Goal: Task Accomplishment & Management: Use online tool/utility

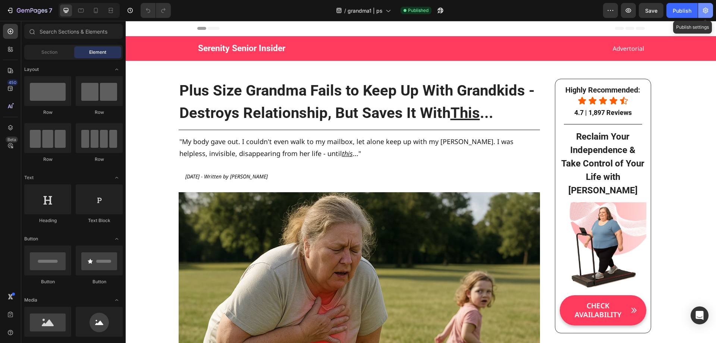
click at [704, 6] on button "button" at bounding box center [706, 10] width 15 height 15
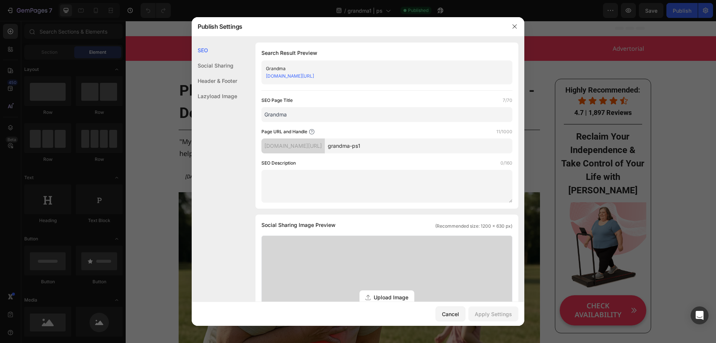
drag, startPoint x: 382, startPoint y: 75, endPoint x: 338, endPoint y: 75, distance: 43.3
click at [338, 75] on div "hfu9ud-mq.myshopify.com/pages/grandma-ps1" at bounding box center [381, 75] width 230 height 7
copy link "/grandma-ps1"
drag, startPoint x: 518, startPoint y: 26, endPoint x: 388, endPoint y: 6, distance: 131.4
click at [518, 26] on button "button" at bounding box center [515, 27] width 12 height 12
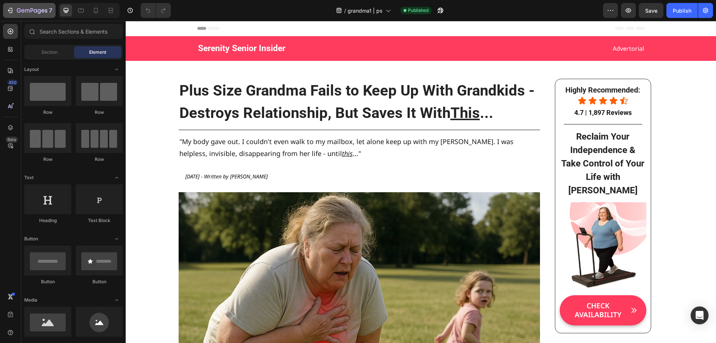
click at [9, 9] on icon "button" at bounding box center [9, 10] width 7 height 7
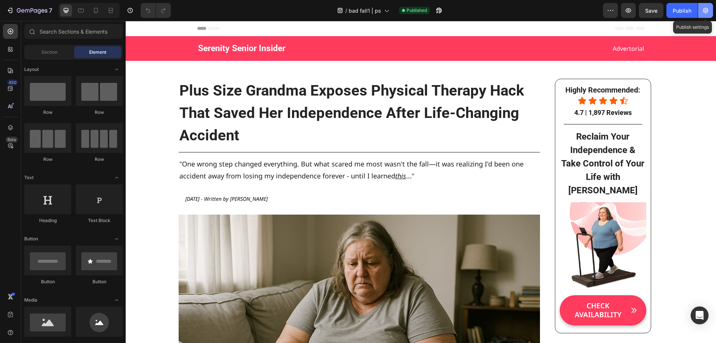
click at [706, 10] on icon "button" at bounding box center [705, 11] width 5 height 6
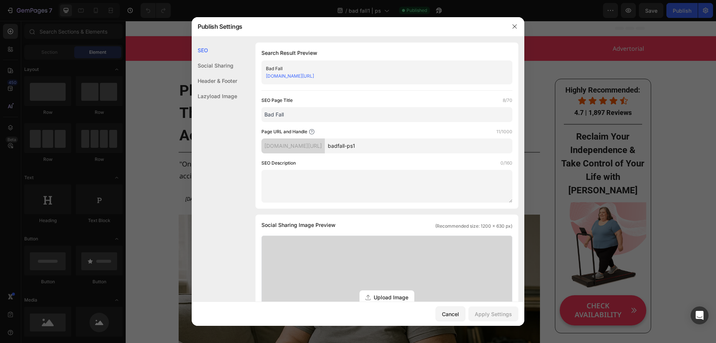
drag, startPoint x: 408, startPoint y: 146, endPoint x: 351, endPoint y: 149, distance: 57.2
click at [351, 149] on div "hfu9ud-mq.myshopify.com/pages/ badfall-ps1" at bounding box center [387, 145] width 251 height 15
click at [516, 24] on icon "button" at bounding box center [515, 27] width 6 height 6
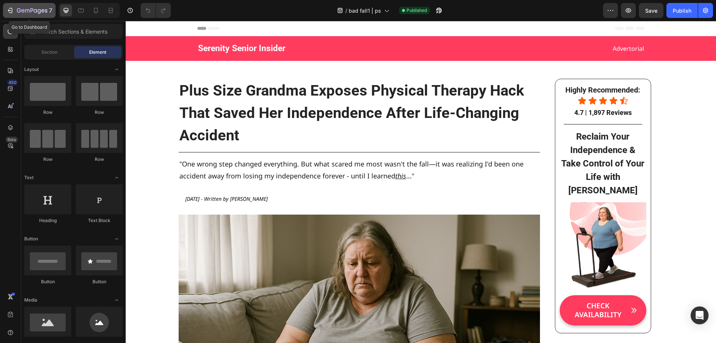
click at [14, 7] on div "7" at bounding box center [29, 10] width 46 height 9
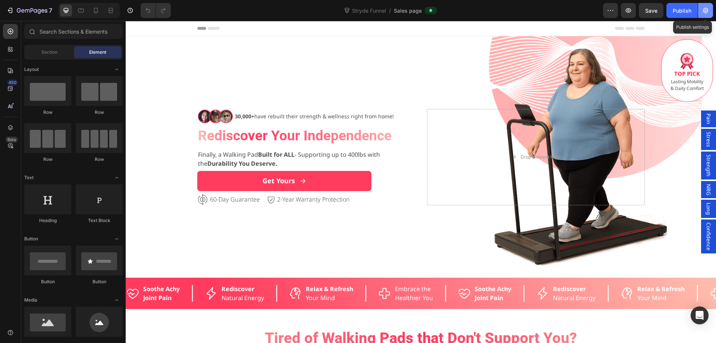
click at [704, 14] on icon "button" at bounding box center [705, 10] width 7 height 7
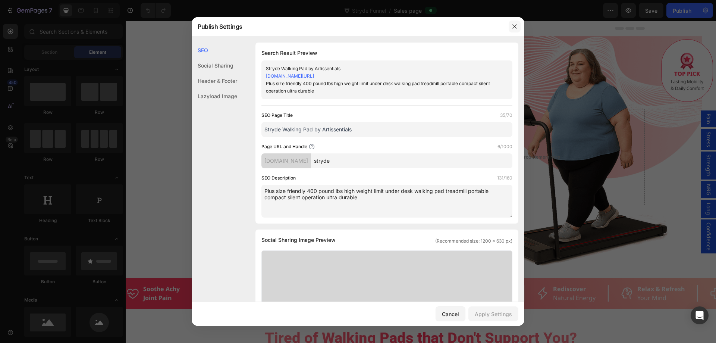
click at [518, 26] on button "button" at bounding box center [515, 27] width 12 height 12
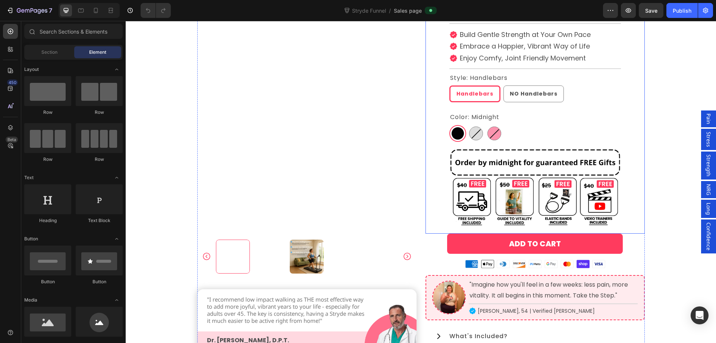
scroll to position [2164, 0]
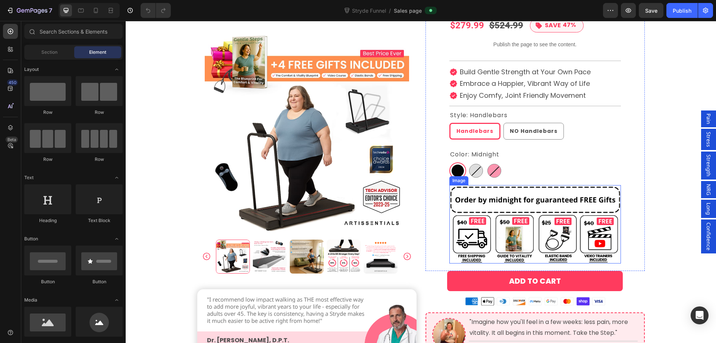
click at [536, 228] on img at bounding box center [536, 224] width 172 height 78
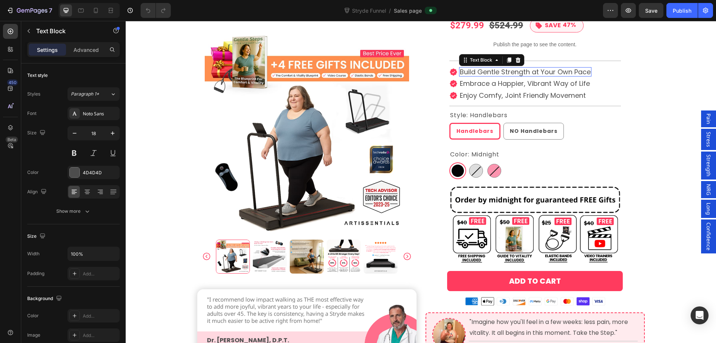
click at [518, 71] on p "Build Gentle Strength at Your Own Pace" at bounding box center [525, 72] width 131 height 8
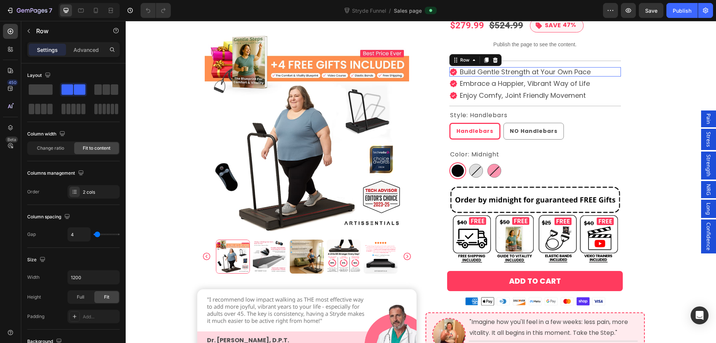
click at [596, 72] on div "Icon Build Gentle Strength at Your Own Pace Text Block Row 0" at bounding box center [536, 72] width 172 height 10
click at [485, 61] on icon at bounding box center [486, 59] width 4 height 5
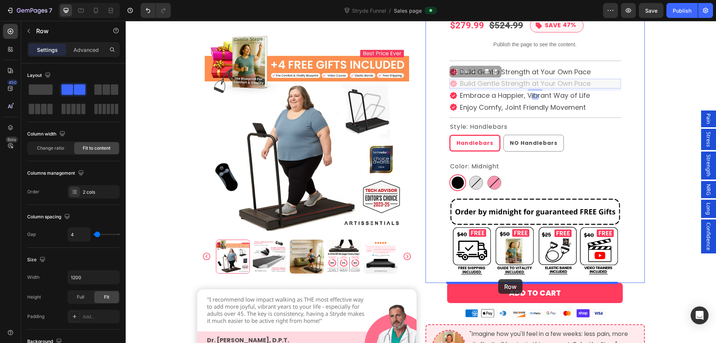
drag, startPoint x: 452, startPoint y: 74, endPoint x: 499, endPoint y: 279, distance: 210.9
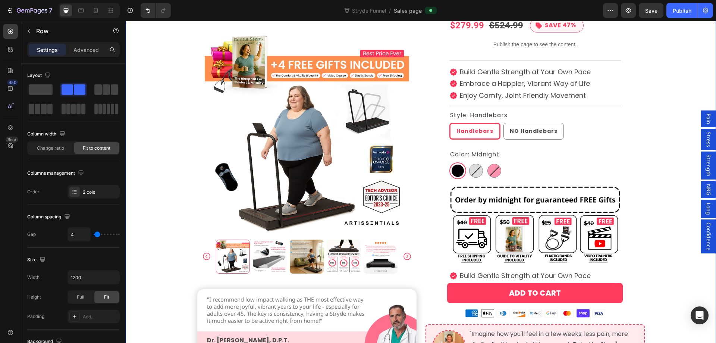
click at [659, 236] on div "Take Control of Your Freedom & Movement Today Heading Product Images "I recomme…" at bounding box center [421, 243] width 591 height 583
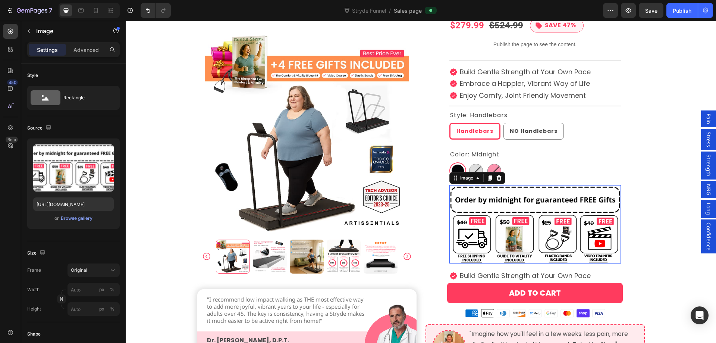
click at [539, 249] on img at bounding box center [536, 224] width 172 height 78
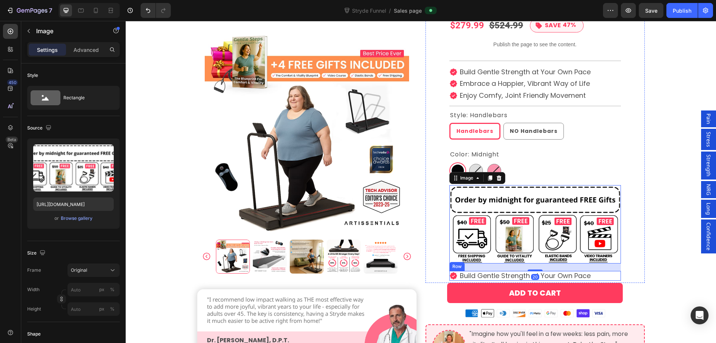
click at [600, 278] on div "Icon Build Gentle Strength at Your Own Pace Text Block Row" at bounding box center [536, 276] width 172 height 10
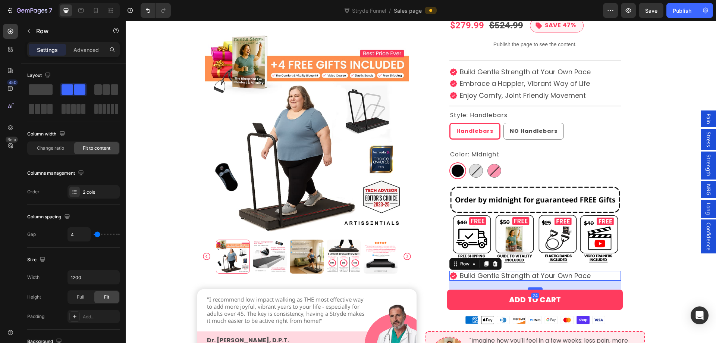
drag, startPoint x: 536, startPoint y: 281, endPoint x: 537, endPoint y: 288, distance: 6.8
click at [537, 288] on div at bounding box center [535, 288] width 15 height 2
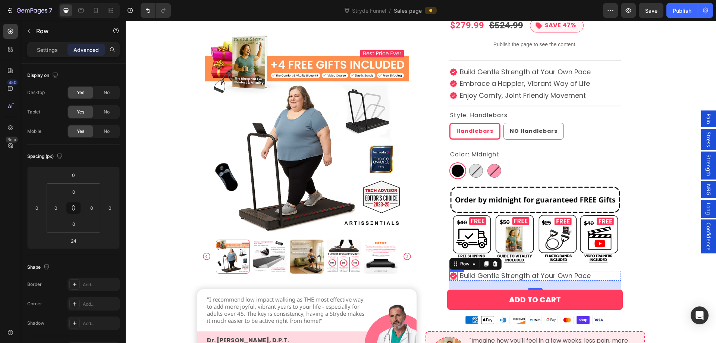
click at [450, 276] on icon at bounding box center [453, 275] width 7 height 7
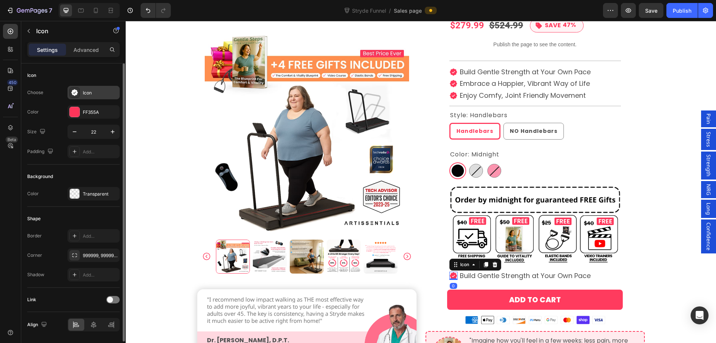
click at [85, 87] on div "Icon" at bounding box center [94, 92] width 52 height 13
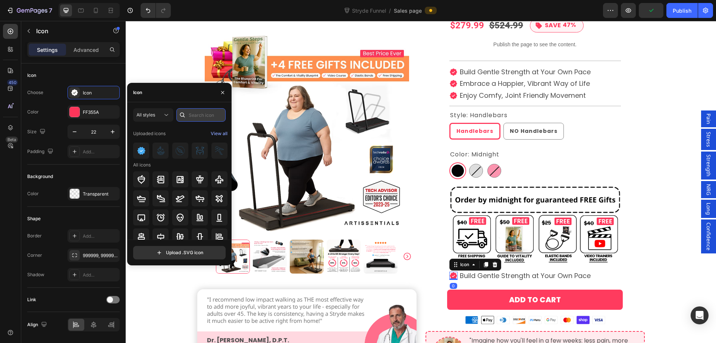
click at [197, 116] on input "text" at bounding box center [200, 114] width 49 height 13
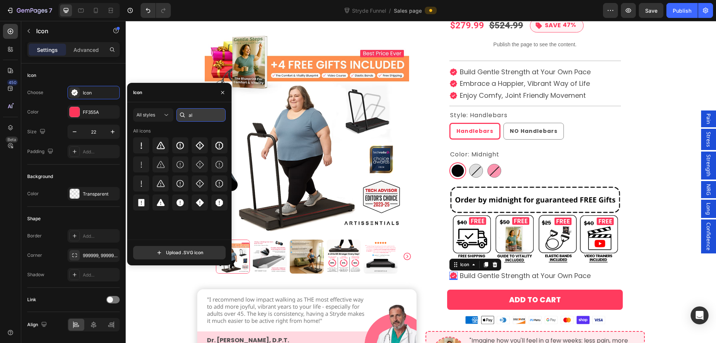
type input "a"
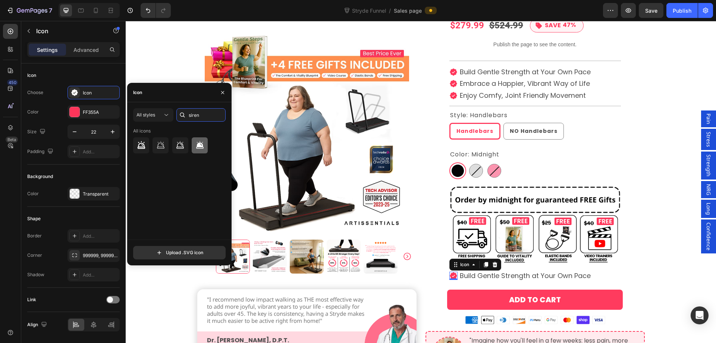
type input "siren"
click at [199, 145] on icon at bounding box center [199, 144] width 7 height 7
click at [667, 258] on div "Take Control of Your Freedom & Movement Today Heading Product Images "I recomme…" at bounding box center [421, 247] width 591 height 590
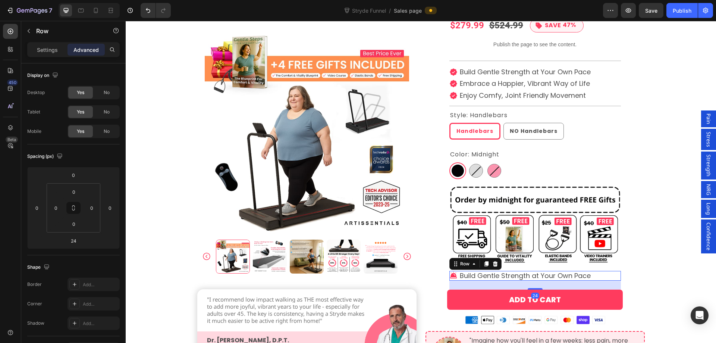
click at [606, 276] on div "Icon Build Gentle Strength at Your Own Pace Text Block Row 24" at bounding box center [536, 276] width 172 height 10
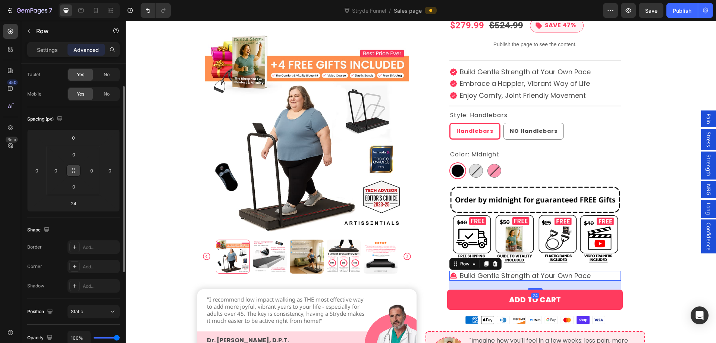
scroll to position [0, 0]
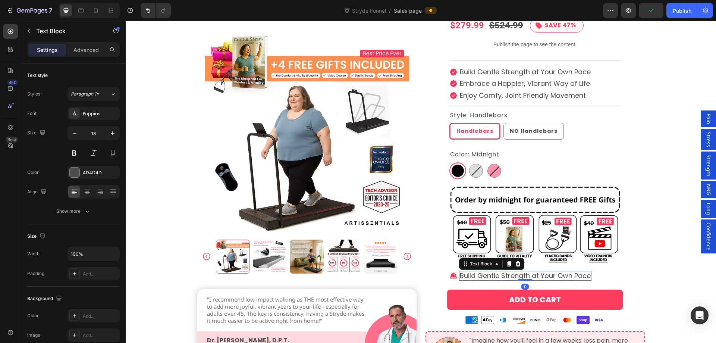
click at [498, 275] on p "Build Gentle Strength at Your Own Pace" at bounding box center [525, 276] width 131 height 8
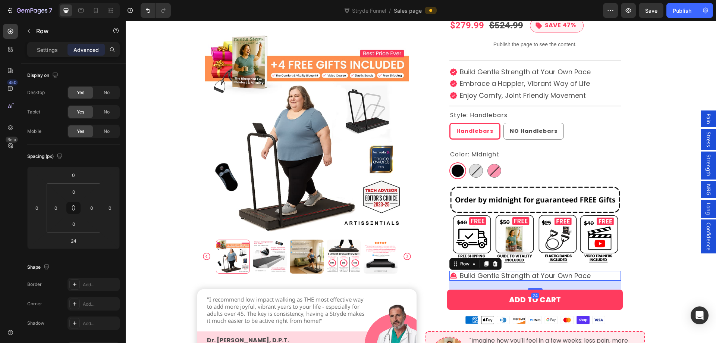
click at [613, 277] on div "Icon Build Gentle Strength at Your Own Pace Text Block Row 24" at bounding box center [536, 276] width 172 height 10
click at [59, 50] on div "Settings" at bounding box center [47, 50] width 37 height 12
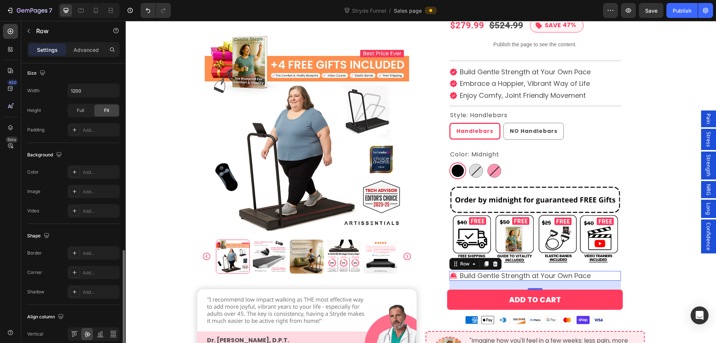
scroll to position [240, 0]
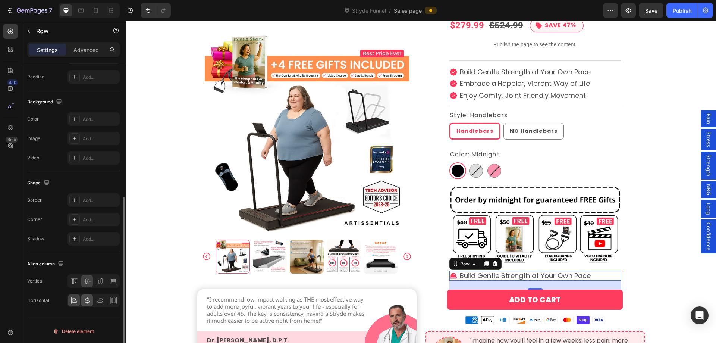
click at [92, 298] on div at bounding box center [87, 300] width 12 height 12
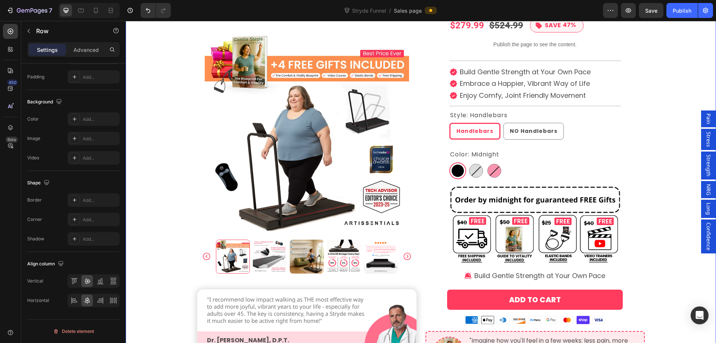
click at [655, 267] on div "Take Control of Your Freedom & Movement Today Heading Product Images "I recomme…" at bounding box center [421, 247] width 591 height 590
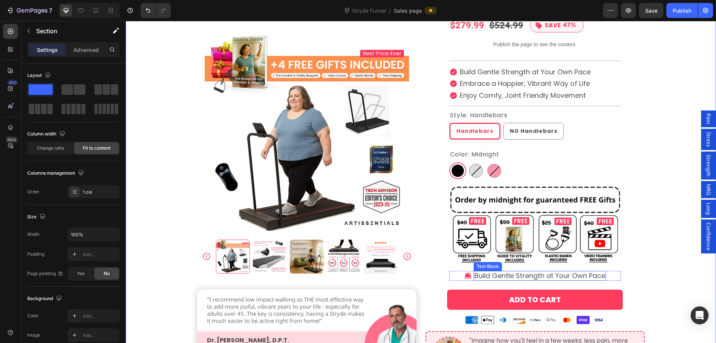
click at [556, 276] on p "Build Gentle Strength at Your Own Pace" at bounding box center [540, 276] width 131 height 8
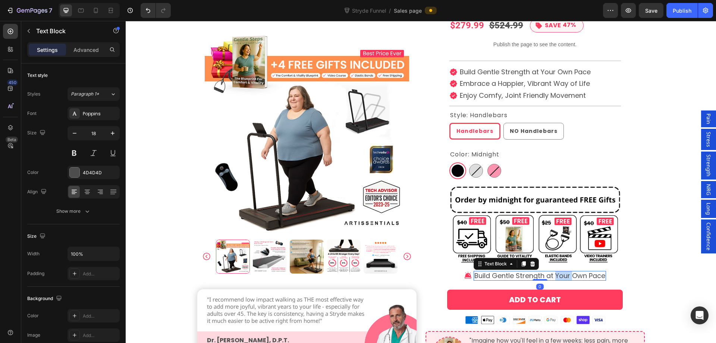
click at [556, 276] on p "Build Gentle Strength at Your Own Pace" at bounding box center [540, 276] width 131 height 8
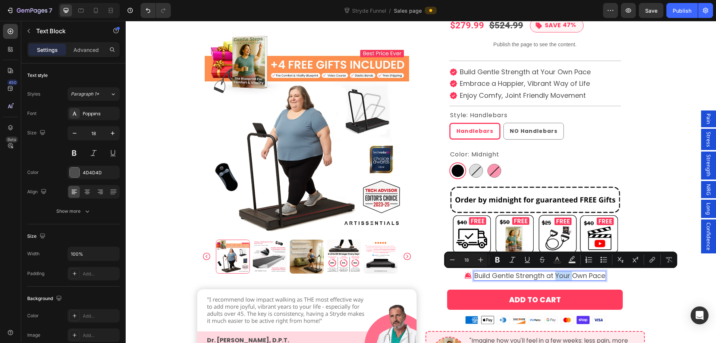
click at [556, 276] on p "Build Gentle Strength at Your Own Pace" at bounding box center [540, 276] width 131 height 8
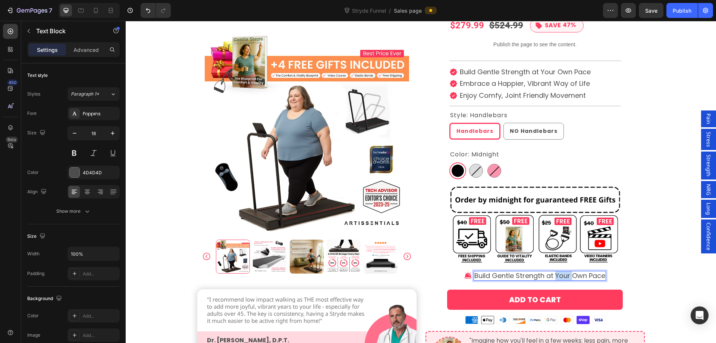
click at [556, 276] on p "Build Gentle Strength at Your Own Pace" at bounding box center [540, 276] width 131 height 8
click at [117, 133] on button "button" at bounding box center [112, 132] width 13 height 13
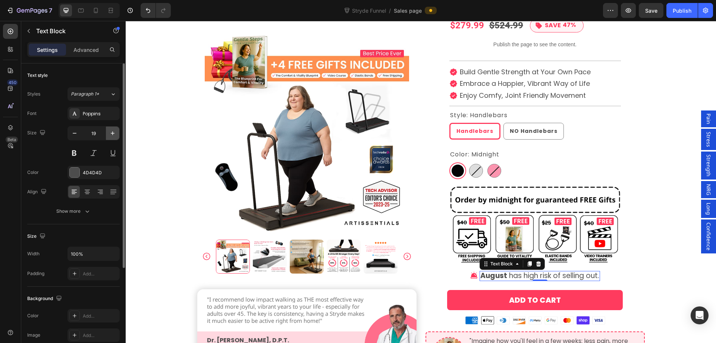
type input "20"
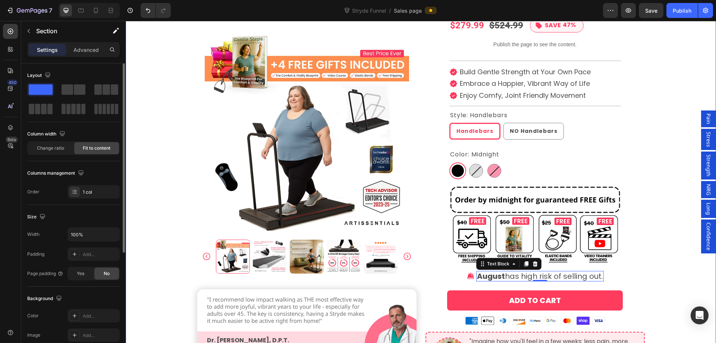
click at [668, 291] on div "Take Control of Your Freedom & Movement Today Heading Product Images "I recomme…" at bounding box center [421, 247] width 591 height 591
click at [471, 275] on icon at bounding box center [471, 276] width 8 height 8
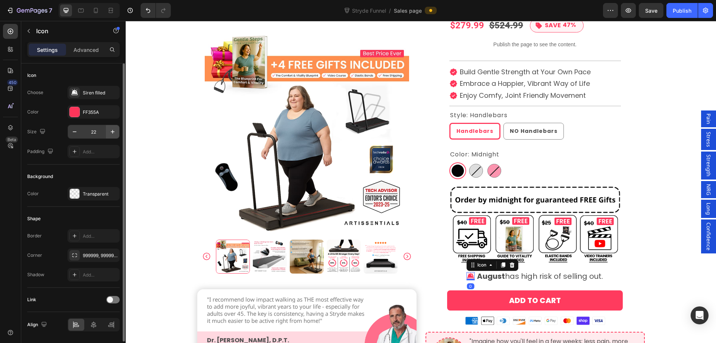
click at [110, 131] on icon "button" at bounding box center [112, 131] width 7 height 7
type input "26"
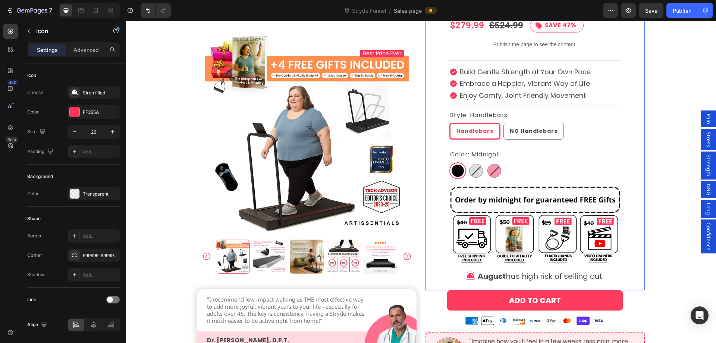
click at [638, 269] on div "Icon Icon Icon Icon Icon Icon List 4.8 (3852) Text Block Icon LOW STOCK Text Bl…" at bounding box center [535, 135] width 219 height 310
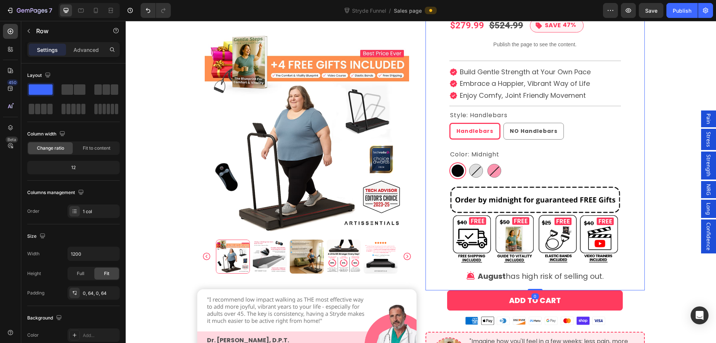
click at [671, 277] on div "Take Control of Your Freedom & Movement Today Heading Product Images "I recomme…" at bounding box center [421, 247] width 591 height 591
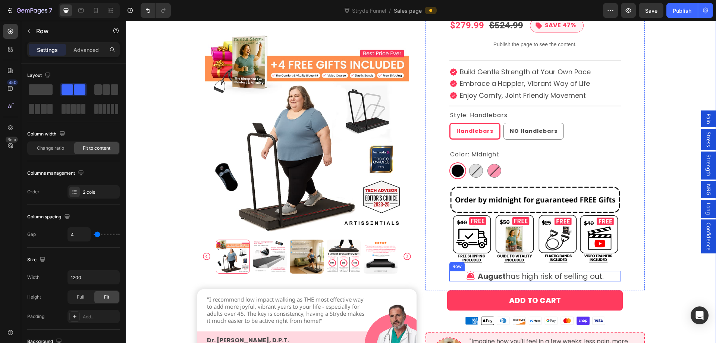
click at [606, 275] on div "Icon August has high risk of selling out. Text Block Row" at bounding box center [536, 276] width 172 height 10
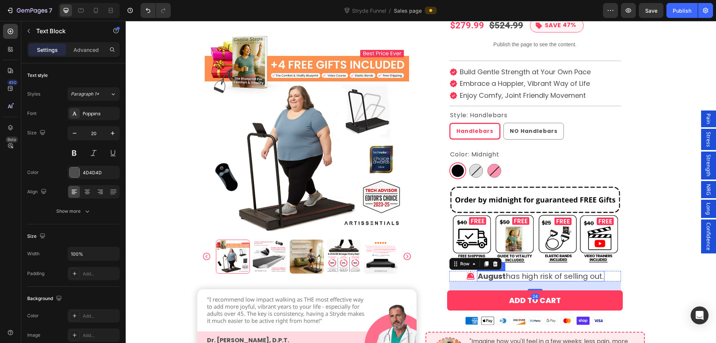
click at [560, 276] on p "August has high risk of selling out." at bounding box center [541, 276] width 126 height 9
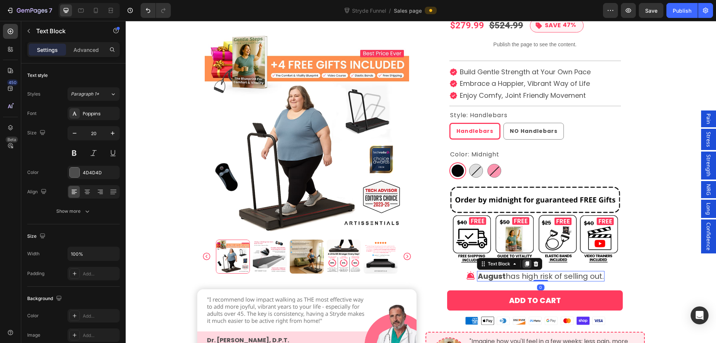
click at [523, 261] on div at bounding box center [527, 263] width 9 height 9
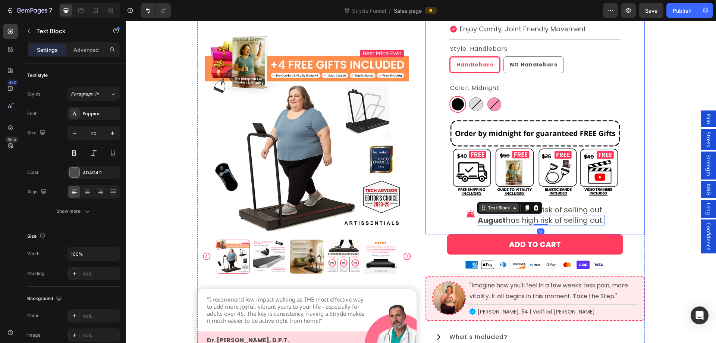
scroll to position [2239, 0]
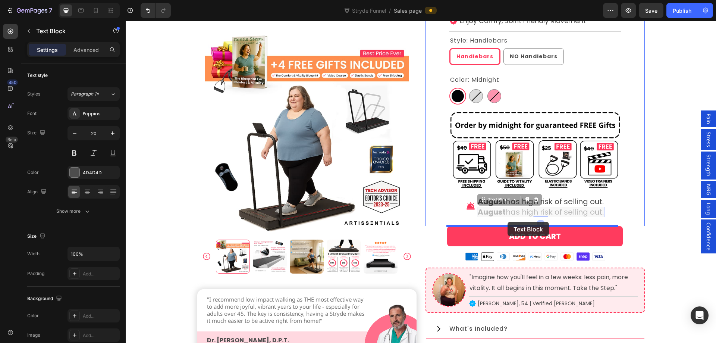
drag, startPoint x: 476, startPoint y: 197, endPoint x: 508, endPoint y: 222, distance: 40.2
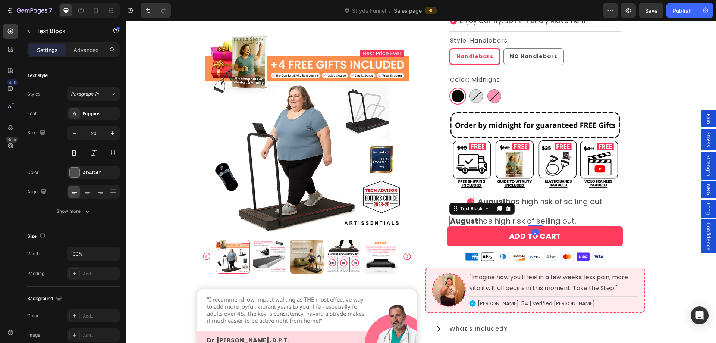
click at [655, 214] on div "Take Control of Your Freedom & Movement Today Heading Product Images "I recomme…" at bounding box center [421, 177] width 591 height 601
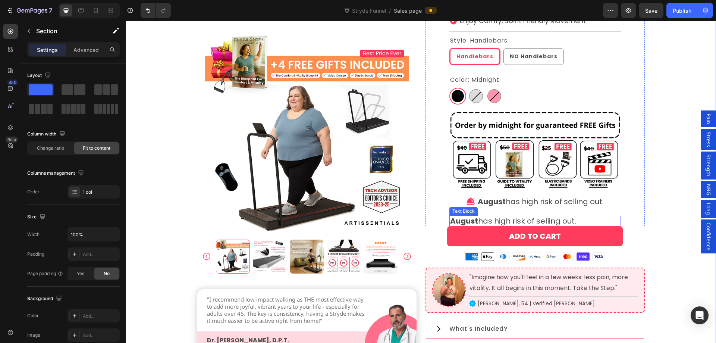
click at [593, 222] on p "August has high risk of selling out." at bounding box center [535, 220] width 170 height 9
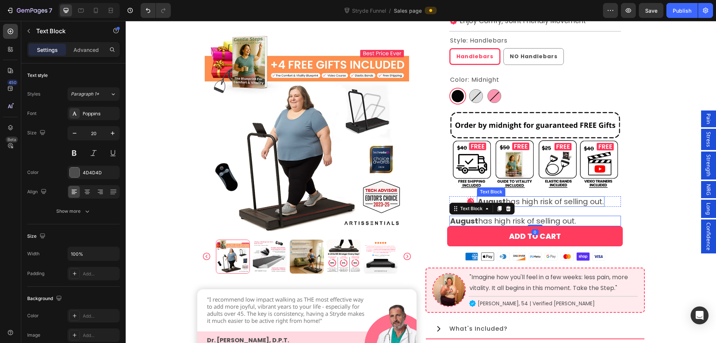
click at [575, 204] on p "August has high risk of selling out." at bounding box center [541, 201] width 126 height 9
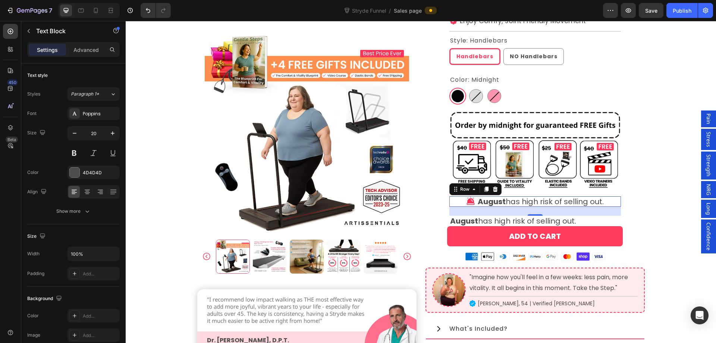
click at [606, 206] on div "Icon August has high risk of selling out. Text Block Row 0" at bounding box center [536, 201] width 172 height 10
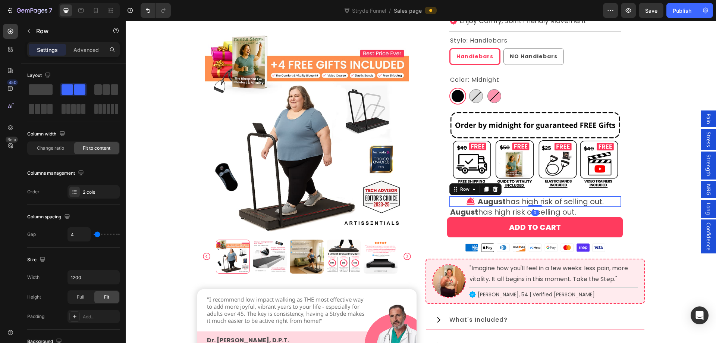
drag, startPoint x: 532, startPoint y: 215, endPoint x: 543, endPoint y: 190, distance: 27.3
click at [543, 190] on div "Icon Icon Icon Icon Icon Icon List 4.8 (3852) Text Block Icon LOW STOCK Text Bl…" at bounding box center [536, 61] width 172 height 312
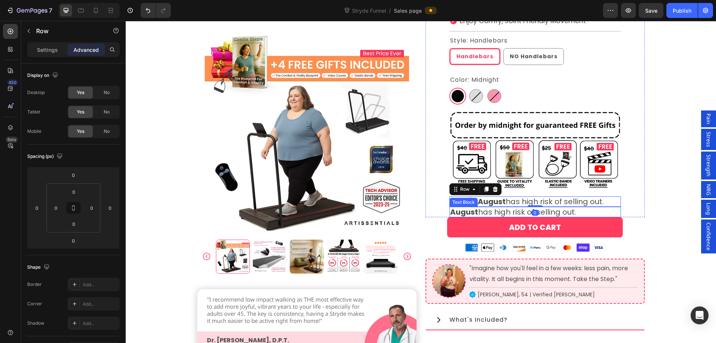
click at [604, 212] on p "August has high risk of selling out." at bounding box center [535, 211] width 170 height 9
click at [604, 202] on div "Icon August has high risk of selling out. Text Block Row 0" at bounding box center [536, 201] width 172 height 10
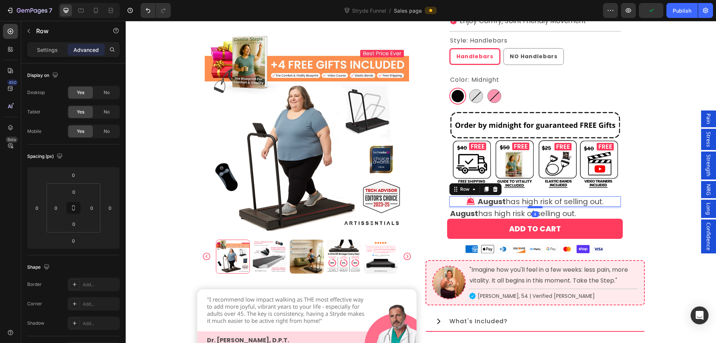
click at [533, 207] on div at bounding box center [535, 207] width 15 height 2
type input "4"
click at [591, 215] on p "August has high risk of selling out." at bounding box center [535, 213] width 170 height 9
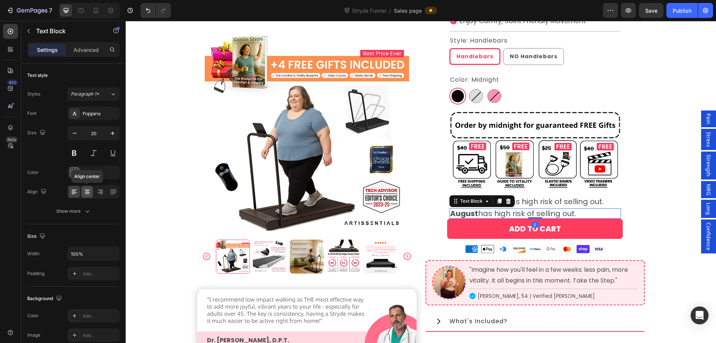
click at [86, 196] on div at bounding box center [87, 192] width 12 height 12
click at [76, 135] on icon "button" at bounding box center [74, 132] width 7 height 7
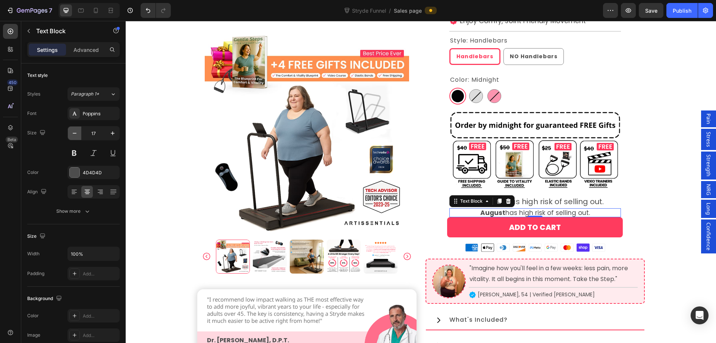
click at [76, 135] on icon "button" at bounding box center [74, 132] width 7 height 7
type input "16"
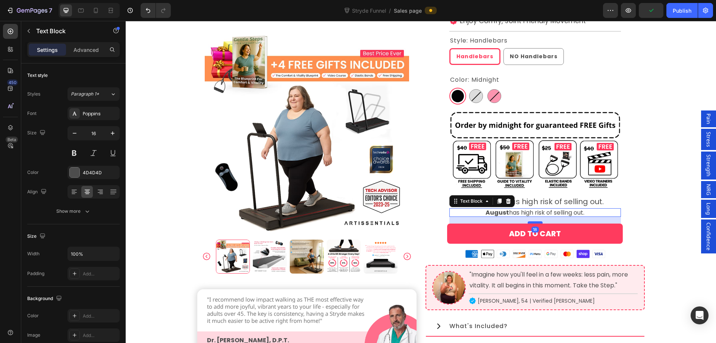
drag, startPoint x: 534, startPoint y: 216, endPoint x: 535, endPoint y: 222, distance: 6.8
click at [535, 222] on div at bounding box center [535, 222] width 15 height 2
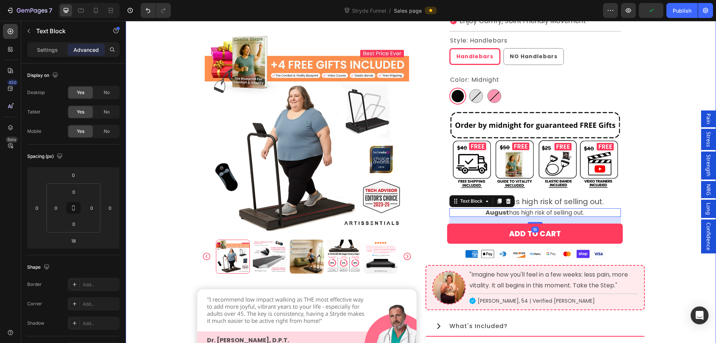
click at [656, 215] on div "Take Control of Your Freedom & Movement Today Heading Product Images "I recomme…" at bounding box center [421, 176] width 591 height 599
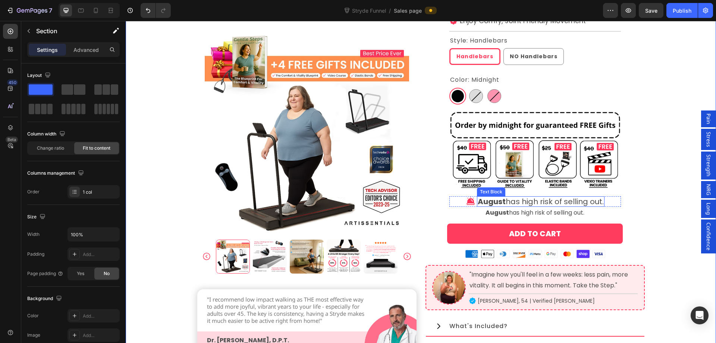
click at [579, 201] on p "August has high risk of selling out." at bounding box center [541, 201] width 126 height 9
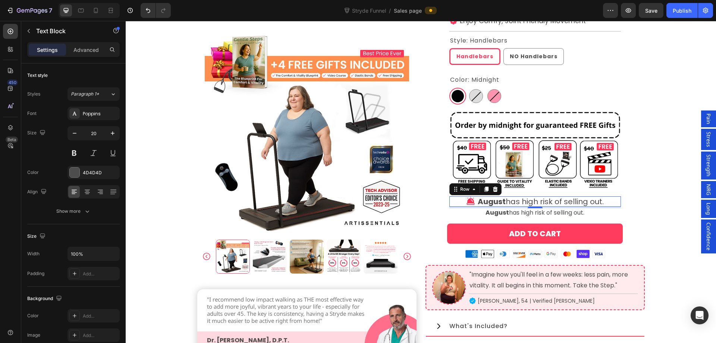
click at [608, 203] on div "Icon August has high risk of selling out. Text Block Row 0" at bounding box center [536, 201] width 172 height 10
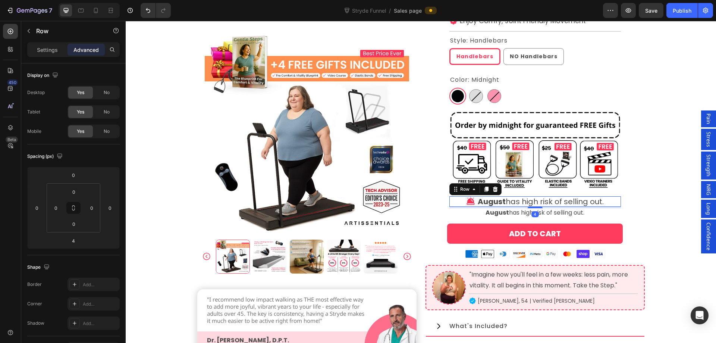
drag, startPoint x: 530, startPoint y: 207, endPoint x: 553, endPoint y: 193, distance: 26.6
click at [540, 191] on div "Icon Icon Icon Icon Icon Icon List 4.8 (3852) Text Block Icon LOW STOCK Text Bl…" at bounding box center [536, 64] width 172 height 319
type input "0"
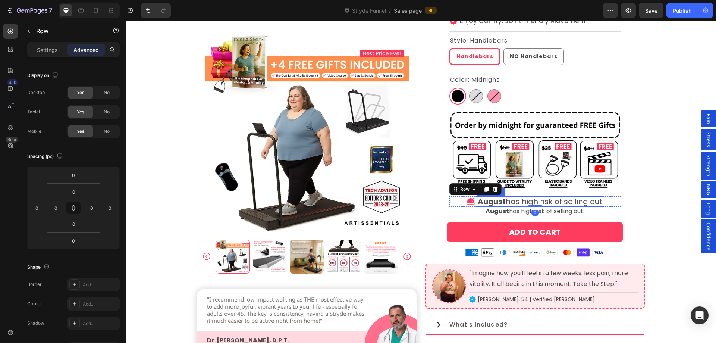
click at [653, 211] on div "Take Control of Your Freedom & Movement Today Heading Product Images "I recomme…" at bounding box center [421, 175] width 591 height 597
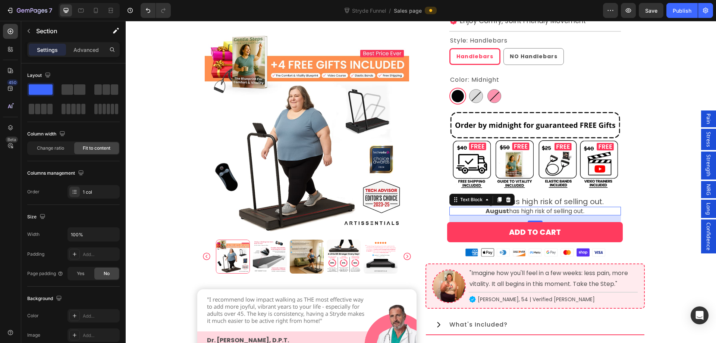
click at [552, 211] on p "August has high risk of selling out." at bounding box center [535, 210] width 170 height 7
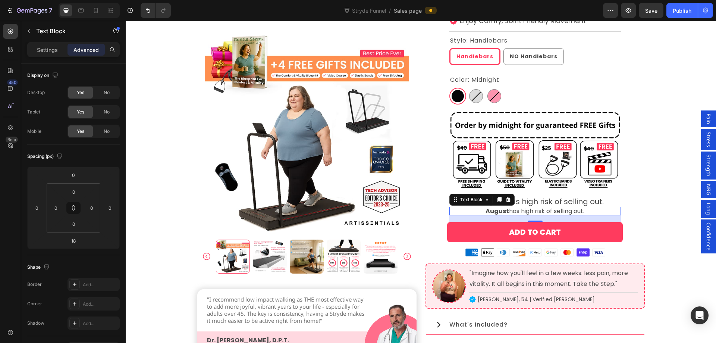
click at [552, 211] on p "August has high risk of selling out." at bounding box center [535, 210] width 170 height 7
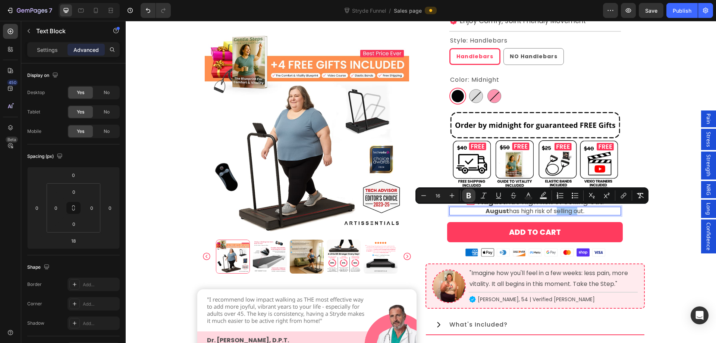
click at [465, 194] on icon "Editor contextual toolbar" at bounding box center [468, 195] width 7 height 7
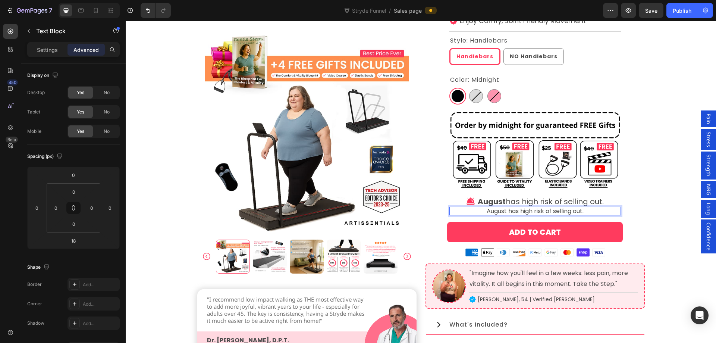
click at [492, 209] on p "August has high risk of selling out." at bounding box center [535, 210] width 170 height 7
click at [547, 209] on p "2" at bounding box center [535, 210] width 170 height 7
click at [545, 211] on p "278" at bounding box center [535, 210] width 170 height 7
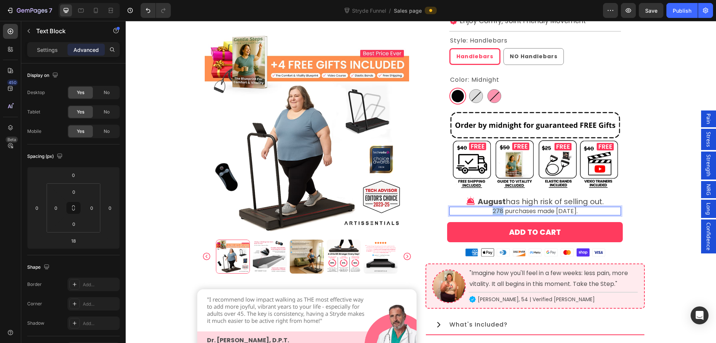
drag, startPoint x: 502, startPoint y: 211, endPoint x: 492, endPoint y: 211, distance: 10.1
click at [492, 211] on p "278 purchases made today." at bounding box center [535, 210] width 170 height 7
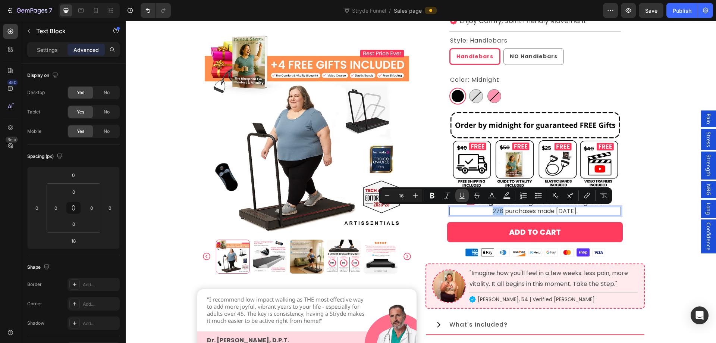
click at [465, 195] on icon "Editor contextual toolbar" at bounding box center [462, 195] width 7 height 7
click at [431, 198] on icon "Editor contextual toolbar" at bounding box center [432, 196] width 4 height 6
click at [683, 198] on div "Take Control of Your Freedom & Movement Today Heading Product Images "I recomme…" at bounding box center [421, 175] width 591 height 597
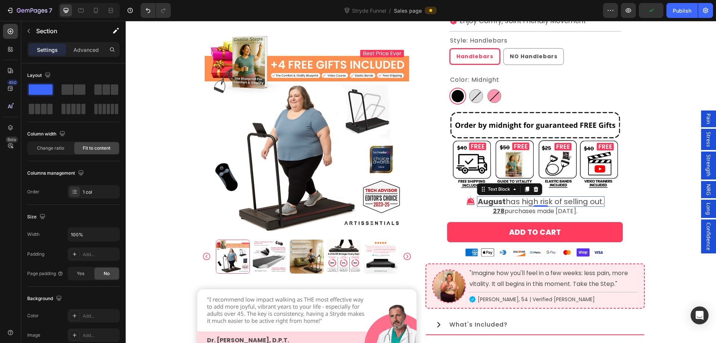
click at [546, 202] on p "August has high risk of selling out." at bounding box center [541, 201] width 126 height 9
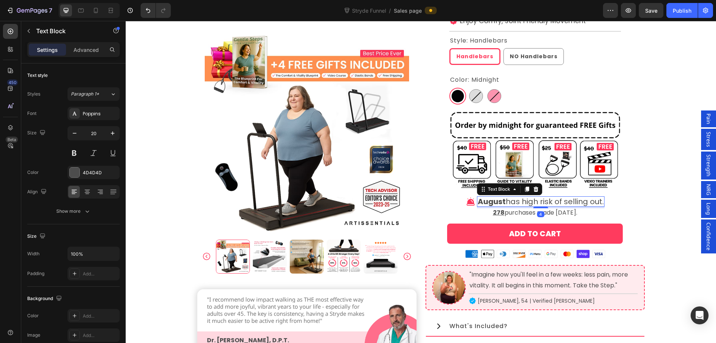
click at [543, 208] on div at bounding box center [541, 207] width 15 height 1
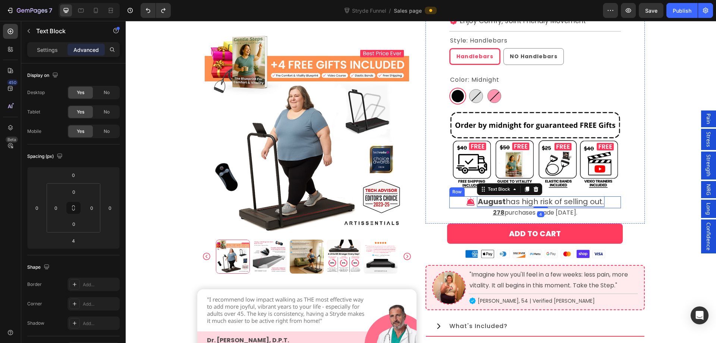
type input "0"
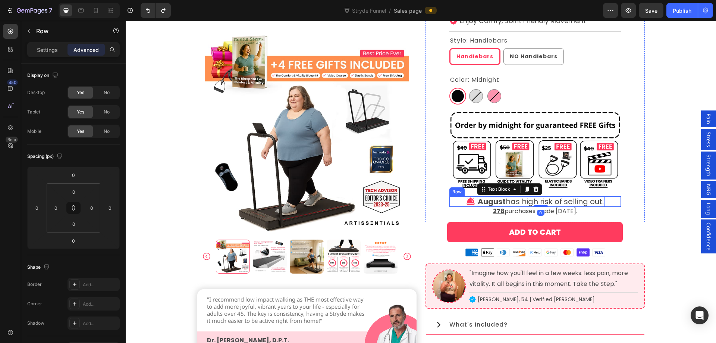
click at [608, 202] on div "Icon August has high risk of selling out. Text Block 0 Row" at bounding box center [536, 201] width 172 height 10
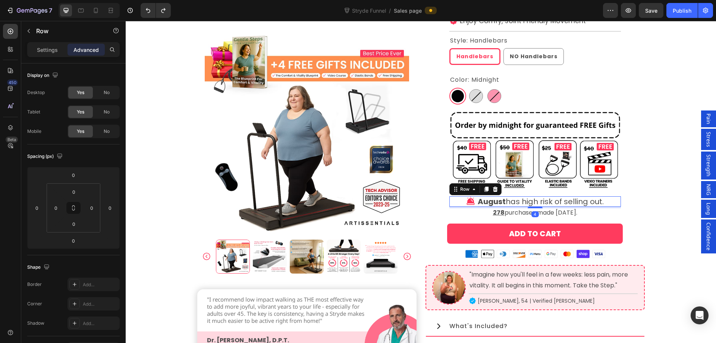
drag, startPoint x: 529, startPoint y: 206, endPoint x: 587, endPoint y: 212, distance: 57.4
click at [531, 207] on div at bounding box center [535, 207] width 15 height 1
type input "4"
click at [669, 216] on div "Take Control of Your Freedom & Movement Today Heading Product Images "I recomme…" at bounding box center [421, 176] width 591 height 599
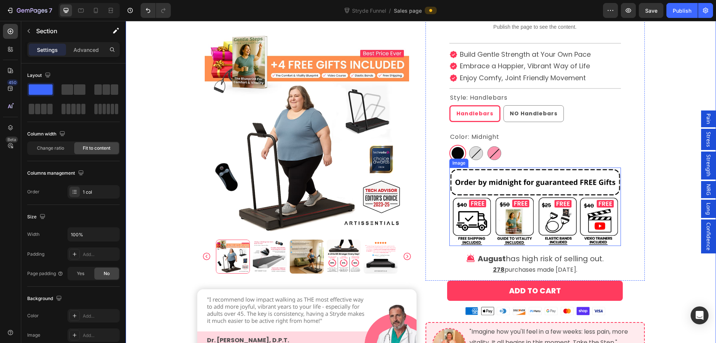
scroll to position [2164, 0]
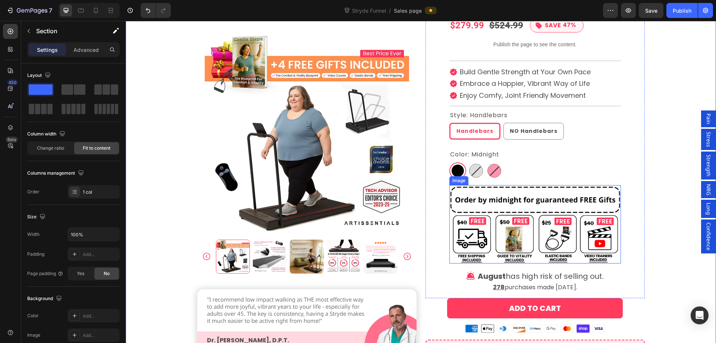
click at [567, 211] on img at bounding box center [536, 224] width 172 height 78
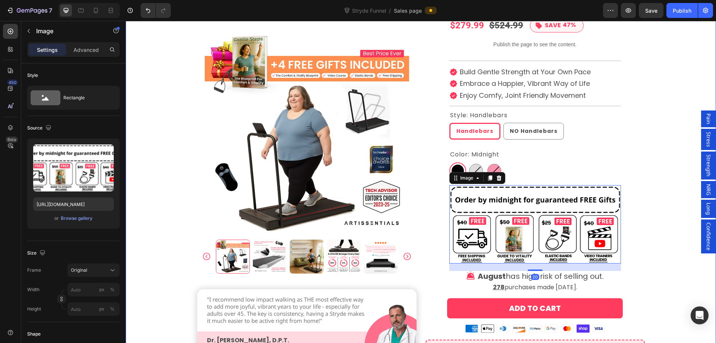
click at [660, 235] on div "Take Control of Your Freedom & Movement Today Heading Product Images "I recomme…" at bounding box center [421, 251] width 591 height 599
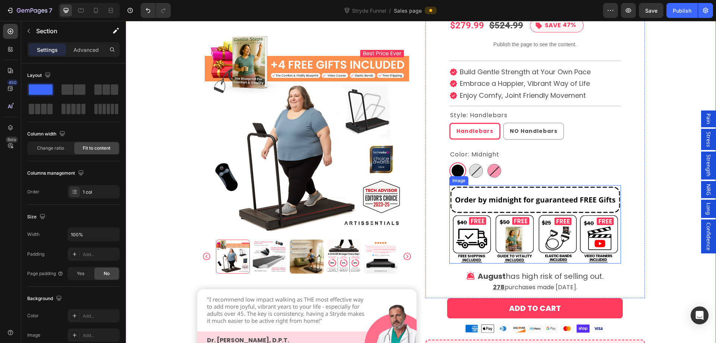
scroll to position [2127, 0]
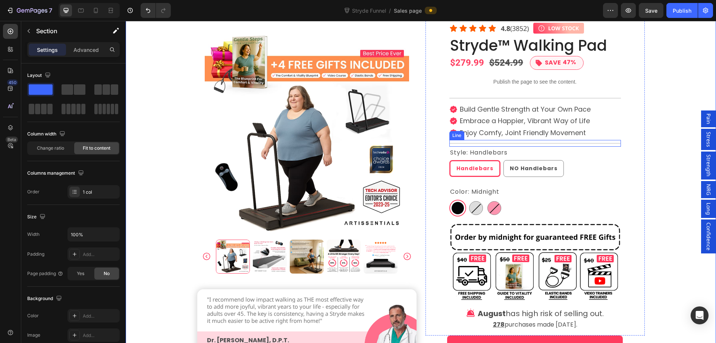
click at [519, 143] on div at bounding box center [536, 143] width 172 height 1
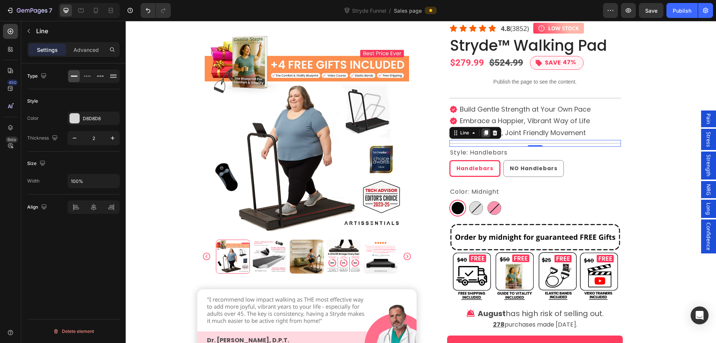
click at [483, 134] on icon at bounding box center [486, 133] width 6 height 6
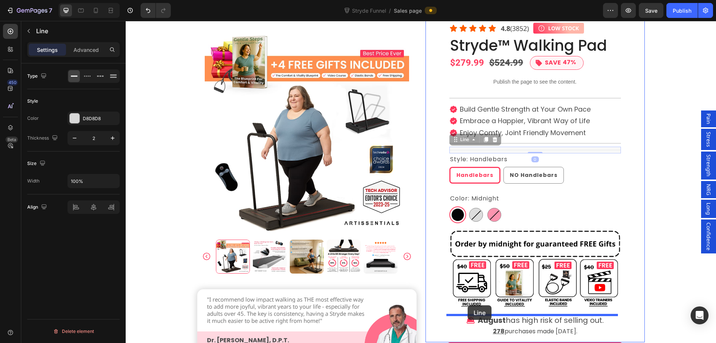
drag, startPoint x: 449, startPoint y: 141, endPoint x: 468, endPoint y: 305, distance: 165.3
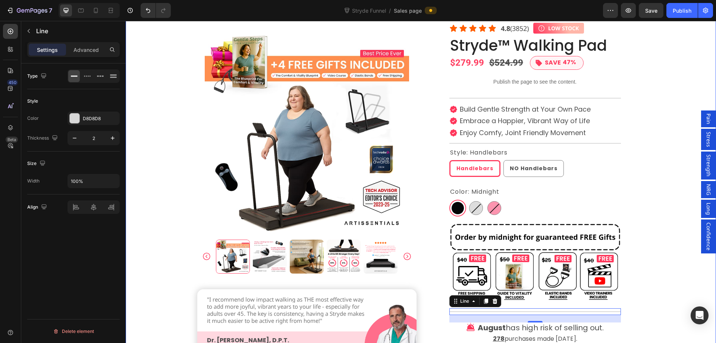
click at [666, 291] on div "Take Control of Your Freedom & Movement Today Heading Product Images "I recomme…" at bounding box center [421, 295] width 591 height 613
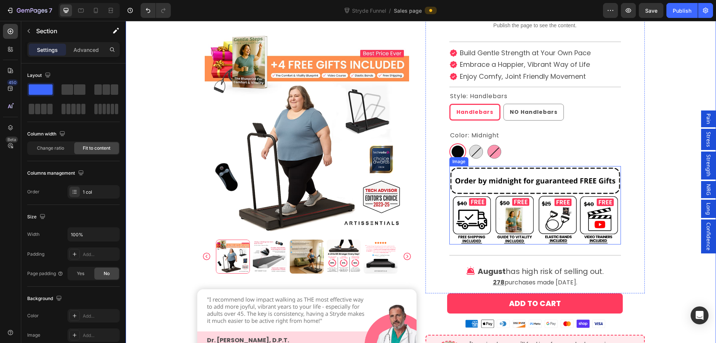
scroll to position [2202, 0]
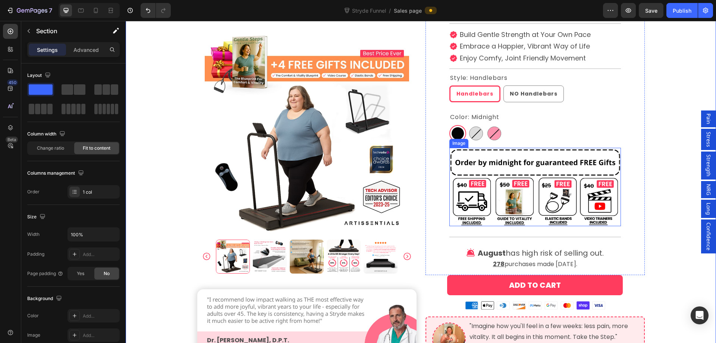
drag, startPoint x: 548, startPoint y: 210, endPoint x: 544, endPoint y: 219, distance: 10.4
click at [548, 210] on img at bounding box center [536, 187] width 172 height 78
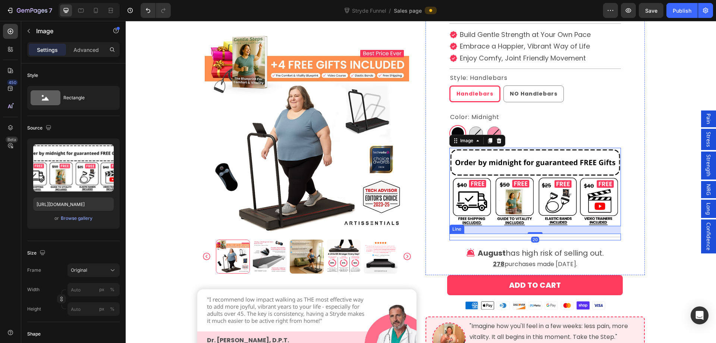
click at [548, 239] on div "Title Line" at bounding box center [536, 237] width 172 height 7
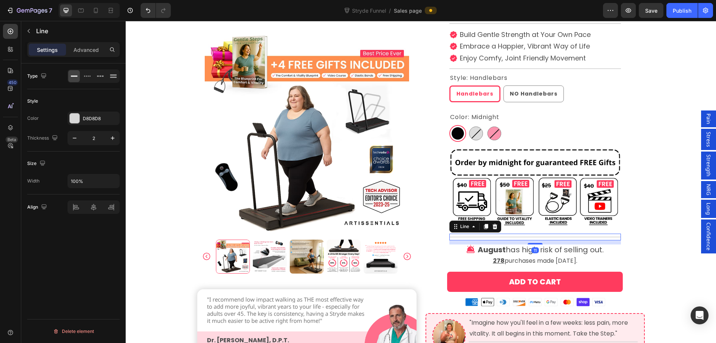
drag, startPoint x: 531, startPoint y: 247, endPoint x: 561, endPoint y: 231, distance: 34.0
click at [529, 232] on div "Icon Icon Icon Icon Icon Icon List 4.8 (3852) Text Block Icon LOW STOCK Text Bl…" at bounding box center [536, 107] width 172 height 329
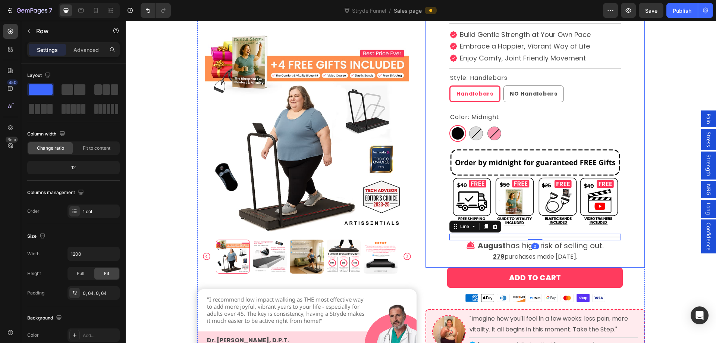
click at [635, 231] on div "Icon Icon Icon Icon Icon Icon List 4.8 (3852) Text Block Icon LOW STOCK Text Bl…" at bounding box center [535, 105] width 219 height 325
click at [547, 238] on div "Title Line" at bounding box center [536, 237] width 172 height 7
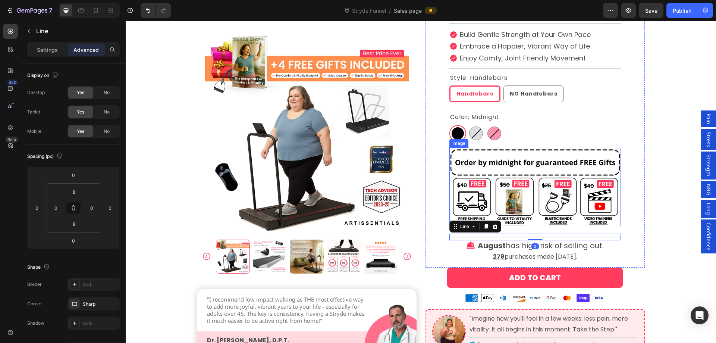
click at [534, 215] on img at bounding box center [536, 187] width 172 height 78
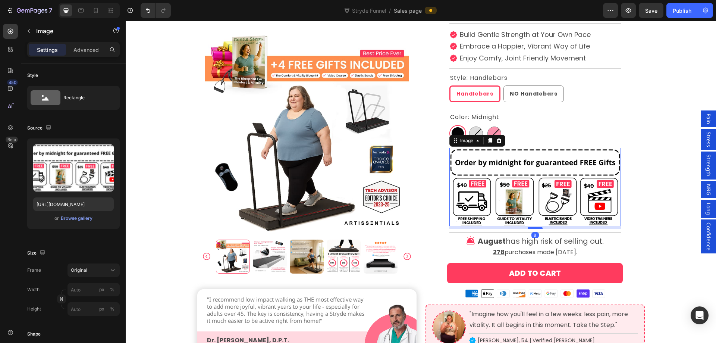
drag, startPoint x: 531, startPoint y: 233, endPoint x: 531, endPoint y: 228, distance: 4.5
click at [531, 228] on div at bounding box center [535, 228] width 15 height 2
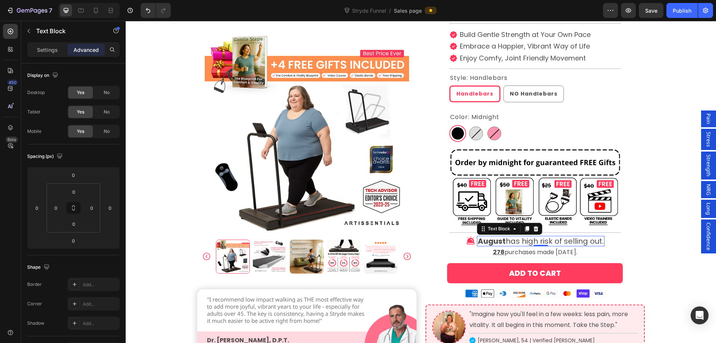
click at [572, 237] on p "August has high risk of selling out." at bounding box center [541, 241] width 126 height 9
click at [569, 232] on div at bounding box center [536, 232] width 172 height 1
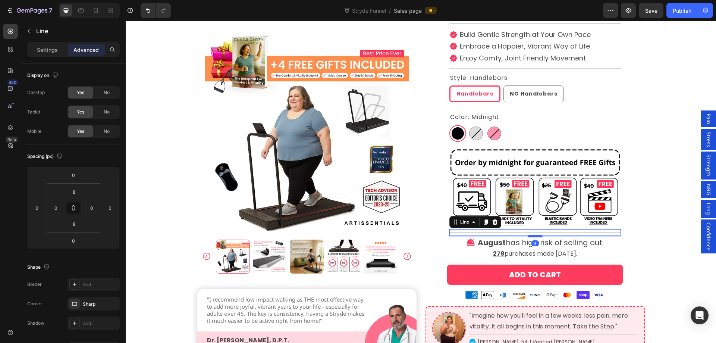
click at [536, 237] on div at bounding box center [535, 236] width 15 height 2
type input "4"
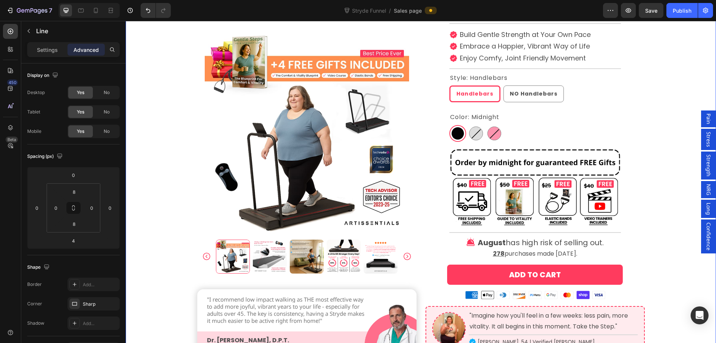
click at [668, 113] on div "Take Control of Your Freedom & Movement Today Heading Product Images "I recomme…" at bounding box center [421, 216] width 591 height 602
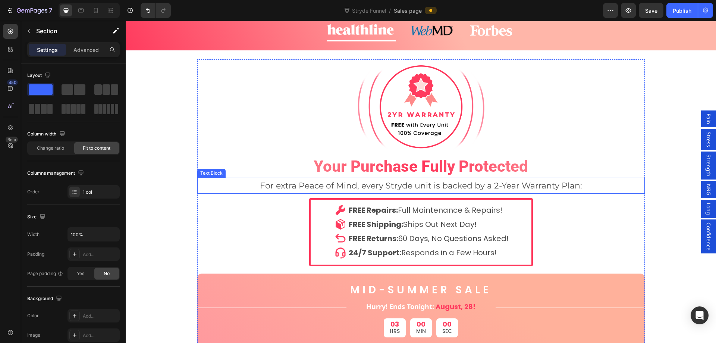
scroll to position [1868, 0]
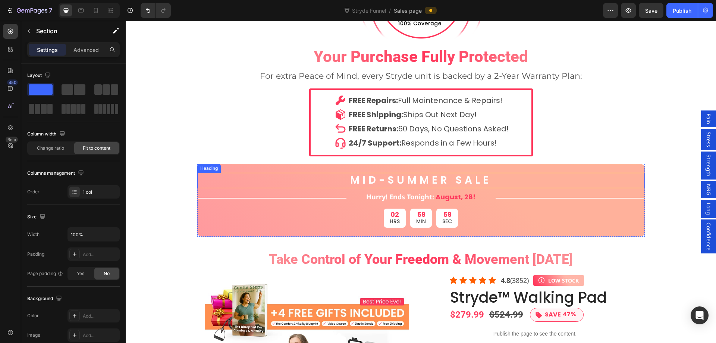
click at [423, 186] on h2 "MID-SUMMER Sale" at bounding box center [421, 180] width 143 height 15
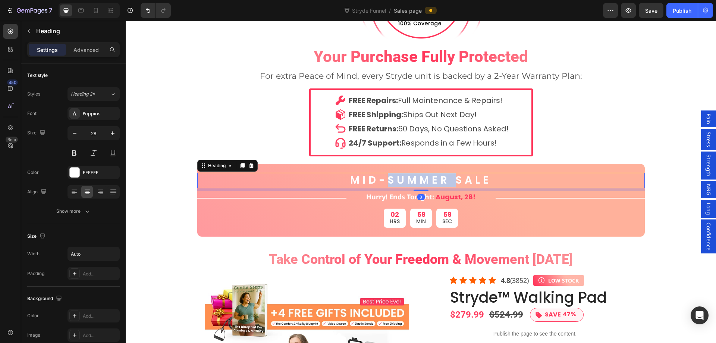
click at [423, 186] on h2 "MID-SUMMER Sale" at bounding box center [421, 180] width 143 height 15
click at [423, 186] on p "MID-SUMMER Sale" at bounding box center [420, 180] width 141 height 13
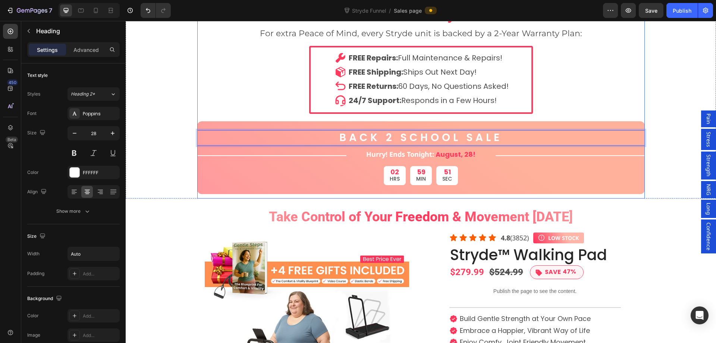
scroll to position [1943, 0]
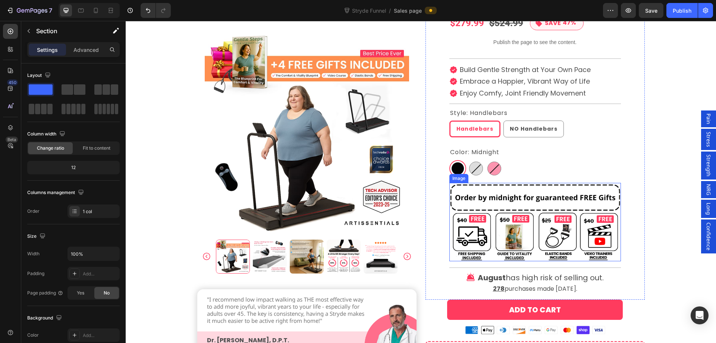
scroll to position [2241, 0]
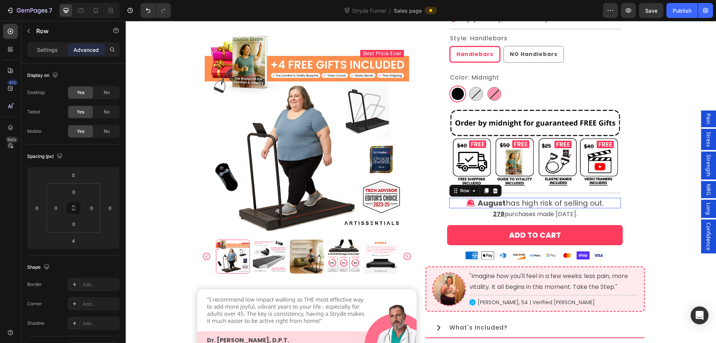
click at [608, 204] on div "Icon August has high risk of selling out. Text Block Row 0" at bounding box center [536, 203] width 172 height 10
click at [95, 10] on icon at bounding box center [95, 10] width 7 height 7
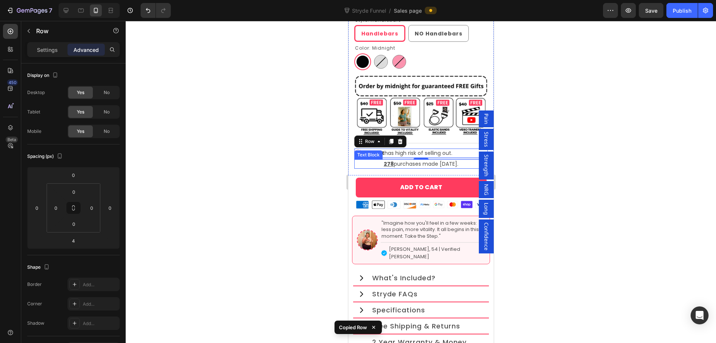
scroll to position [2450, 0]
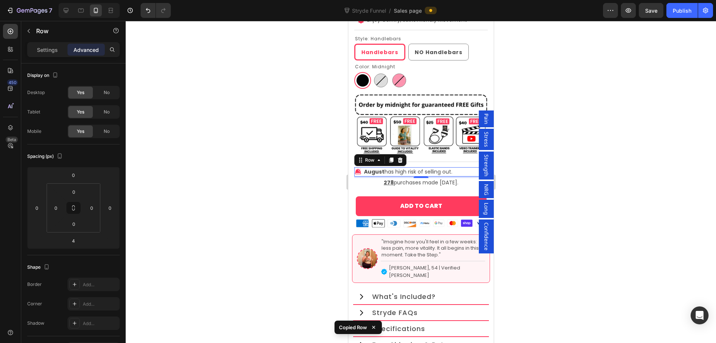
click at [582, 149] on div at bounding box center [421, 182] width 591 height 322
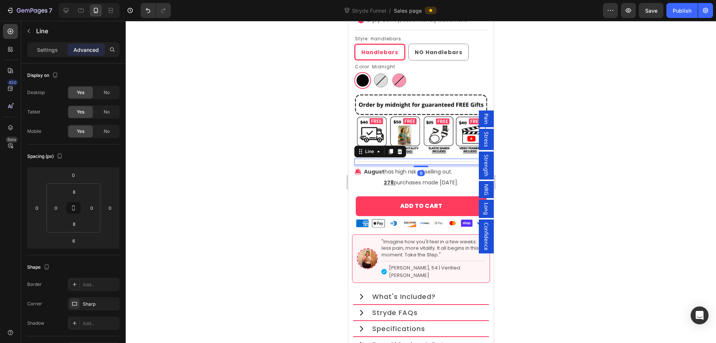
click at [428, 159] on div "Title Line 6" at bounding box center [421, 162] width 134 height 6
click at [35, 49] on div "Settings" at bounding box center [47, 50] width 37 height 12
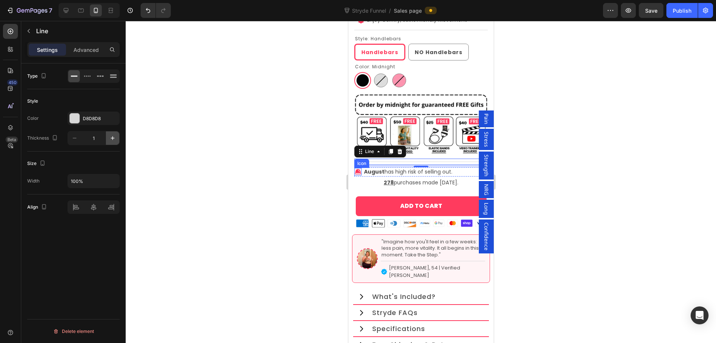
click at [114, 138] on icon "button" at bounding box center [113, 138] width 4 height 4
click at [114, 137] on icon "button" at bounding box center [112, 137] width 7 height 7
click at [76, 138] on icon "button" at bounding box center [74, 137] width 7 height 7
type input "2"
click at [204, 135] on div at bounding box center [421, 182] width 591 height 322
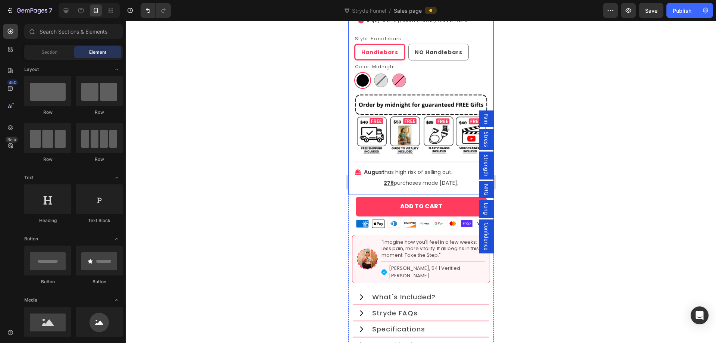
click at [542, 157] on div at bounding box center [421, 182] width 591 height 322
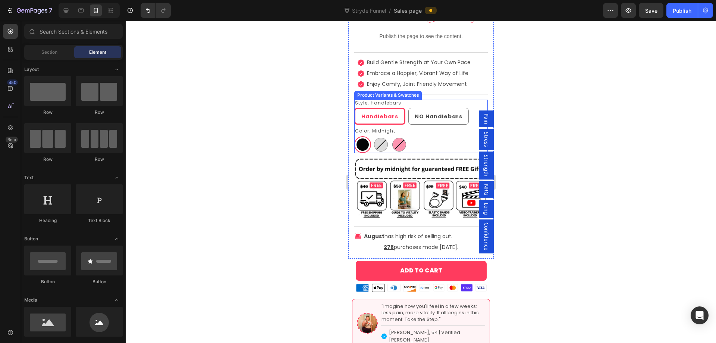
scroll to position [2375, 0]
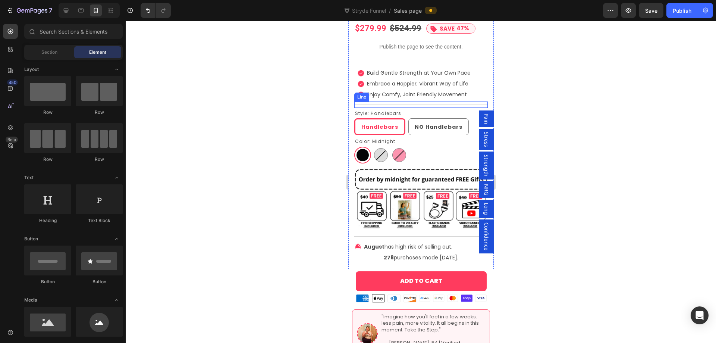
click at [468, 101] on div "Title Line" at bounding box center [421, 104] width 134 height 6
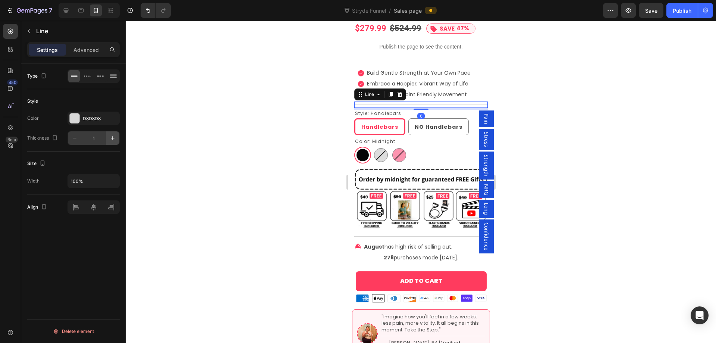
click at [112, 138] on icon "button" at bounding box center [112, 137] width 7 height 7
type input "2"
click at [207, 142] on div at bounding box center [421, 182] width 591 height 322
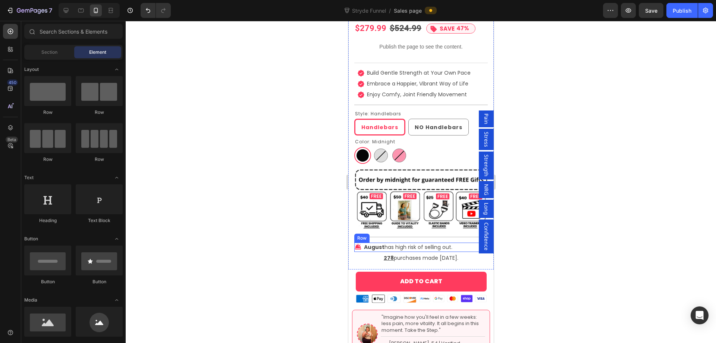
click at [459, 243] on div "Icon August has high risk of selling out. Text Block Row" at bounding box center [421, 247] width 134 height 9
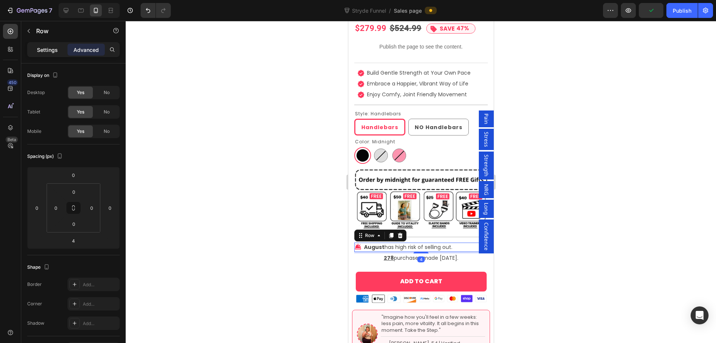
click at [40, 51] on p "Settings" at bounding box center [47, 50] width 21 height 8
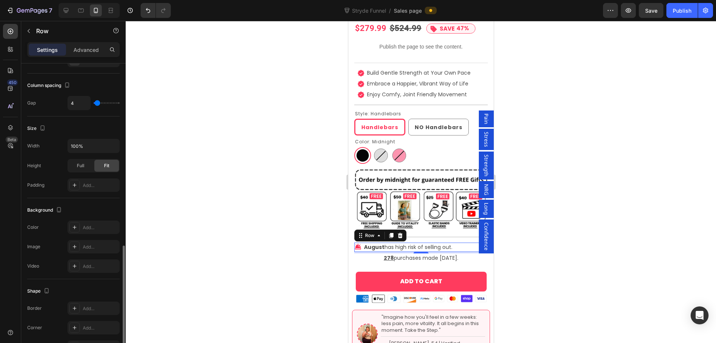
scroll to position [220, 0]
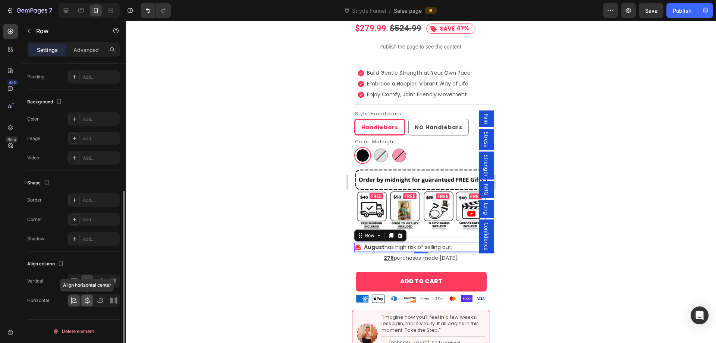
click at [86, 299] on icon at bounding box center [87, 300] width 7 height 7
click at [538, 256] on div at bounding box center [421, 182] width 591 height 322
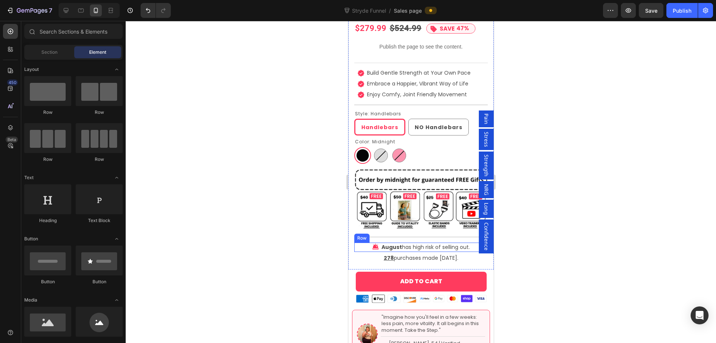
click at [469, 243] on div "Icon August has high risk of selling out. Text Block Row" at bounding box center [421, 247] width 134 height 9
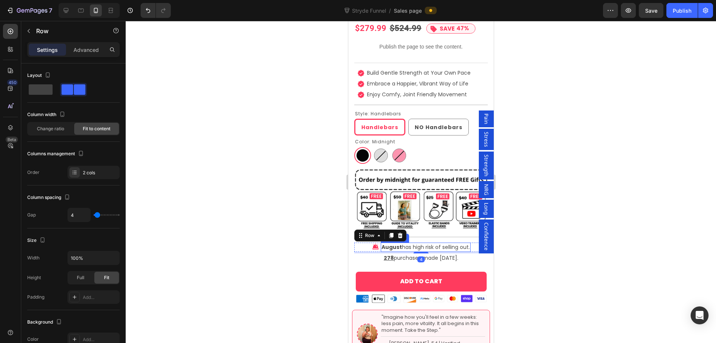
click at [435, 243] on p "August has high risk of selling out." at bounding box center [425, 247] width 88 height 8
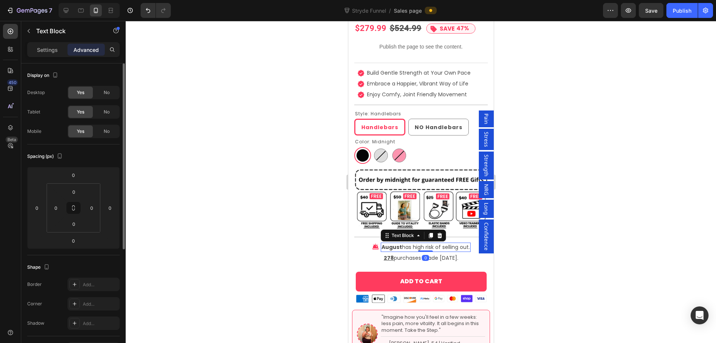
click at [49, 46] on p "Settings" at bounding box center [47, 50] width 21 height 8
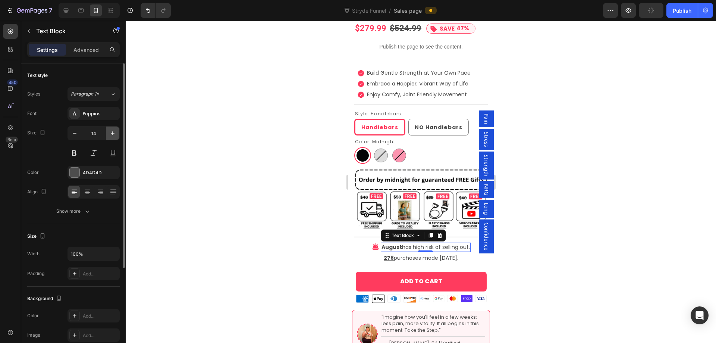
click at [108, 135] on button "button" at bounding box center [112, 132] width 13 height 13
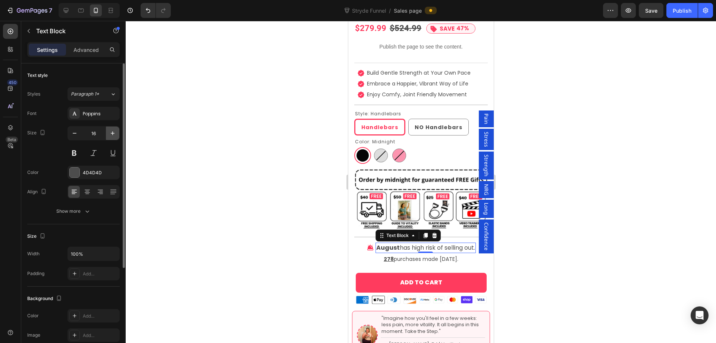
click at [111, 134] on icon "button" at bounding box center [112, 132] width 7 height 7
click at [76, 133] on icon "button" at bounding box center [75, 133] width 4 height 1
click at [102, 133] on input "16" at bounding box center [93, 132] width 25 height 13
click at [110, 134] on icon "button" at bounding box center [112, 132] width 7 height 7
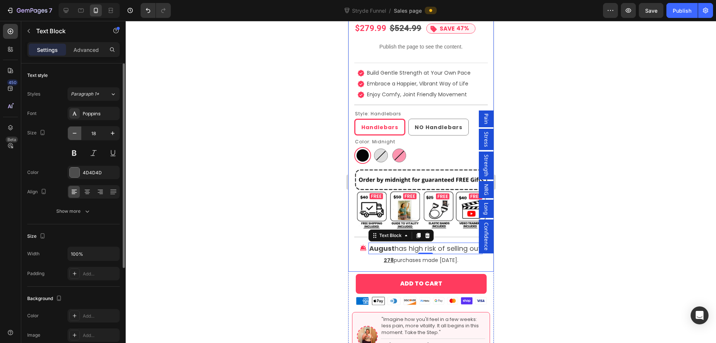
click at [77, 132] on icon "button" at bounding box center [74, 132] width 7 height 7
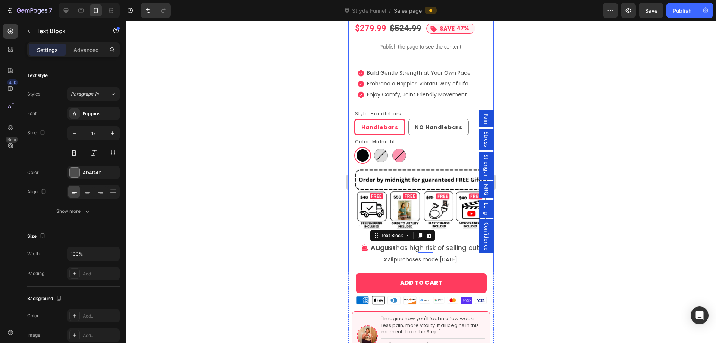
type input "16"
click at [367, 244] on icon at bounding box center [370, 247] width 6 height 6
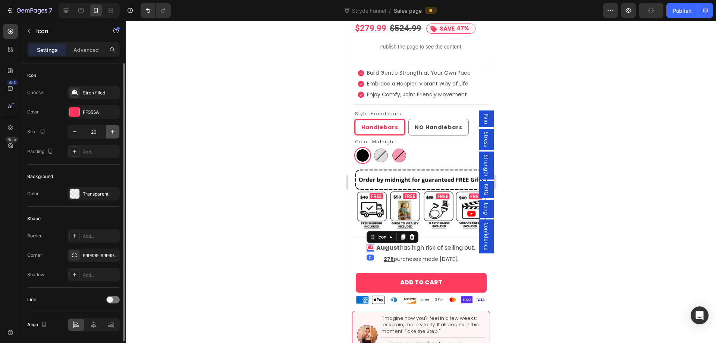
click at [119, 132] on button "button" at bounding box center [112, 131] width 13 height 13
click at [118, 132] on button "button" at bounding box center [112, 131] width 13 height 13
type input "24"
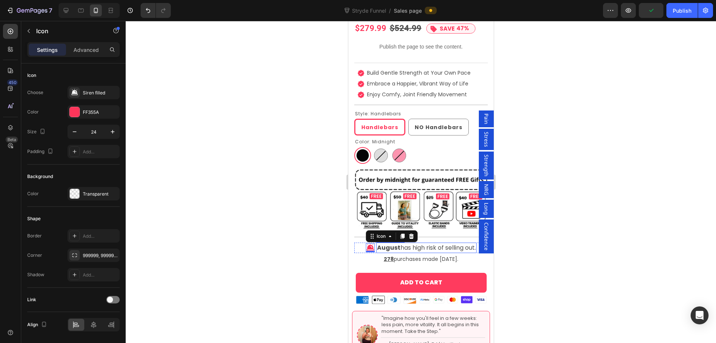
click at [439, 243] on p "August has high risk of selling out." at bounding box center [426, 247] width 99 height 9
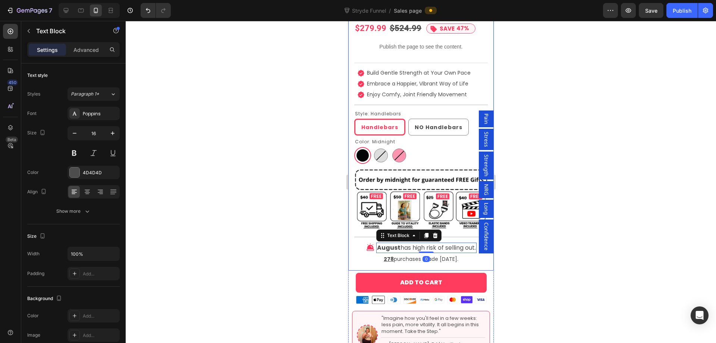
click at [456, 245] on div "Icon Icon Icon Icon Icon Icon List 4.8 (3852) Text Block Icon LOW STOCK Text Bl…" at bounding box center [421, 130] width 134 height 279
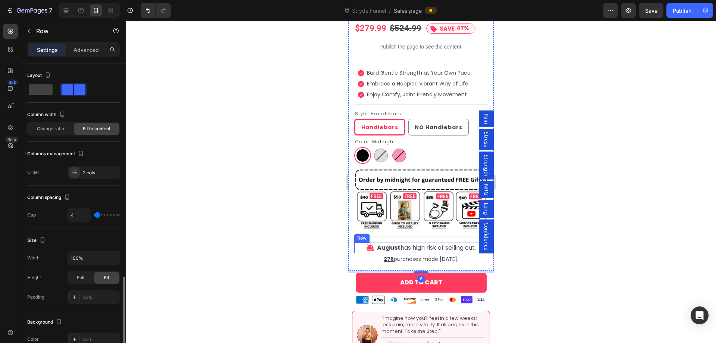
click at [359, 243] on div "Icon August has high risk of selling out. Text Block Row" at bounding box center [421, 248] width 134 height 10
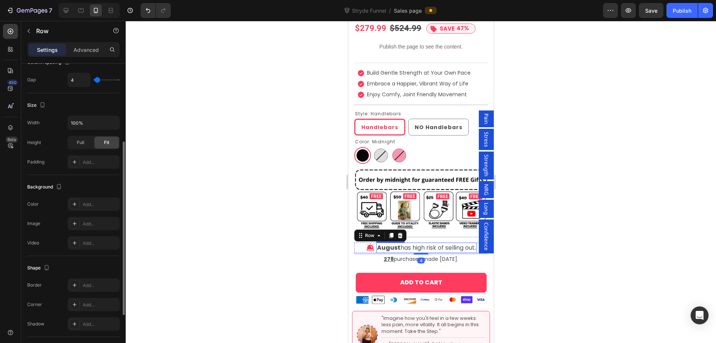
drag, startPoint x: 425, startPoint y: 246, endPoint x: 428, endPoint y: 228, distance: 19.0
click at [428, 228] on div "Icon Icon Icon Icon Icon Icon List 4.8 (3852) Text Block Icon LOW STOCK Text Bl…" at bounding box center [421, 130] width 134 height 279
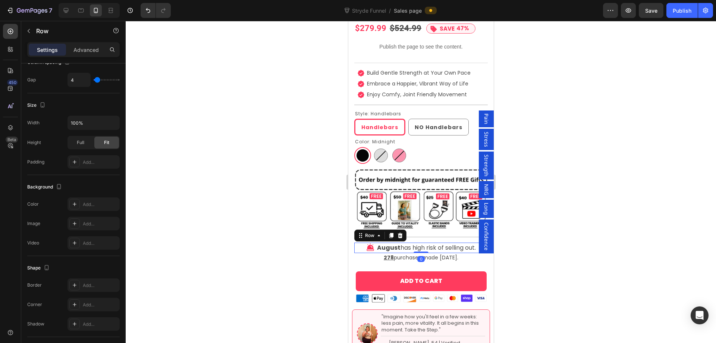
drag, startPoint x: 424, startPoint y: 246, endPoint x: 435, endPoint y: 240, distance: 12.7
click at [424, 243] on div "Icon August has high risk of selling out. Text Block Row 0" at bounding box center [421, 248] width 134 height 10
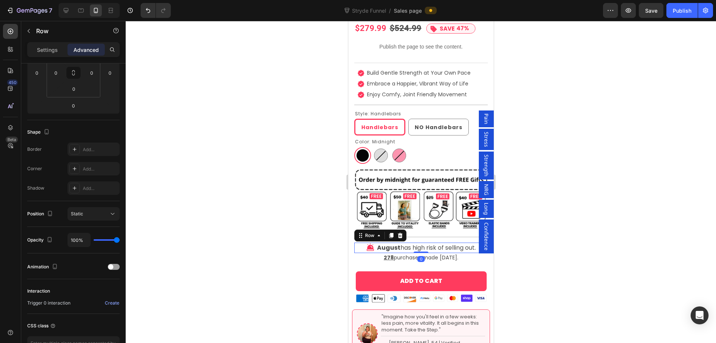
click at [542, 267] on div at bounding box center [421, 182] width 591 height 322
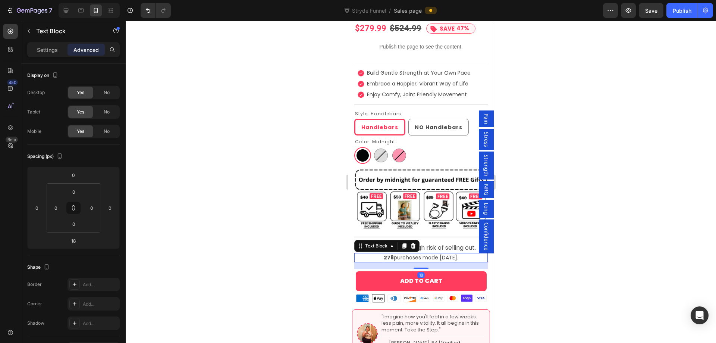
click at [465, 254] on p "278 purchases made today." at bounding box center [421, 258] width 132 height 8
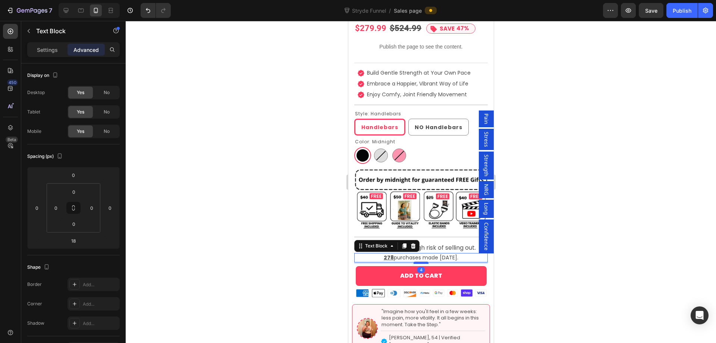
drag, startPoint x: 422, startPoint y: 260, endPoint x: 884, endPoint y: 276, distance: 461.5
click at [422, 262] on div at bounding box center [420, 263] width 15 height 2
type input "4"
click at [537, 255] on div at bounding box center [421, 182] width 591 height 322
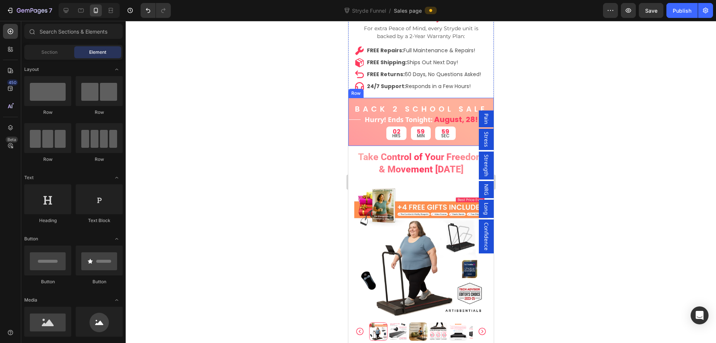
scroll to position [2016, 0]
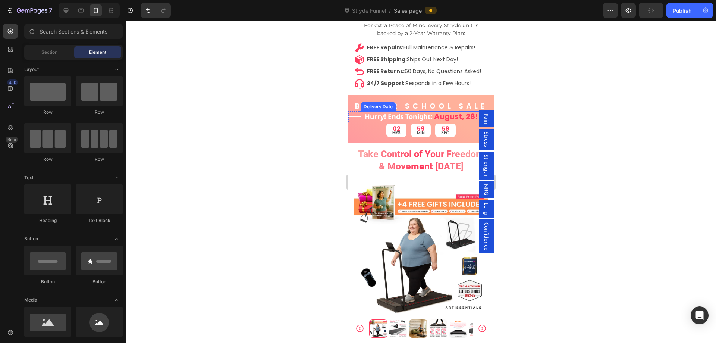
click at [452, 116] on span "August, 28!" at bounding box center [456, 116] width 44 height 10
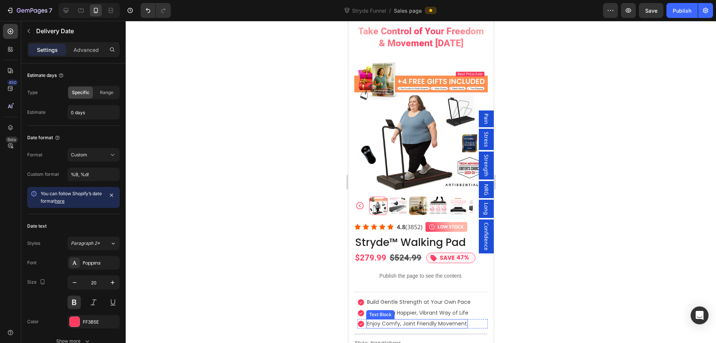
scroll to position [2069, 0]
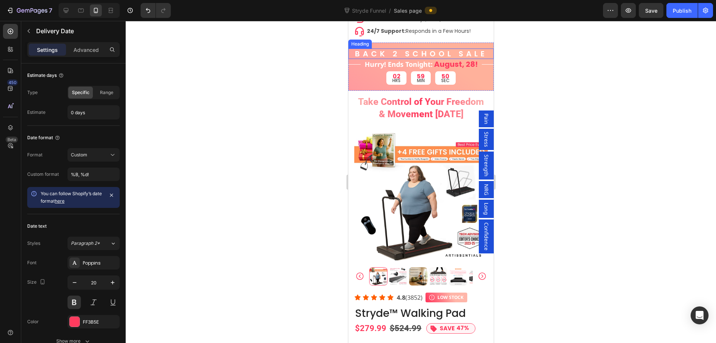
click at [457, 55] on h2 "BACK 2 SCHOOL SALE" at bounding box center [421, 54] width 134 height 10
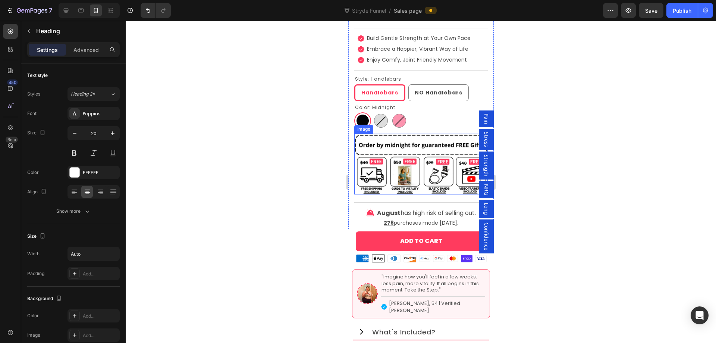
scroll to position [2367, 0]
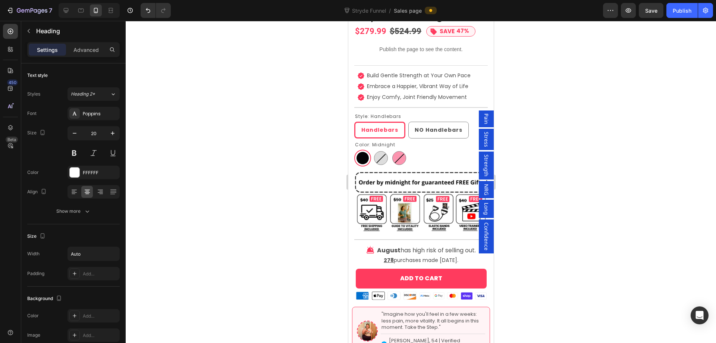
click at [318, 175] on div at bounding box center [421, 182] width 591 height 322
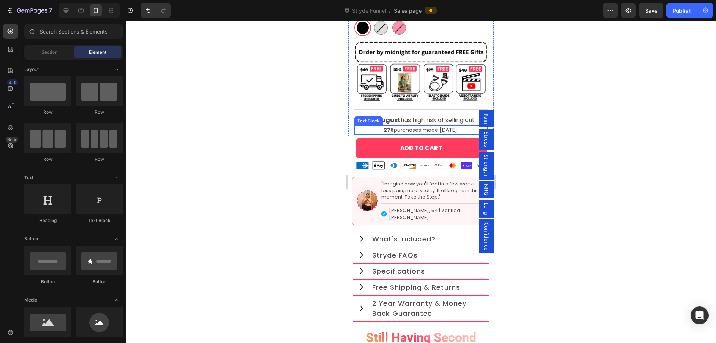
scroll to position [2516, 0]
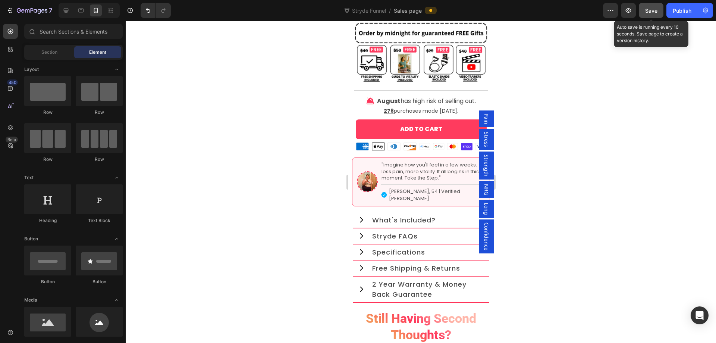
click at [650, 12] on span "Save" at bounding box center [652, 10] width 12 height 6
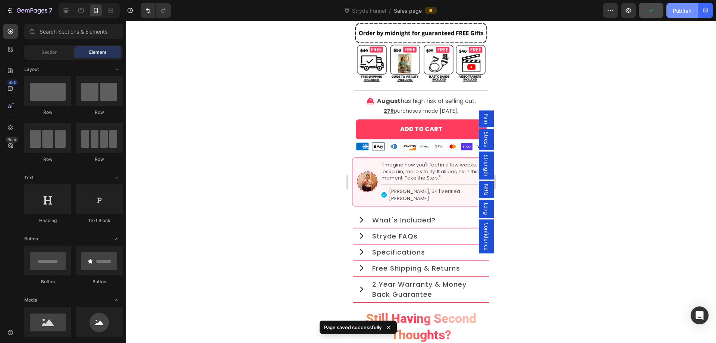
click at [674, 9] on div "Publish" at bounding box center [682, 11] width 19 height 8
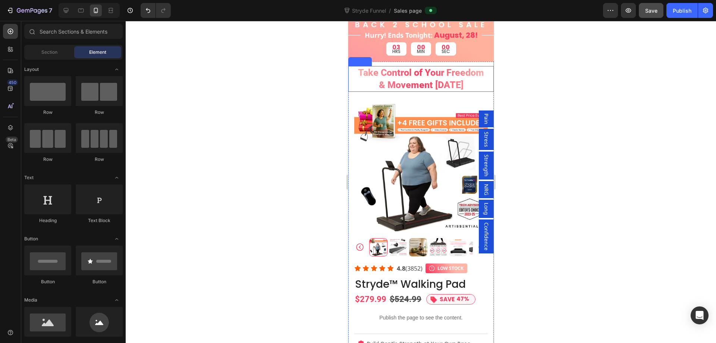
scroll to position [1986, 0]
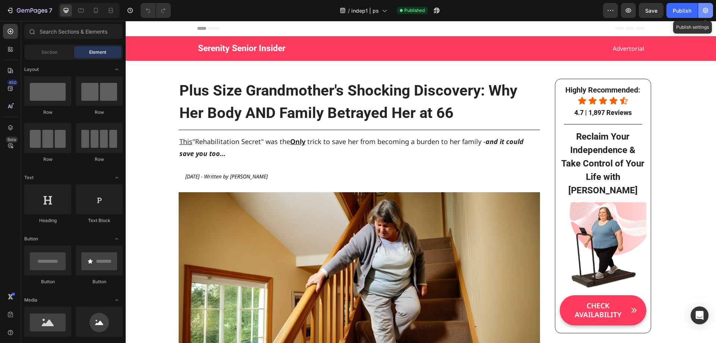
click at [710, 12] on button "button" at bounding box center [706, 10] width 15 height 15
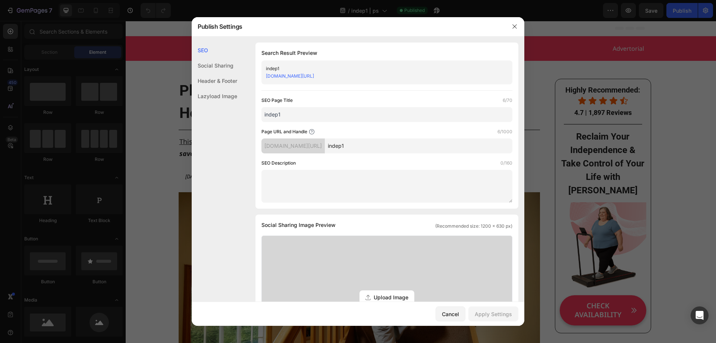
click at [390, 142] on input "indep1" at bounding box center [419, 145] width 188 height 15
type input "indep-ps1"
click at [484, 315] on div "Apply Settings" at bounding box center [493, 314] width 37 height 8
click at [519, 25] on button "button" at bounding box center [515, 27] width 12 height 12
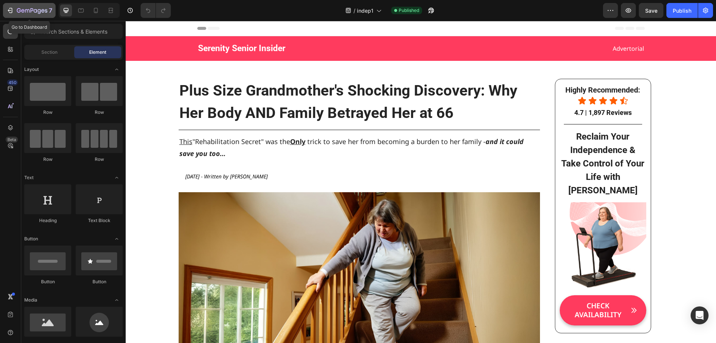
click at [10, 7] on icon "button" at bounding box center [9, 10] width 7 height 7
click at [101, 10] on div at bounding box center [96, 10] width 12 height 12
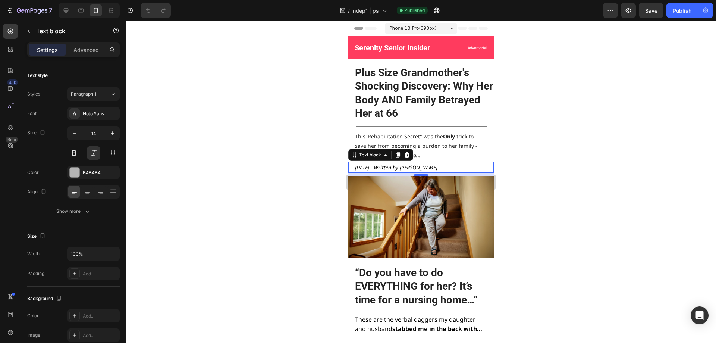
click at [465, 168] on p "[DATE] - Written by [PERSON_NAME]" at bounding box center [424, 167] width 138 height 9
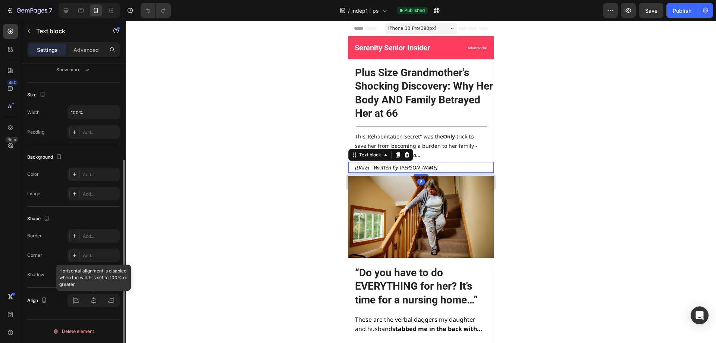
click at [113, 299] on div at bounding box center [94, 300] width 52 height 13
click at [105, 306] on div at bounding box center [94, 300] width 52 height 13
click at [426, 166] on span "[DATE] - Written by [PERSON_NAME]" at bounding box center [396, 167] width 82 height 7
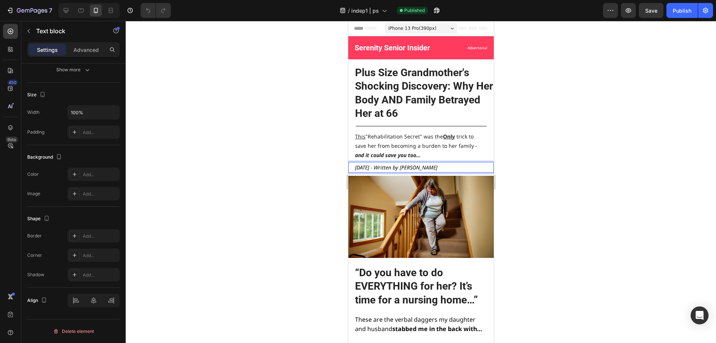
click at [453, 167] on p "[DATE] - Written by [PERSON_NAME]" at bounding box center [424, 167] width 138 height 9
click at [57, 265] on div "Border Add... Corner Add... Shadow Add..." at bounding box center [73, 255] width 93 height 52
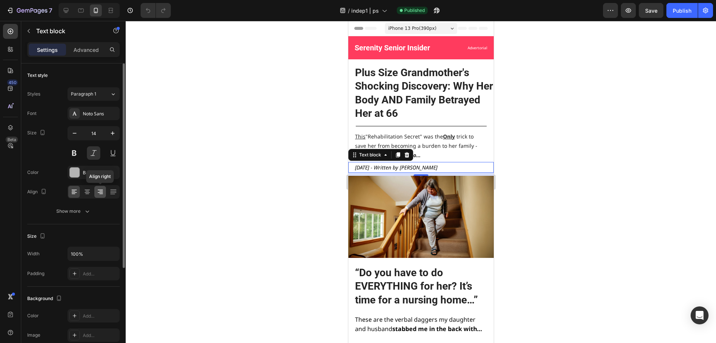
click at [96, 193] on div at bounding box center [100, 192] width 12 height 12
click at [193, 184] on div at bounding box center [421, 182] width 591 height 322
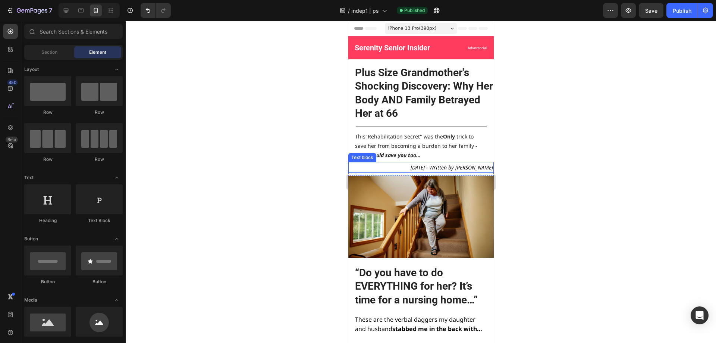
click at [410, 165] on span "[DATE] - Written by [PERSON_NAME]" at bounding box center [451, 167] width 82 height 7
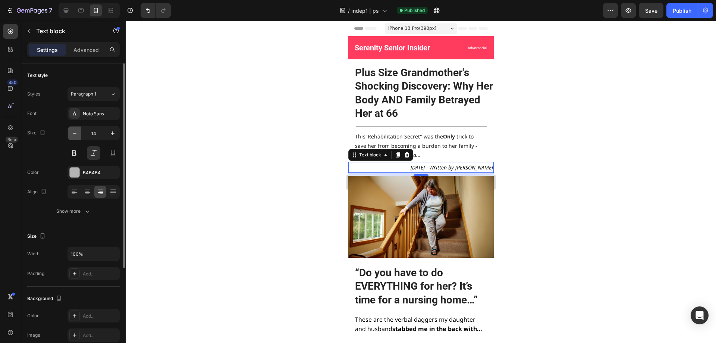
click at [71, 136] on icon "button" at bounding box center [74, 132] width 7 height 7
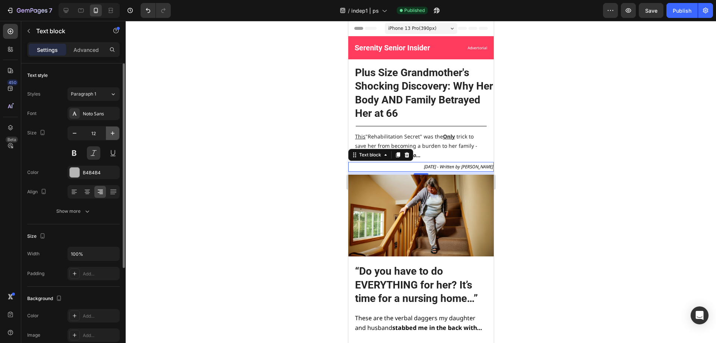
click at [110, 133] on icon "button" at bounding box center [112, 132] width 7 height 7
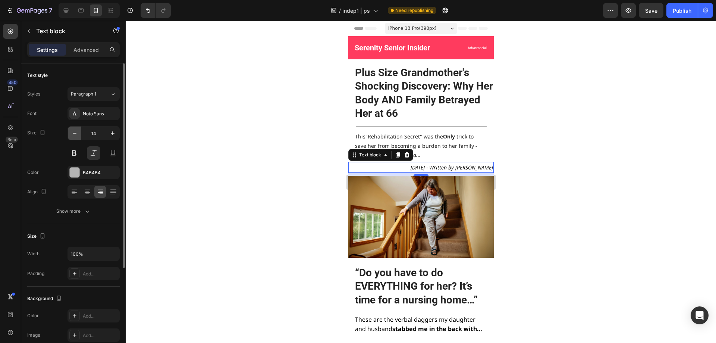
click at [78, 134] on icon "button" at bounding box center [74, 132] width 7 height 7
type input "12"
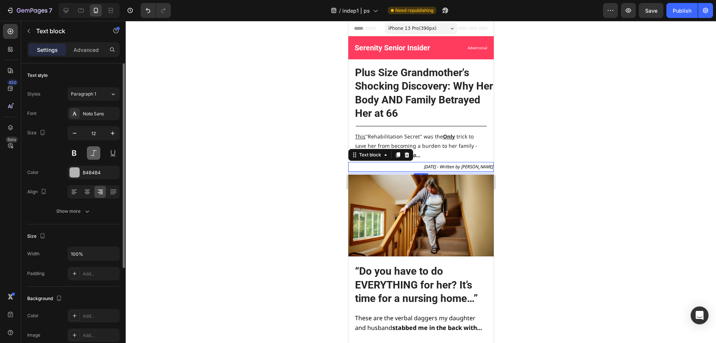
click at [94, 153] on button at bounding box center [93, 152] width 13 height 13
click at [425, 147] on span "This "Rehabilitation Secret" was the Only trick to save her from becoming a bur…" at bounding box center [416, 146] width 122 height 26
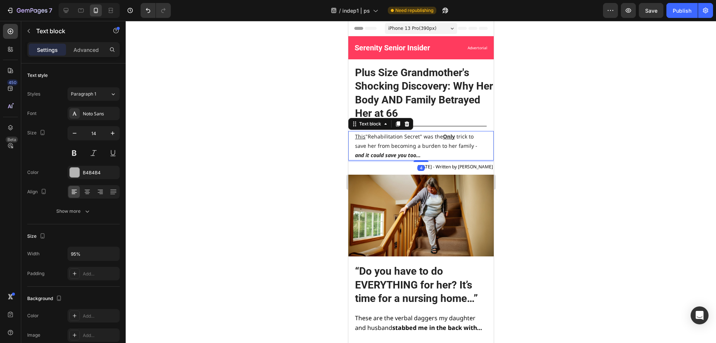
click at [423, 153] on p "This "Rehabilitation Secret" was the Only trick to save her from becoming a bur…" at bounding box center [420, 146] width 131 height 28
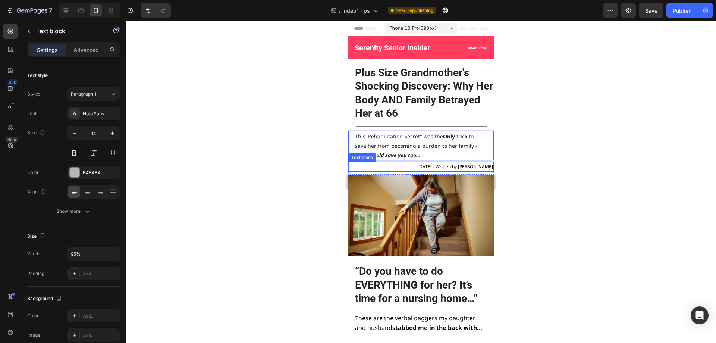
click at [429, 166] on span "[DATE] - Written by [PERSON_NAME]" at bounding box center [455, 166] width 75 height 6
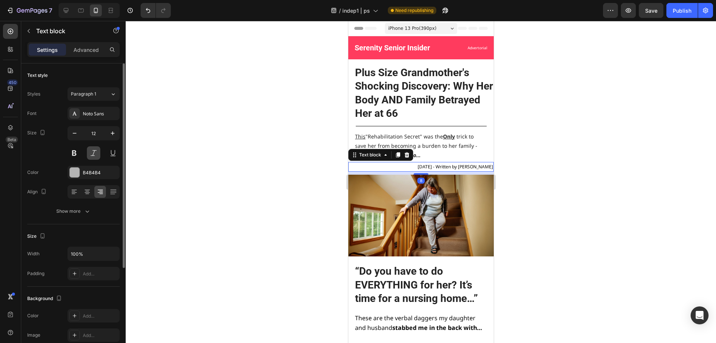
click at [89, 153] on button at bounding box center [93, 152] width 13 height 13
click at [256, 166] on div at bounding box center [421, 182] width 591 height 322
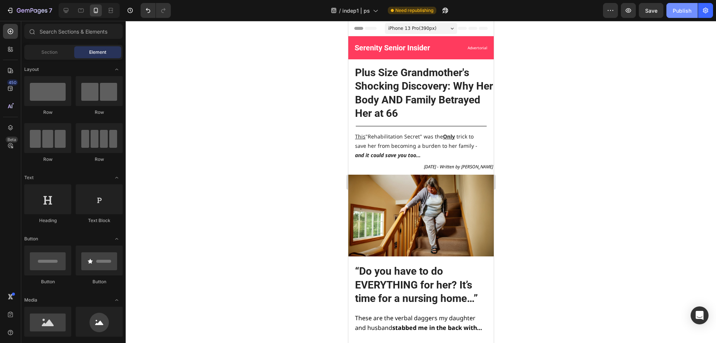
click at [680, 15] on button "Publish" at bounding box center [682, 10] width 31 height 15
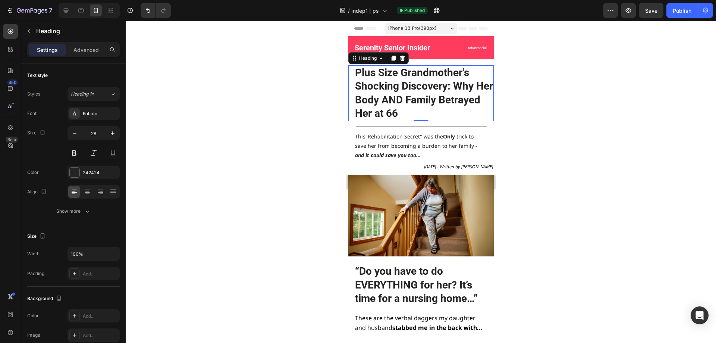
click at [457, 84] on h2 "Plus Size Grandmother's Shocking Discovery: Why Her Body AND Family Betrayed He…" at bounding box center [424, 93] width 140 height 56
click at [457, 86] on h2 "Plus Size Grandmother's Shocking Discovery: Why Her Body AND Family Betrayed He…" at bounding box center [424, 93] width 140 height 56
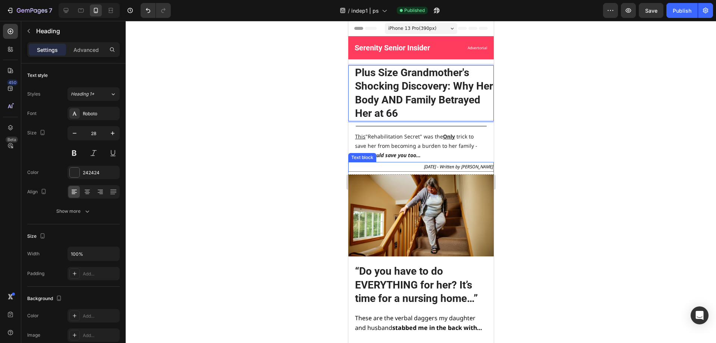
click at [486, 167] on span "[DATE] - Written by [PERSON_NAME]" at bounding box center [458, 166] width 69 height 6
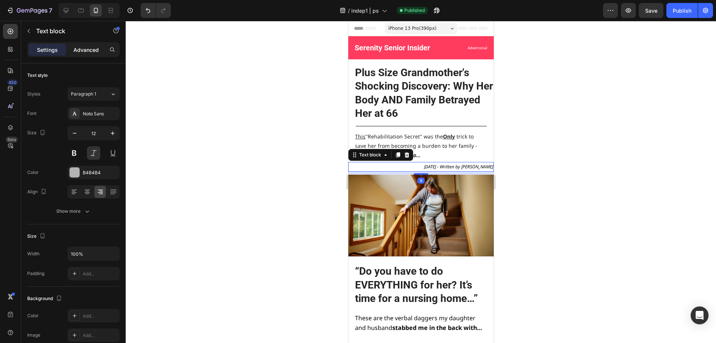
click at [85, 53] on p "Advanced" at bounding box center [86, 50] width 25 height 8
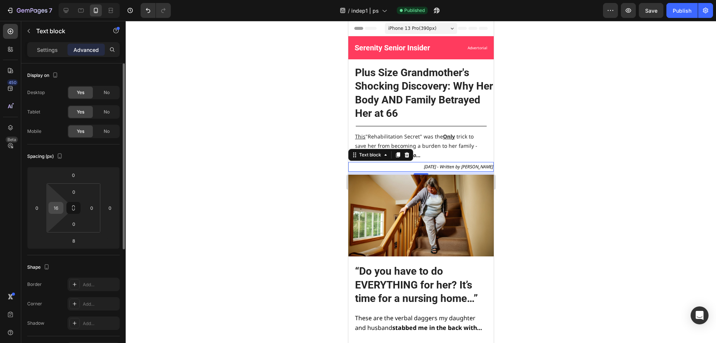
click at [57, 212] on input "16" at bounding box center [55, 207] width 11 height 11
type input "0"
click at [94, 208] on input "0" at bounding box center [91, 207] width 11 height 11
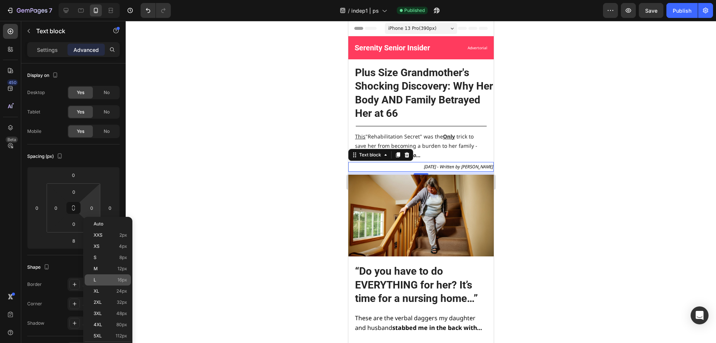
click at [111, 281] on p "L 16px" at bounding box center [111, 279] width 34 height 5
type input "16"
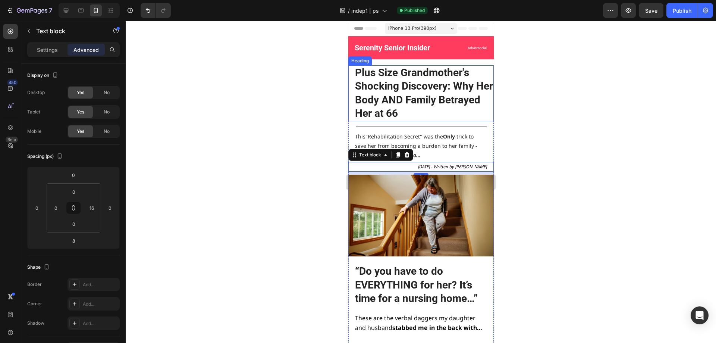
click at [452, 97] on p "Plus Size Grandmother's Shocking Discovery: Why Her Body AND Family Betrayed He…" at bounding box center [424, 93] width 138 height 54
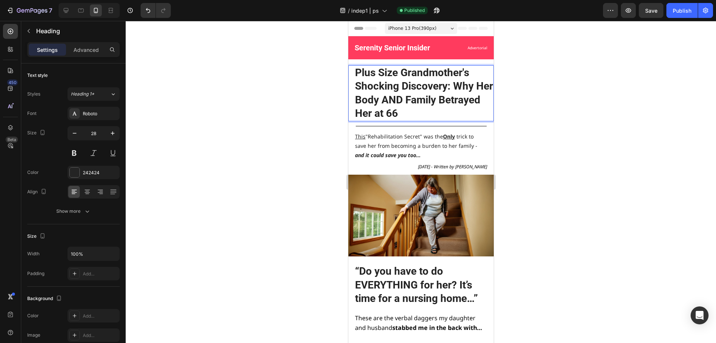
click at [457, 87] on p "Plus Size Grandmother's Shocking Discovery: Why Her Body AND Family Betrayed He…" at bounding box center [424, 93] width 138 height 54
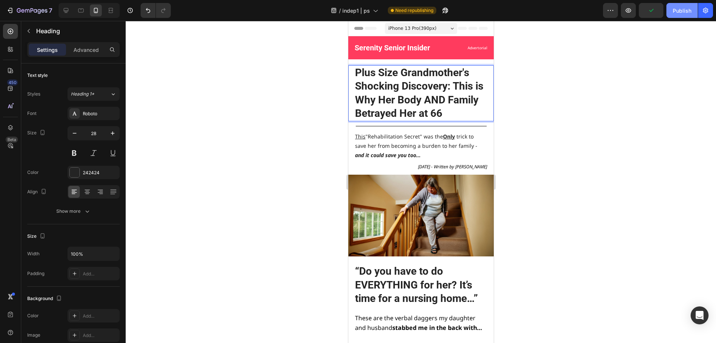
click at [685, 10] on div "Publish" at bounding box center [682, 11] width 19 height 8
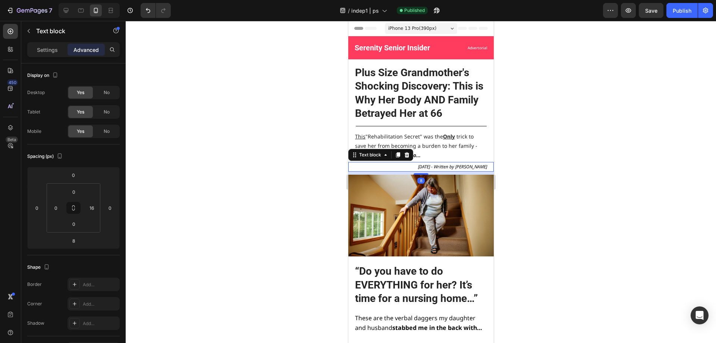
click at [397, 166] on p "[DATE] - Written by [PERSON_NAME]" at bounding box center [418, 167] width 138 height 8
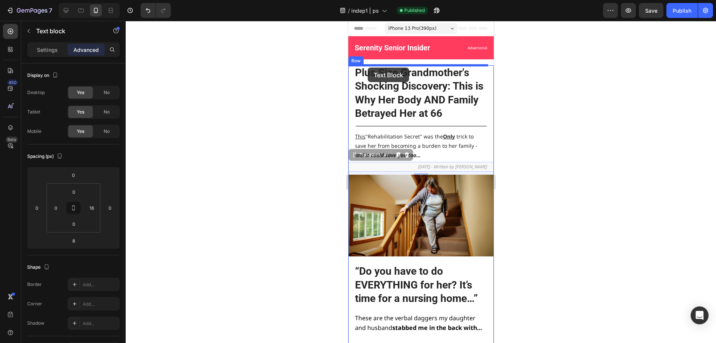
drag, startPoint x: 354, startPoint y: 158, endPoint x: 368, endPoint y: 68, distance: 91.2
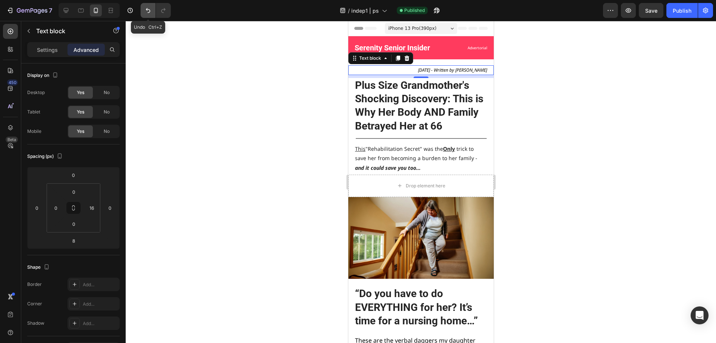
click at [144, 10] on button "Undo/Redo" at bounding box center [148, 10] width 15 height 15
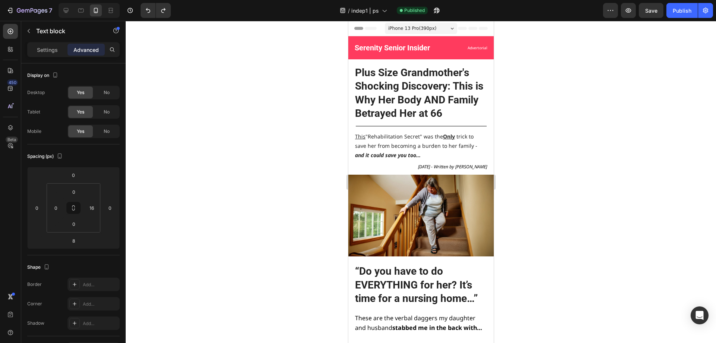
click at [395, 163] on p "[DATE] - Written by [PERSON_NAME]" at bounding box center [418, 167] width 138 height 8
click at [558, 181] on div at bounding box center [421, 182] width 591 height 322
click at [457, 166] on span "[DATE] - Written by [PERSON_NAME]" at bounding box center [452, 166] width 69 height 6
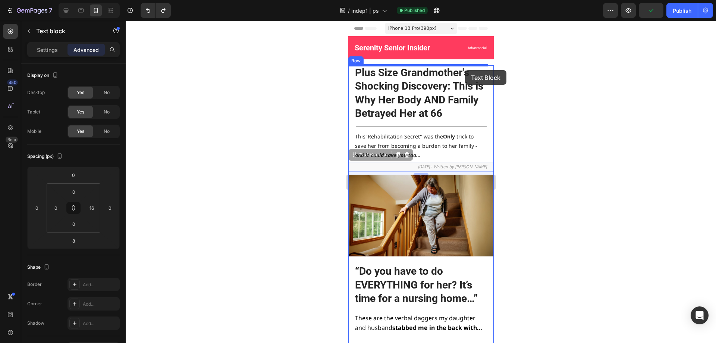
drag, startPoint x: 355, startPoint y: 153, endPoint x: 465, endPoint y: 70, distance: 137.2
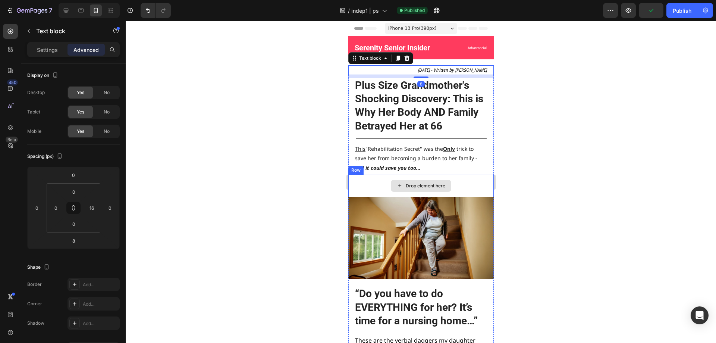
click at [436, 181] on div "Drop element here" at bounding box center [421, 186] width 60 height 12
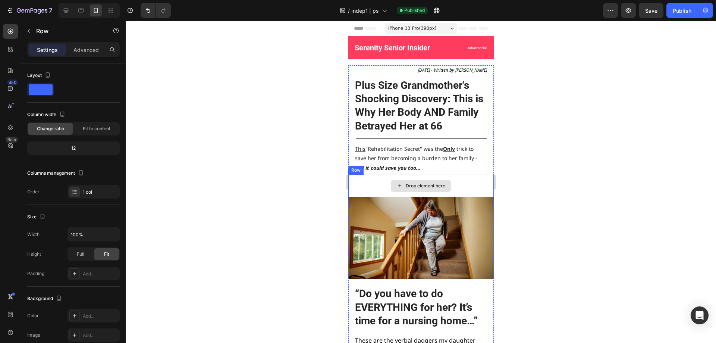
click at [369, 180] on div "Drop element here" at bounding box center [421, 186] width 146 height 22
click at [392, 169] on icon at bounding box center [394, 168] width 6 height 6
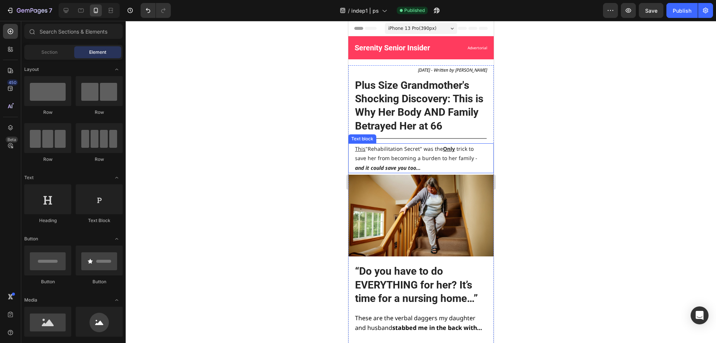
click at [436, 165] on p "This "Rehabilitation Secret" was the Only trick to save her from becoming a bur…" at bounding box center [420, 158] width 131 height 28
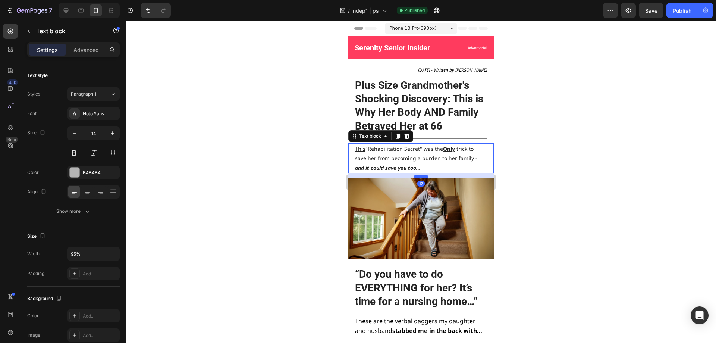
click at [422, 177] on div at bounding box center [420, 176] width 15 height 2
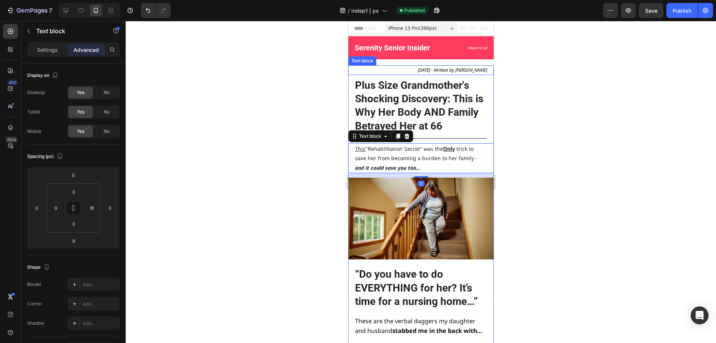
click at [471, 69] on span "[DATE] - Written by [PERSON_NAME]" at bounding box center [452, 70] width 69 height 6
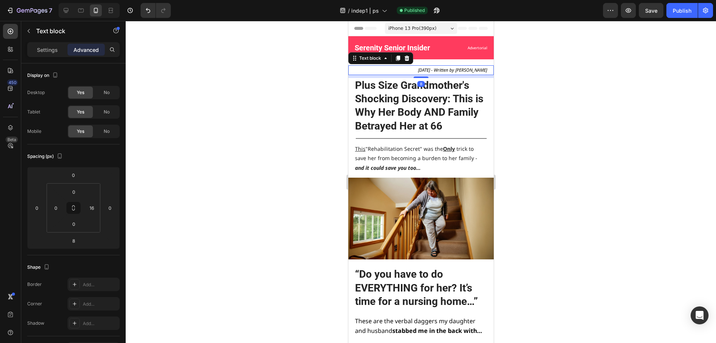
drag, startPoint x: 423, startPoint y: 76, endPoint x: 441, endPoint y: 56, distance: 27.0
type input "0"
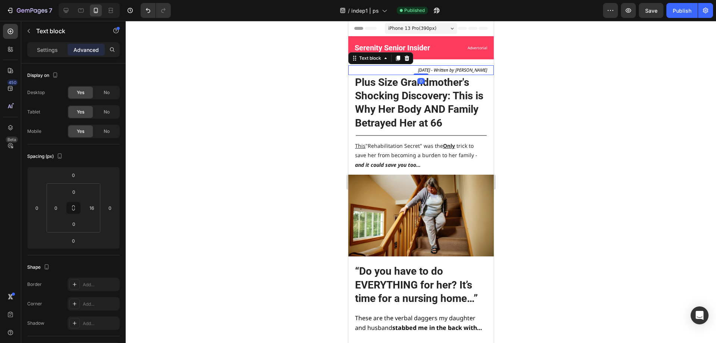
click at [581, 105] on div at bounding box center [421, 182] width 591 height 322
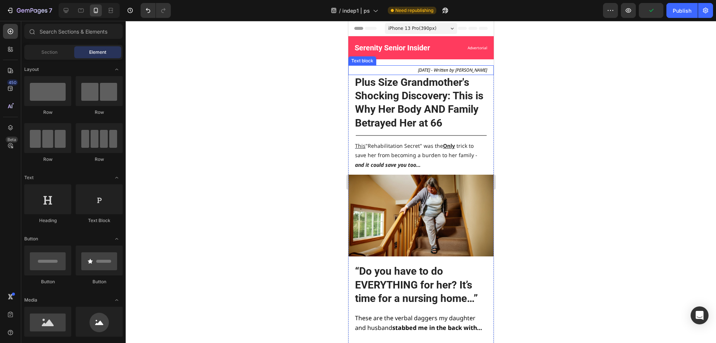
click at [424, 67] on span "[DATE] - Written by [PERSON_NAME]" at bounding box center [452, 70] width 69 height 6
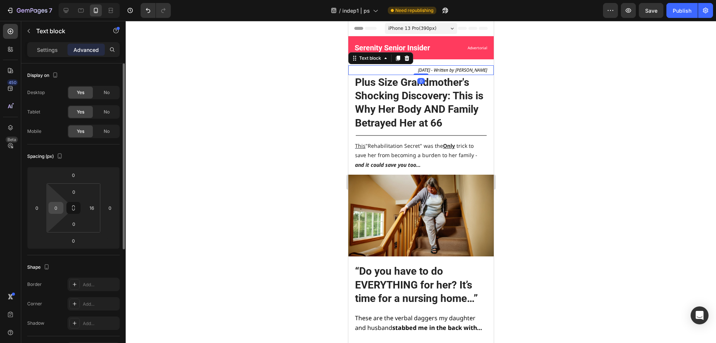
click at [57, 209] on input "0" at bounding box center [55, 207] width 11 height 11
type input "16"
click at [80, 209] on button at bounding box center [73, 208] width 14 height 12
click at [74, 207] on icon at bounding box center [74, 208] width 0 height 3
click at [42, 50] on p "Settings" at bounding box center [47, 50] width 21 height 8
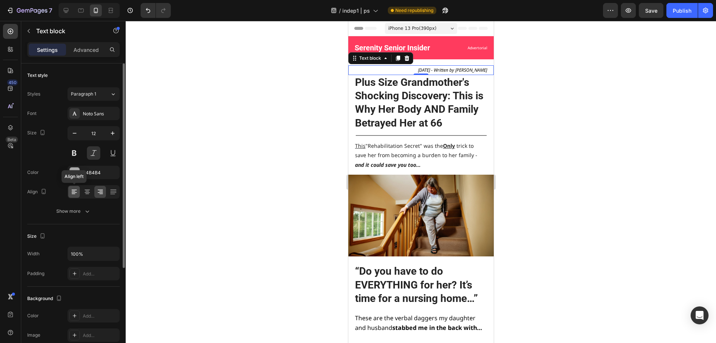
click at [71, 190] on icon at bounding box center [74, 191] width 7 height 7
click at [178, 187] on div at bounding box center [421, 182] width 591 height 322
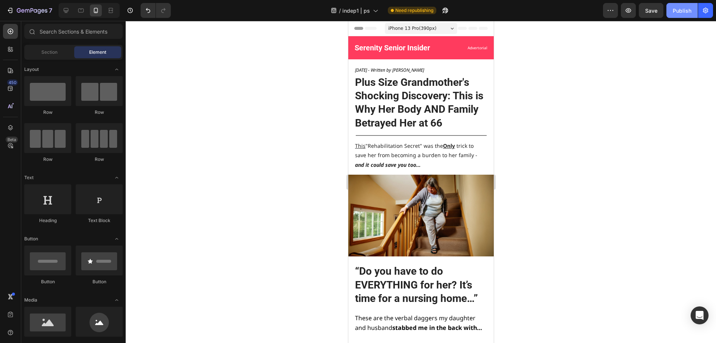
click at [678, 8] on div "Publish" at bounding box center [682, 11] width 19 height 8
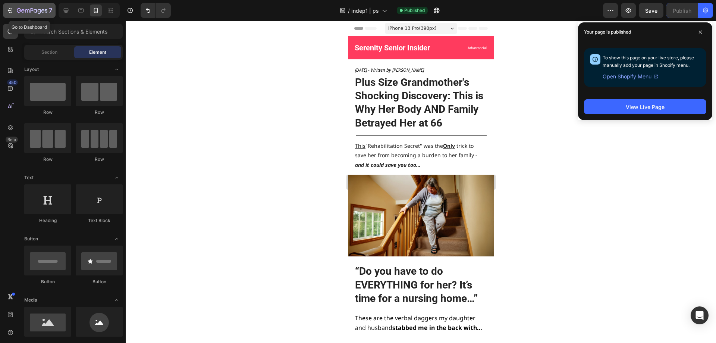
click at [13, 7] on icon "button" at bounding box center [9, 10] width 7 height 7
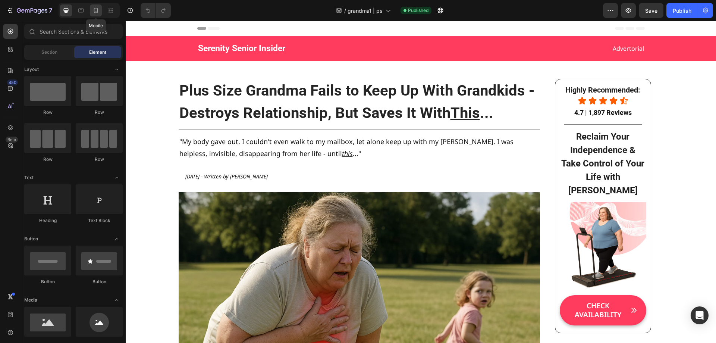
click at [97, 9] on icon at bounding box center [96, 10] width 4 height 5
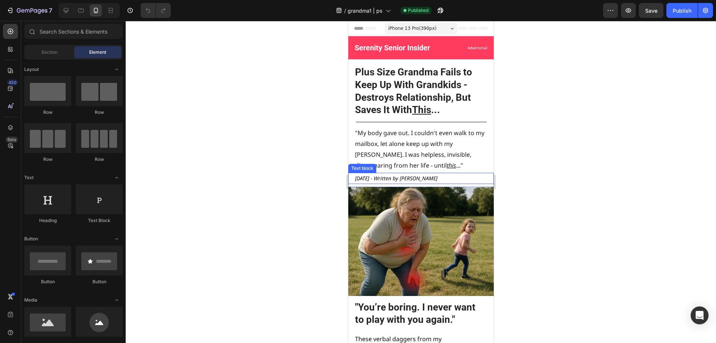
click at [470, 181] on p "[DATE] - Written by [PERSON_NAME]" at bounding box center [424, 178] width 138 height 9
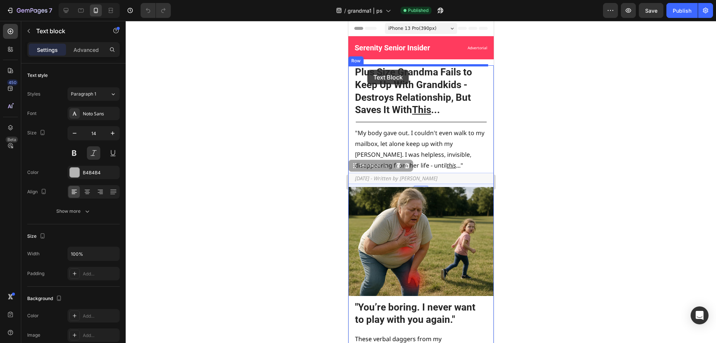
drag, startPoint x: 354, startPoint y: 168, endPoint x: 367, endPoint y: 70, distance: 99.4
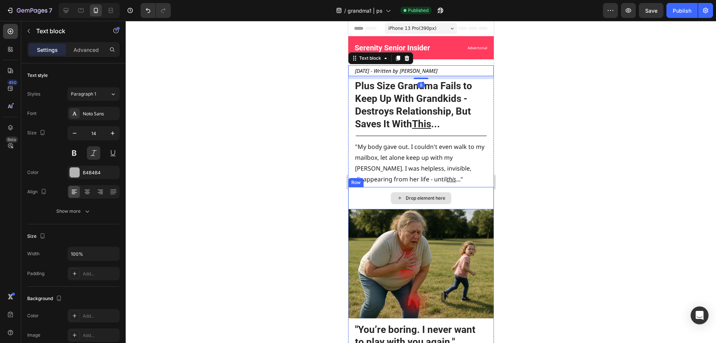
click at [420, 204] on div "Drop element here" at bounding box center [421, 198] width 60 height 12
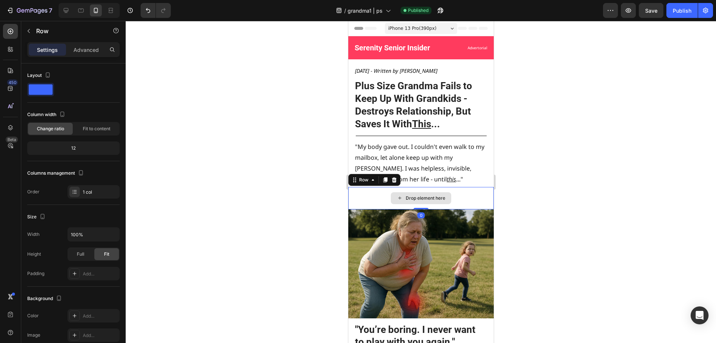
click at [363, 191] on div "Drop element here" at bounding box center [421, 198] width 146 height 22
click at [395, 179] on icon at bounding box center [394, 179] width 5 height 5
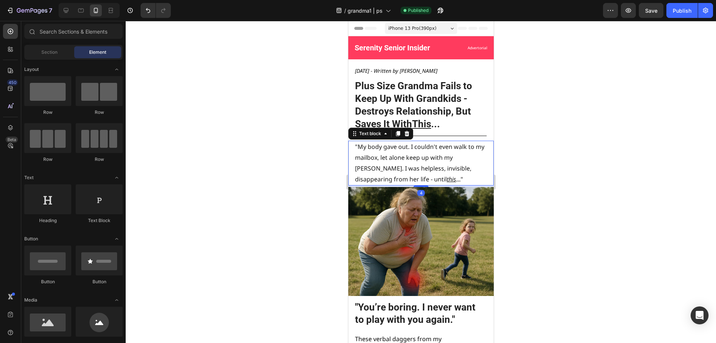
click at [407, 172] on p ""My body gave out. I couldn't even walk to my mailbox, let alone keep up with m…" at bounding box center [420, 162] width 131 height 43
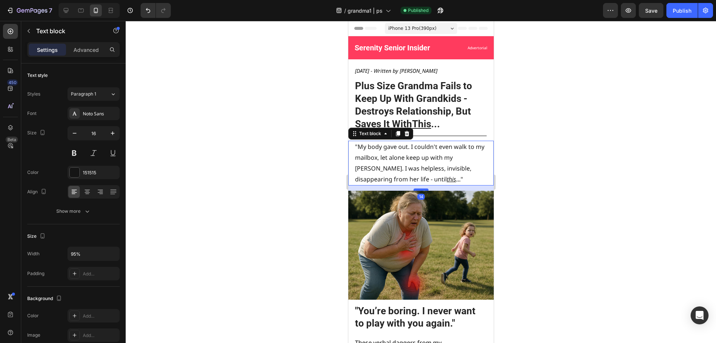
click at [421, 190] on div at bounding box center [420, 189] width 15 height 2
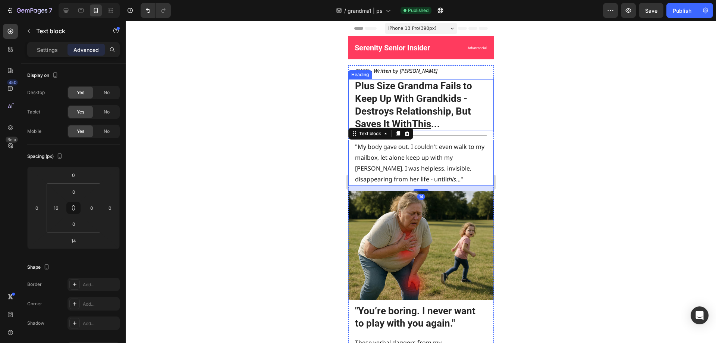
click at [430, 71] on span "[DATE] - Written by [PERSON_NAME]" at bounding box center [396, 70] width 82 height 7
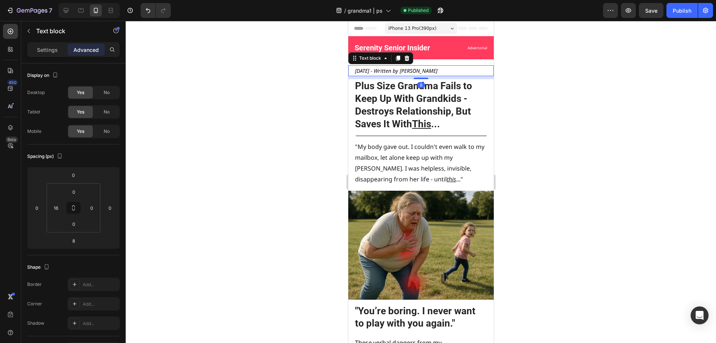
drag, startPoint x: 417, startPoint y: 79, endPoint x: 422, endPoint y: 62, distance: 17.1
type input "0"
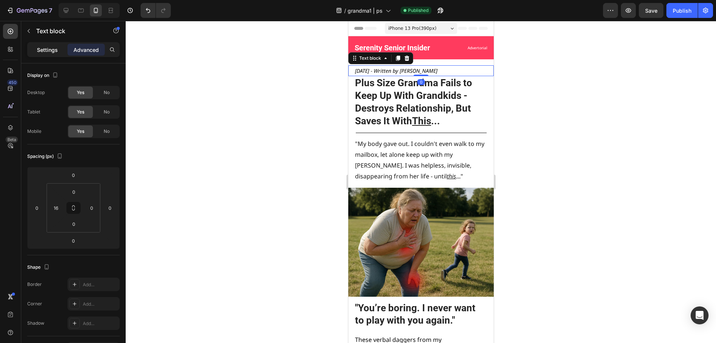
click at [46, 47] on p "Settings" at bounding box center [47, 50] width 21 height 8
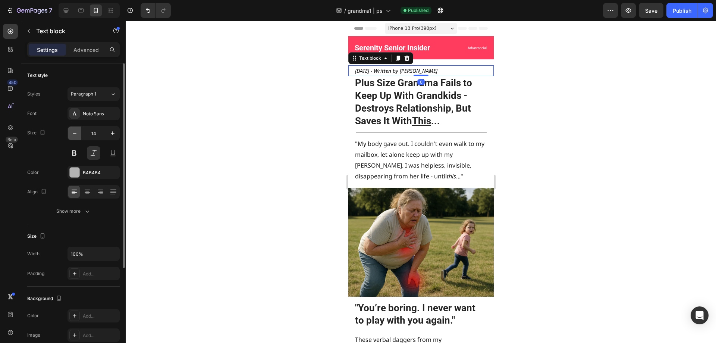
click at [75, 137] on icon "button" at bounding box center [74, 132] width 7 height 7
click at [75, 136] on icon "button" at bounding box center [74, 132] width 7 height 7
type input "12"
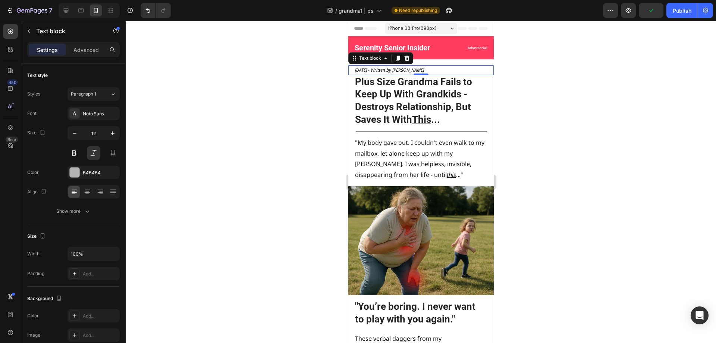
click at [200, 131] on div at bounding box center [421, 182] width 591 height 322
click at [454, 156] on p ""My body gave out. I couldn't even walk to my mailbox, let alone keep up with m…" at bounding box center [420, 158] width 131 height 43
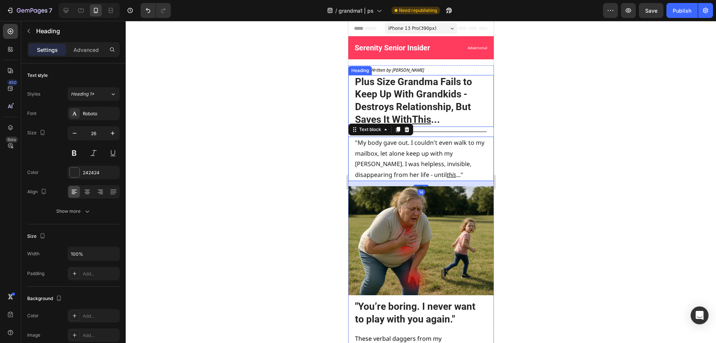
click at [399, 93] on h2 "Plus Size Grandma Fails to Keep Up With Grandkids - Destroys Relationship, But …" at bounding box center [424, 101] width 140 height 52
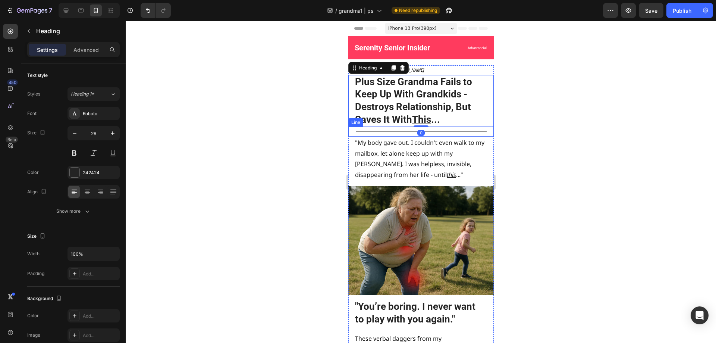
click at [395, 149] on p ""My body gave out. I couldn't even walk to my mailbox, let alone keep up with m…" at bounding box center [420, 158] width 131 height 43
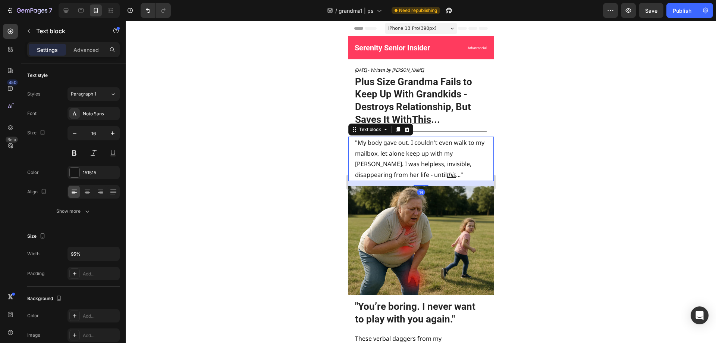
click at [395, 149] on p ""My body gave out. I couldn't even walk to my mailbox, let alone keep up with m…" at bounding box center [420, 158] width 131 height 43
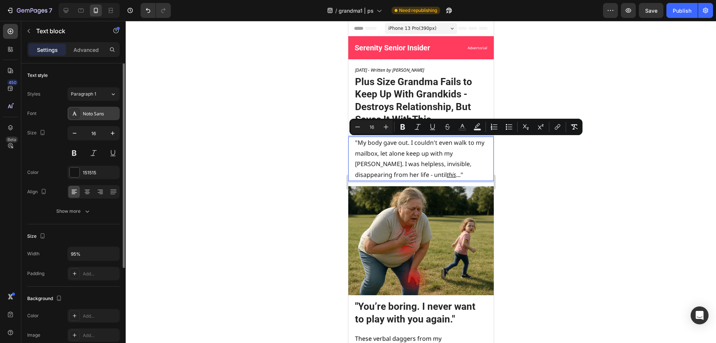
click at [91, 112] on div "Noto Sans" at bounding box center [100, 113] width 35 height 7
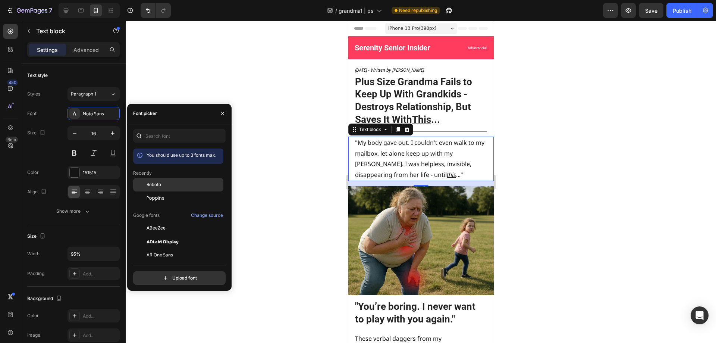
click at [158, 185] on span "Roboto" at bounding box center [154, 184] width 15 height 7
click at [166, 198] on div "Poppins" at bounding box center [184, 198] width 75 height 7
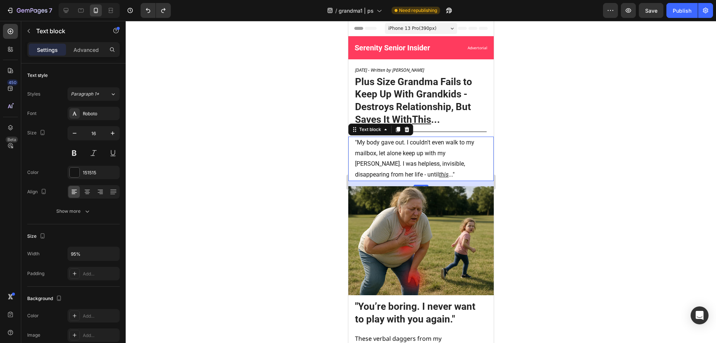
click at [274, 168] on div at bounding box center [421, 182] width 591 height 322
click at [406, 141] on p ""My body gave out. I couldn't even walk to my mailbox, let alone keep up with m…" at bounding box center [420, 158] width 131 height 43
click at [412, 91] on h2 "Plus Size Grandma Fails to Keep Up With Grandkids - Destroys Relationship, But …" at bounding box center [424, 101] width 140 height 52
click at [422, 163] on p ""My body gave out. I couldn't even walk to my mailbox, let alone keep up with m…" at bounding box center [420, 158] width 131 height 43
click at [72, 134] on icon "button" at bounding box center [74, 132] width 7 height 7
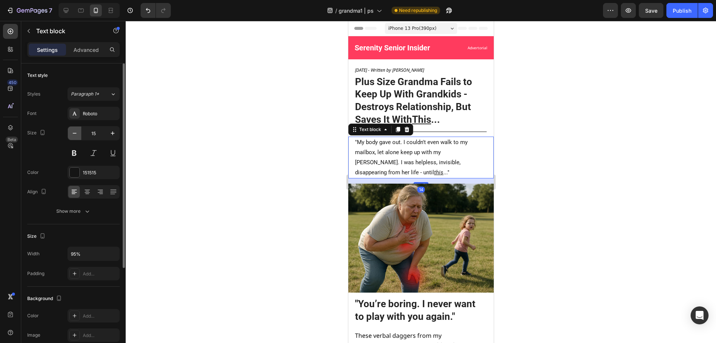
click at [72, 134] on icon "button" at bounding box center [74, 132] width 7 height 7
type input "14"
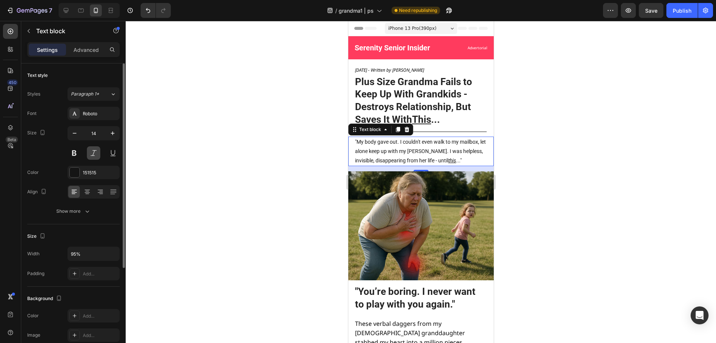
click at [94, 154] on button at bounding box center [93, 152] width 13 height 13
click at [82, 153] on div at bounding box center [94, 152] width 52 height 13
drag, startPoint x: 71, startPoint y: 153, endPoint x: 75, endPoint y: 152, distance: 3.8
click at [71, 153] on button at bounding box center [74, 152] width 13 height 13
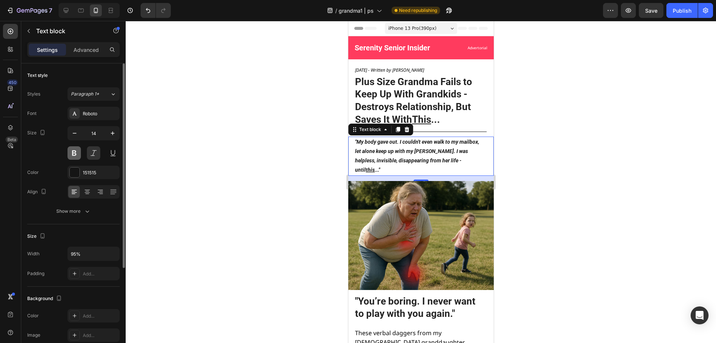
click at [78, 151] on button at bounding box center [74, 152] width 13 height 13
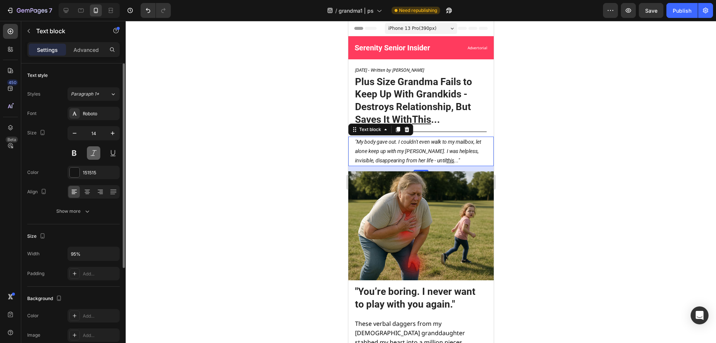
click at [100, 151] on button at bounding box center [93, 152] width 13 height 13
click at [212, 153] on div at bounding box center [421, 182] width 591 height 322
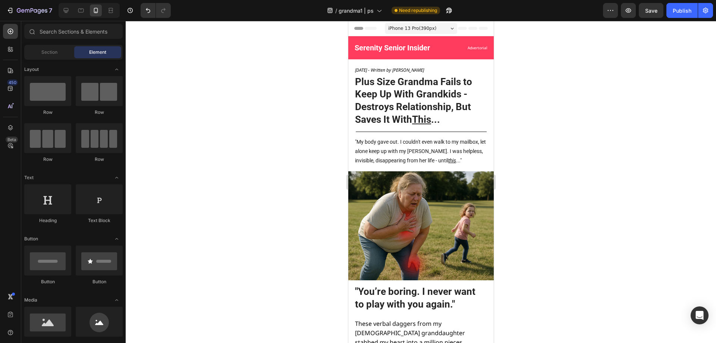
click at [368, 146] on p ""My body gave out. I couldn't even walk to my mailbox, let alone keep up with m…" at bounding box center [420, 151] width 131 height 28
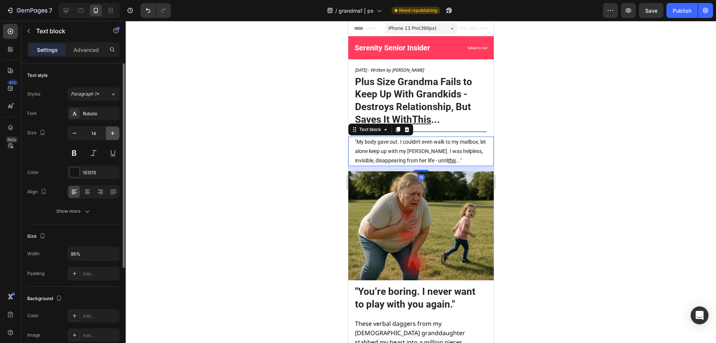
click at [116, 128] on button "button" at bounding box center [112, 132] width 13 height 13
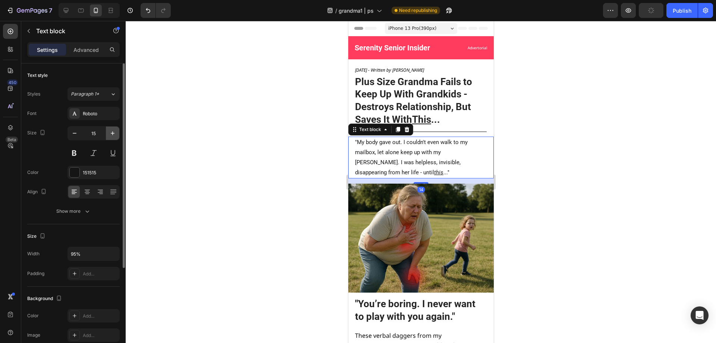
click at [116, 128] on button "button" at bounding box center [112, 132] width 13 height 13
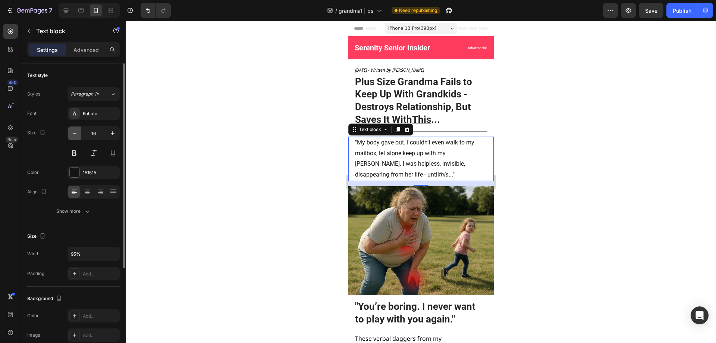
click at [76, 132] on icon "button" at bounding box center [74, 132] width 7 height 7
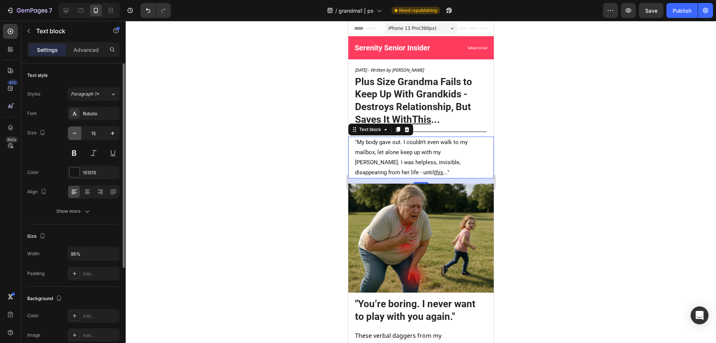
click at [76, 132] on icon "button" at bounding box center [74, 132] width 7 height 7
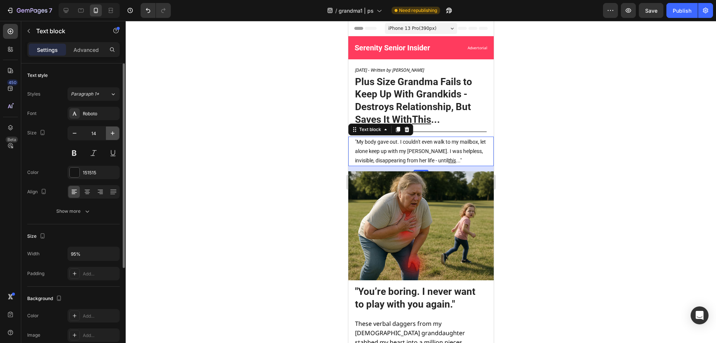
click at [114, 133] on icon "button" at bounding box center [112, 132] width 7 height 7
type input "15"
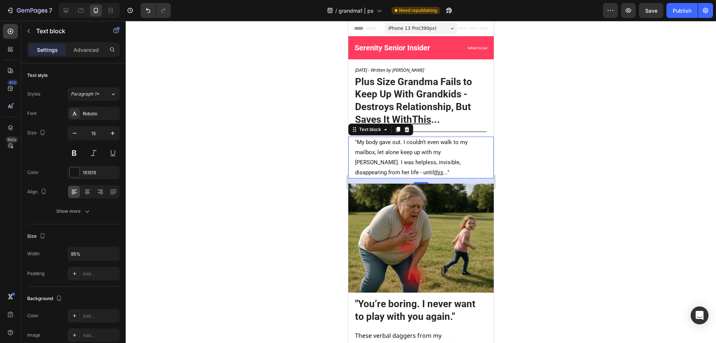
click at [215, 149] on div at bounding box center [421, 182] width 591 height 322
click at [385, 158] on p ""My body gave out. I couldn't even walk to my mailbox, let alone keep up with m…" at bounding box center [420, 157] width 131 height 40
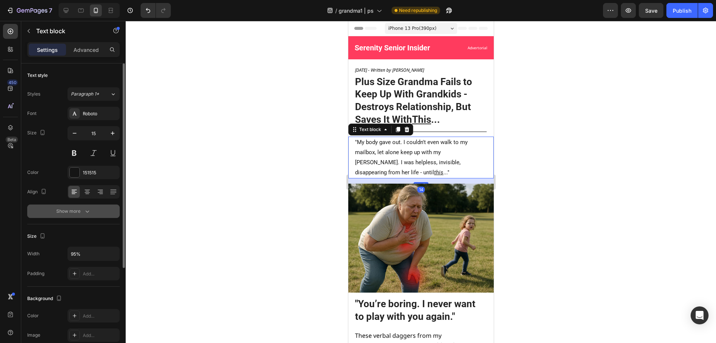
click at [88, 207] on icon "button" at bounding box center [87, 210] width 7 height 7
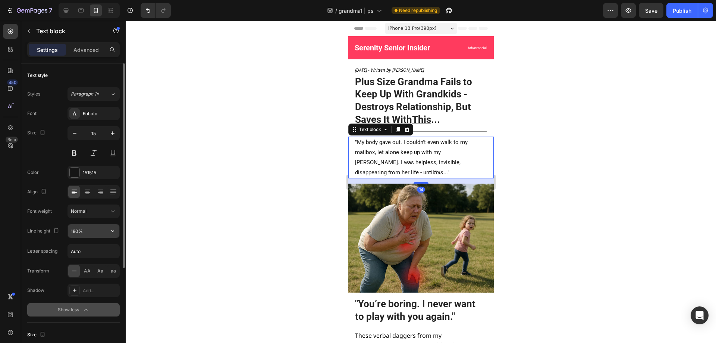
click at [95, 231] on input "180%" at bounding box center [93, 230] width 51 height 13
click at [112, 232] on icon "button" at bounding box center [112, 230] width 7 height 7
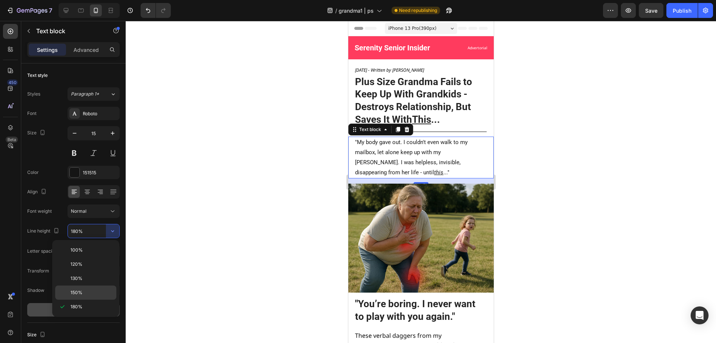
click at [84, 287] on div "150%" at bounding box center [85, 292] width 61 height 14
type input "150%"
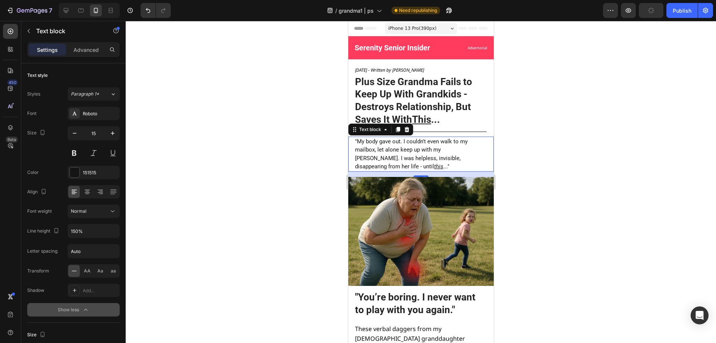
click at [221, 211] on div at bounding box center [421, 182] width 591 height 322
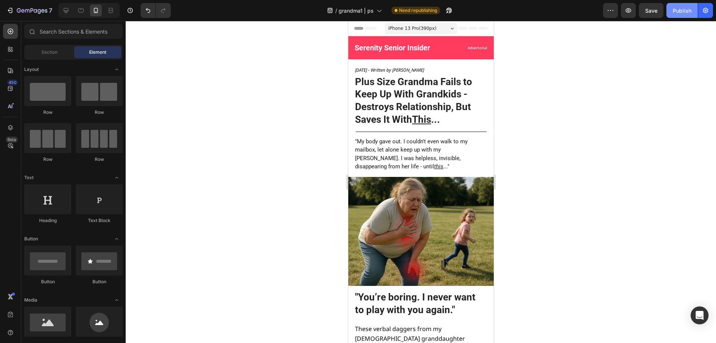
click at [681, 14] on div "Publish" at bounding box center [682, 11] width 19 height 8
click at [9, 10] on icon "button" at bounding box center [9, 10] width 7 height 7
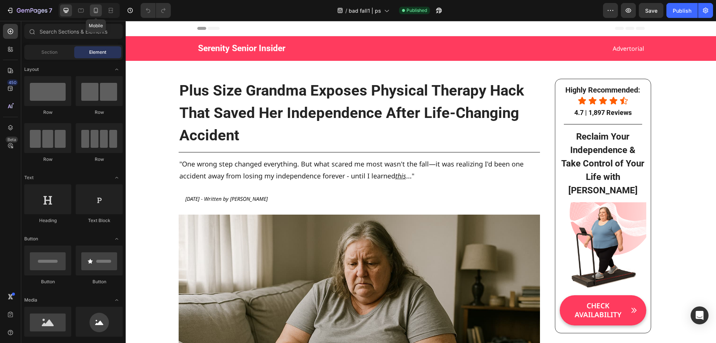
click at [99, 13] on icon at bounding box center [95, 10] width 7 height 7
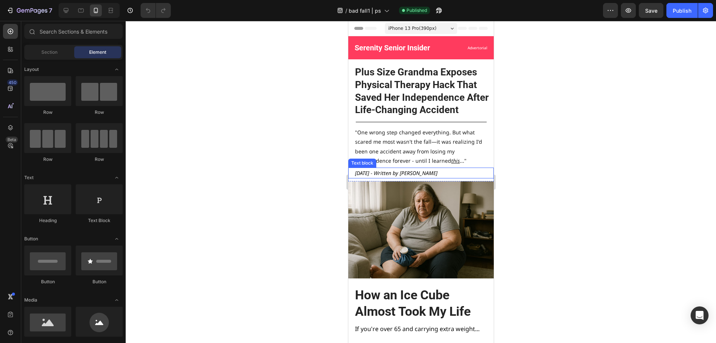
click at [458, 174] on p "[DATE] - Written by [PERSON_NAME]" at bounding box center [424, 172] width 138 height 9
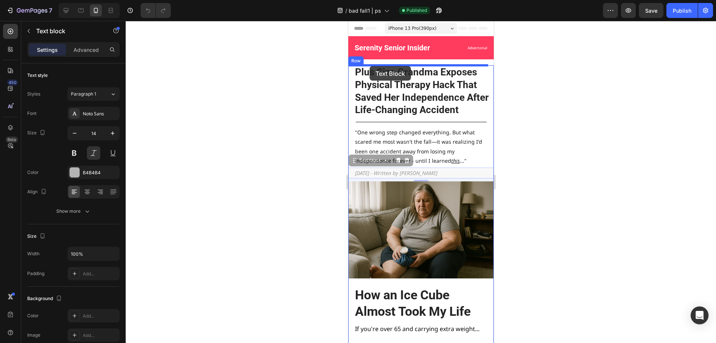
drag, startPoint x: 354, startPoint y: 163, endPoint x: 369, endPoint y: 66, distance: 97.8
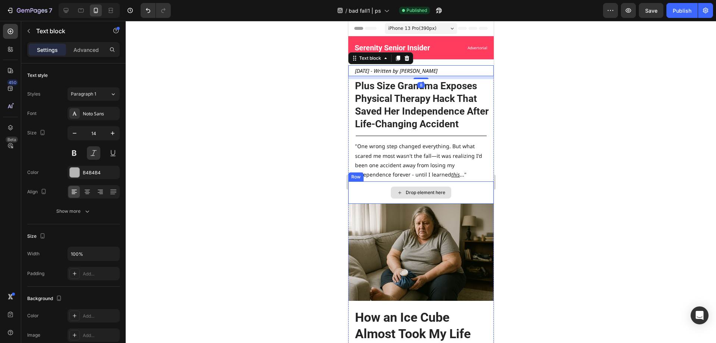
click at [430, 191] on div "Drop element here" at bounding box center [426, 193] width 40 height 6
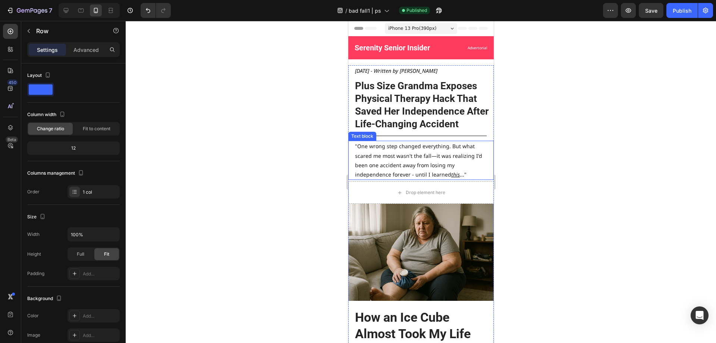
click at [369, 188] on div "Drop element here" at bounding box center [421, 192] width 146 height 22
click at [394, 174] on icon at bounding box center [394, 174] width 6 height 6
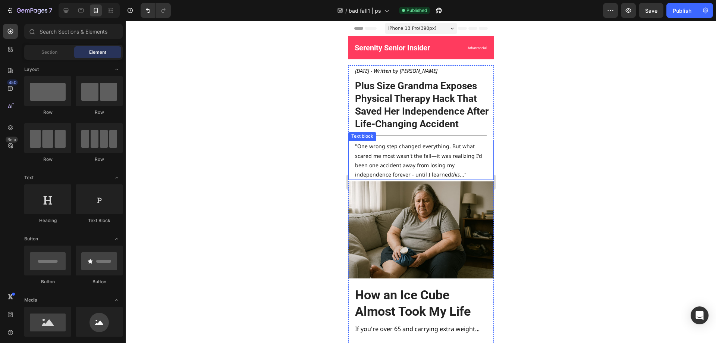
click at [424, 166] on p ""One wrong step changed everything. But what scared me most wasn't the fall—it …" at bounding box center [420, 160] width 131 height 38
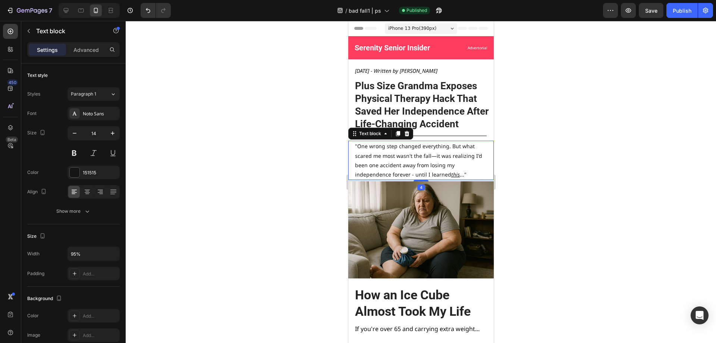
click at [421, 173] on p ""One wrong step changed everything. But what scared me most wasn't the fall—it …" at bounding box center [420, 160] width 131 height 38
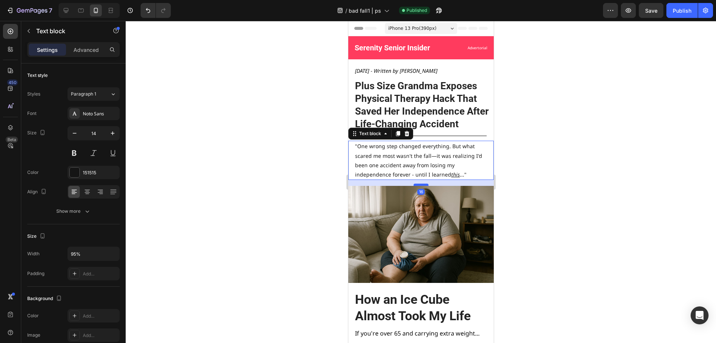
drag, startPoint x: 418, startPoint y: 181, endPoint x: 418, endPoint y: 185, distance: 4.5
click at [418, 185] on div at bounding box center [420, 185] width 15 height 2
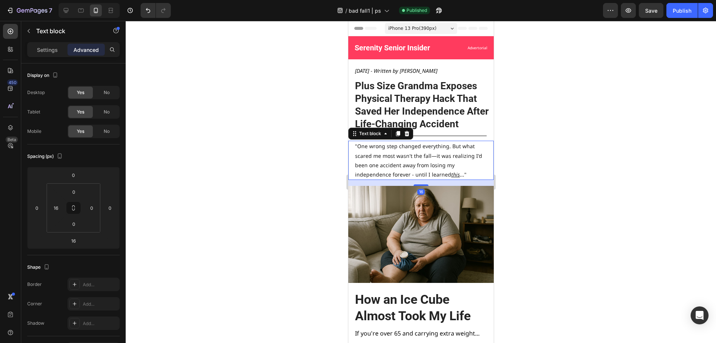
click at [463, 169] on p ""One wrong step changed everything. But what scared me most wasn't the fall—it …" at bounding box center [420, 160] width 131 height 38
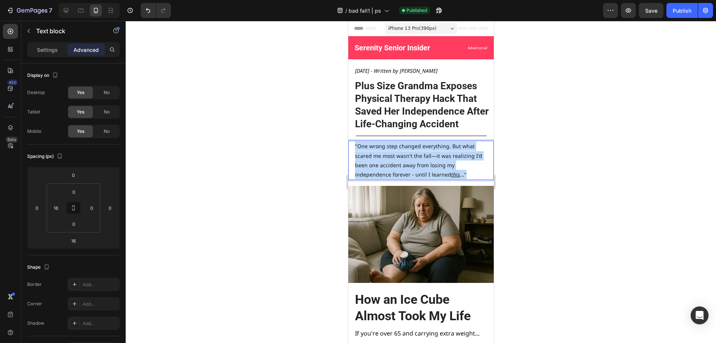
click at [463, 169] on p ""One wrong step changed everything. But what scared me most wasn't the fall—it …" at bounding box center [420, 160] width 131 height 38
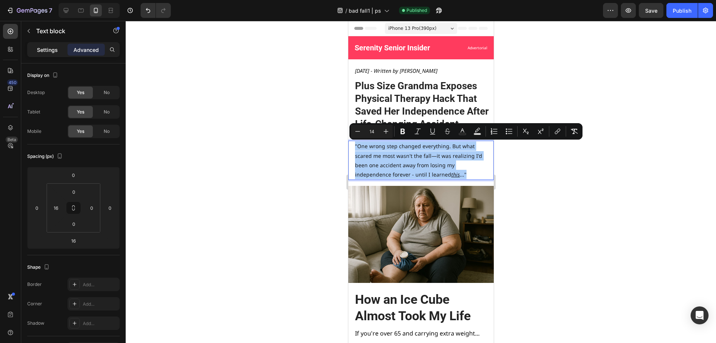
click at [50, 49] on p "Settings" at bounding box center [47, 50] width 21 height 8
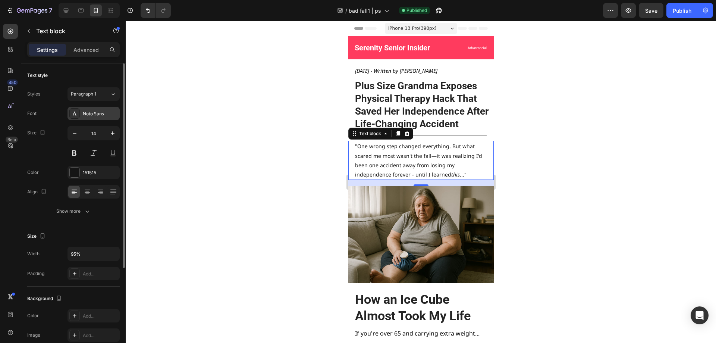
click at [102, 113] on div "Noto Sans" at bounding box center [100, 113] width 35 height 7
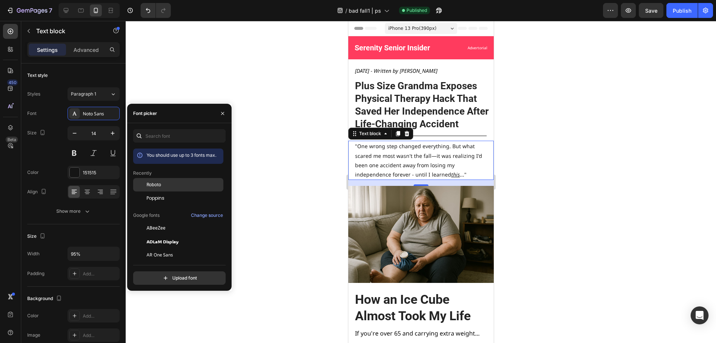
click at [163, 183] on div "Roboto" at bounding box center [184, 184] width 75 height 7
click at [306, 163] on div at bounding box center [421, 182] width 591 height 322
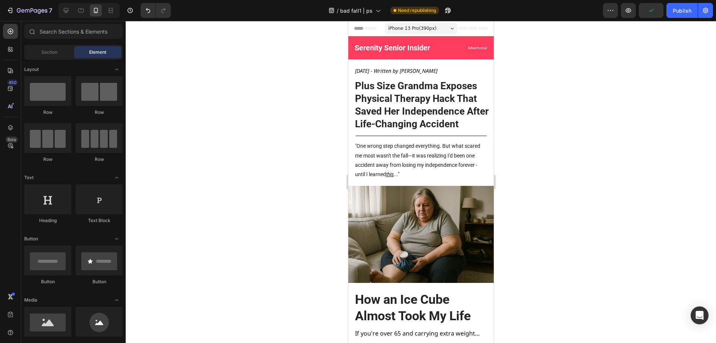
click at [453, 151] on p ""One wrong step changed everything. But what scared me most wasn't the fall—it …" at bounding box center [420, 160] width 131 height 38
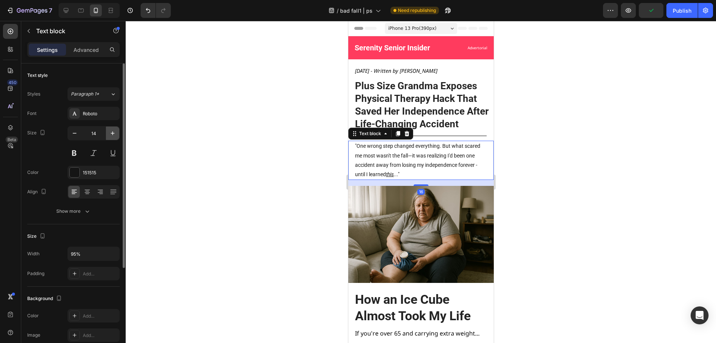
click at [116, 131] on icon "button" at bounding box center [112, 132] width 7 height 7
type input "15"
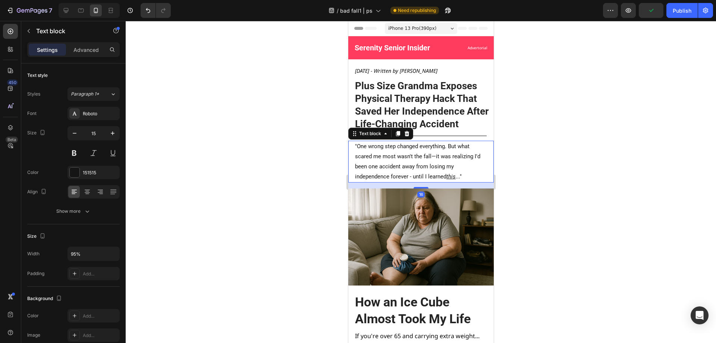
click at [284, 134] on div at bounding box center [421, 182] width 591 height 322
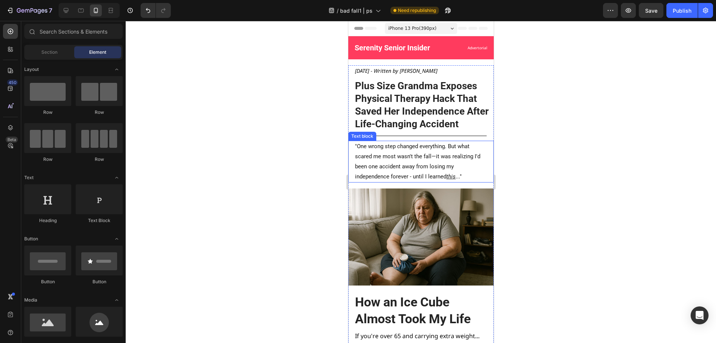
click at [393, 161] on p ""One wrong step changed everything. But what scared me most wasn't the fall—it …" at bounding box center [420, 161] width 131 height 40
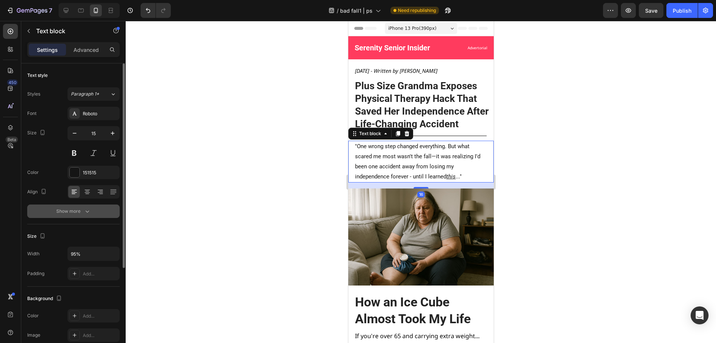
click at [78, 210] on div "Show more" at bounding box center [73, 210] width 35 height 7
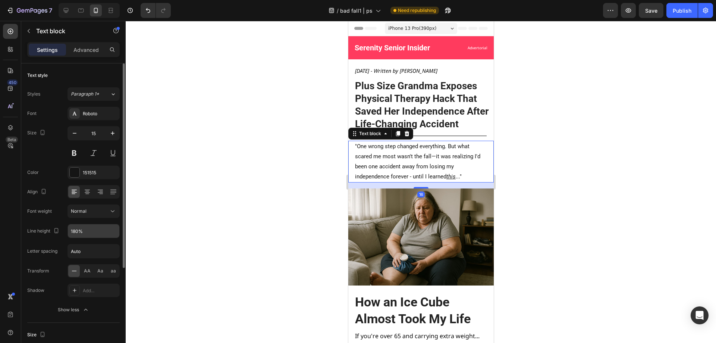
click at [100, 230] on input "180%" at bounding box center [93, 230] width 51 height 13
click at [113, 232] on icon "button" at bounding box center [112, 230] width 7 height 7
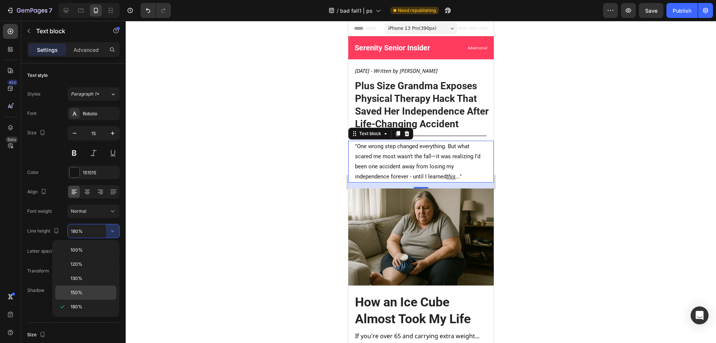
click at [94, 292] on p "150%" at bounding box center [92, 292] width 43 height 7
type input "150%"
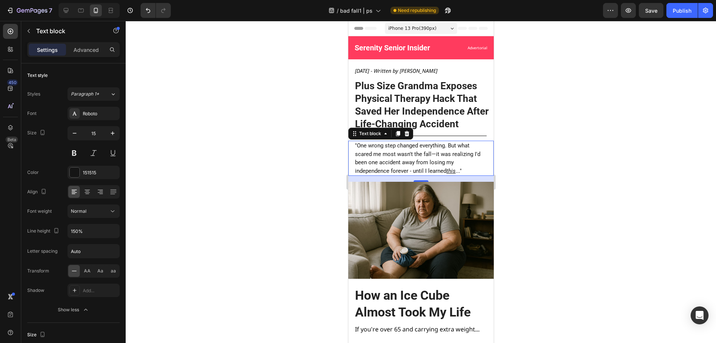
click at [257, 191] on div at bounding box center [421, 182] width 591 height 322
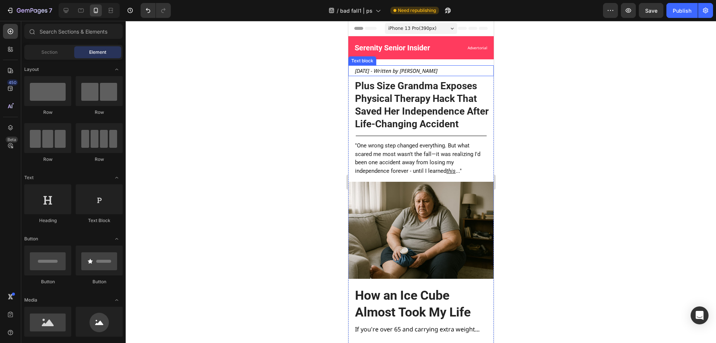
click at [395, 71] on span "[DATE] - Written by [PERSON_NAME]" at bounding box center [396, 70] width 82 height 7
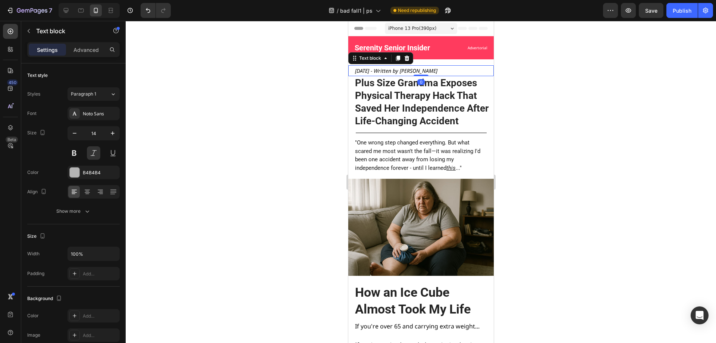
drag, startPoint x: 420, startPoint y: 78, endPoint x: 423, endPoint y: 63, distance: 15.5
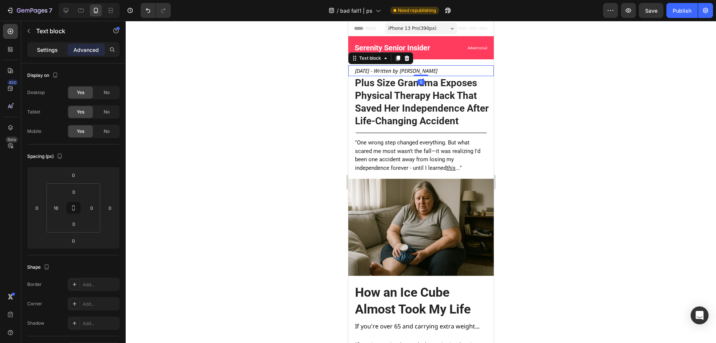
click at [45, 46] on p "Settings" at bounding box center [47, 50] width 21 height 8
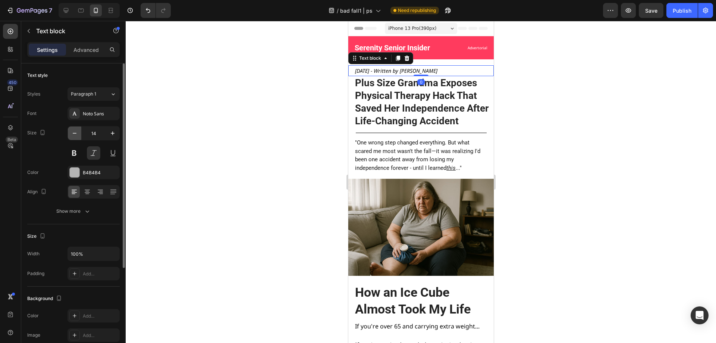
click at [75, 132] on icon "button" at bounding box center [74, 132] width 7 height 7
type input "12"
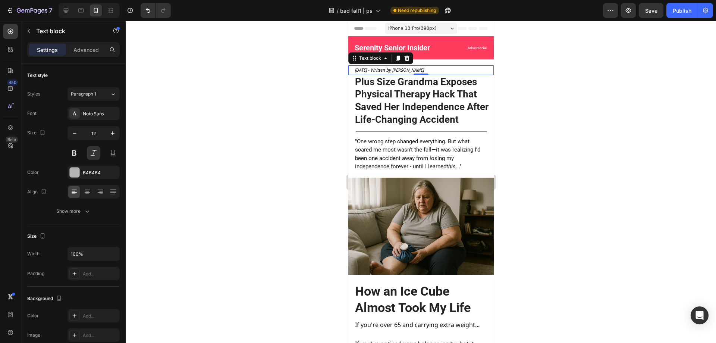
click at [184, 115] on div at bounding box center [421, 182] width 591 height 322
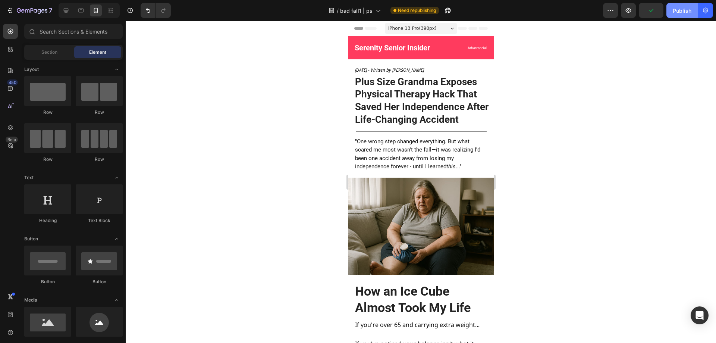
click at [676, 12] on div "Publish" at bounding box center [682, 11] width 19 height 8
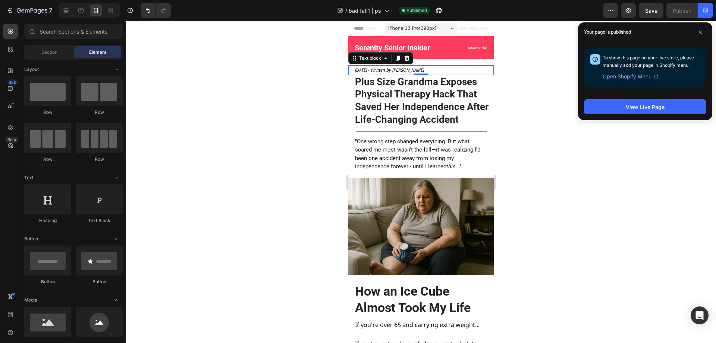
click at [445, 70] on p "[DATE] - Written by [PERSON_NAME]" at bounding box center [424, 70] width 138 height 8
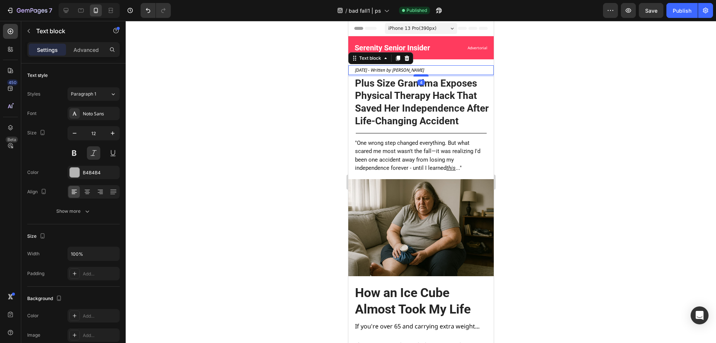
click at [421, 75] on div at bounding box center [420, 75] width 15 height 2
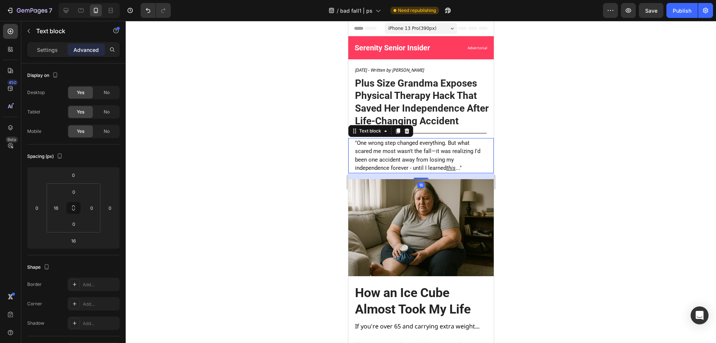
click at [371, 161] on p ""One wrong step changed everything. But what scared me most wasn't the fall—it …" at bounding box center [420, 156] width 131 height 34
click at [392, 158] on p ""One wrong step changed everything. But what scared me most wasn't the fall—it …" at bounding box center [420, 156] width 131 height 34
click at [375, 167] on p ""One wrong step changed everything. But what scared me most wasn't the fall—it …" at bounding box center [420, 156] width 131 height 34
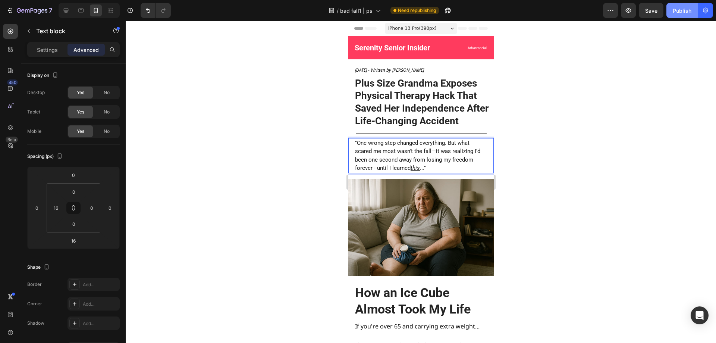
click at [678, 11] on div "Publish" at bounding box center [682, 11] width 19 height 8
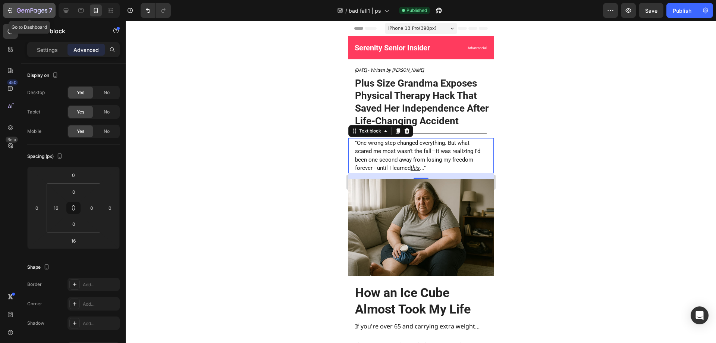
click at [34, 7] on div "7" at bounding box center [34, 10] width 35 height 9
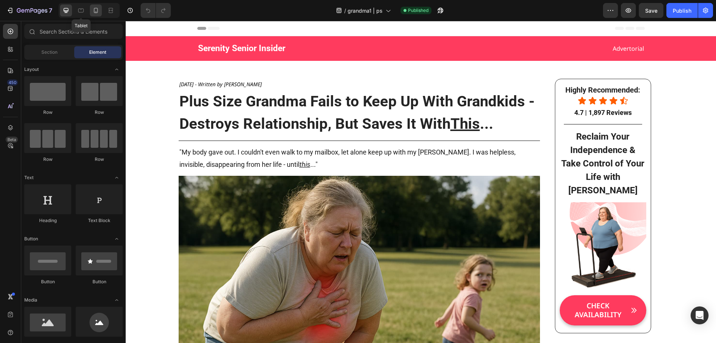
click at [92, 9] on div at bounding box center [96, 10] width 12 height 12
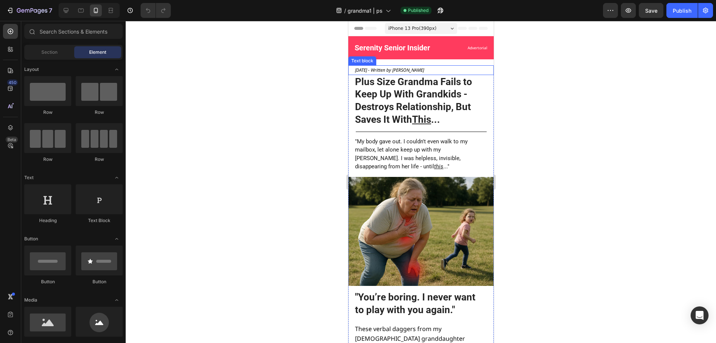
click at [444, 72] on p "[DATE] - Written by [PERSON_NAME]" at bounding box center [424, 70] width 138 height 8
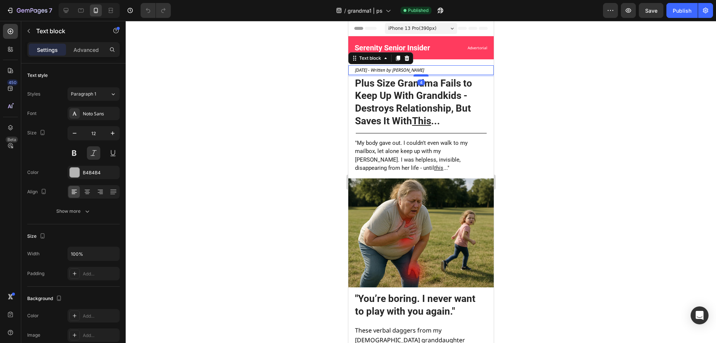
click at [425, 75] on div at bounding box center [420, 75] width 15 height 2
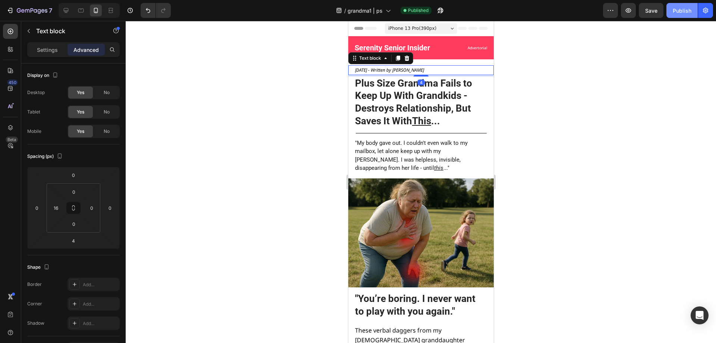
click at [689, 10] on div "Publish" at bounding box center [682, 11] width 19 height 8
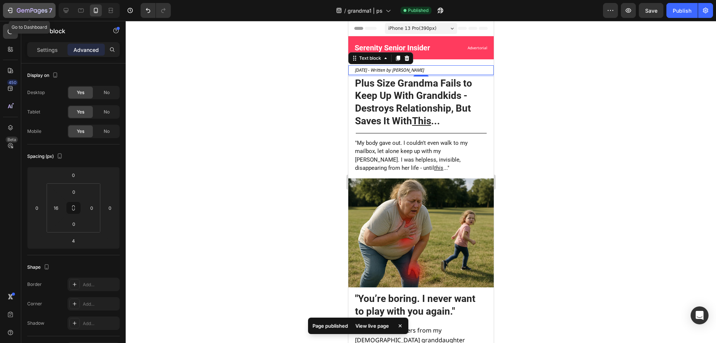
click at [40, 8] on icon "button" at bounding box center [32, 11] width 31 height 6
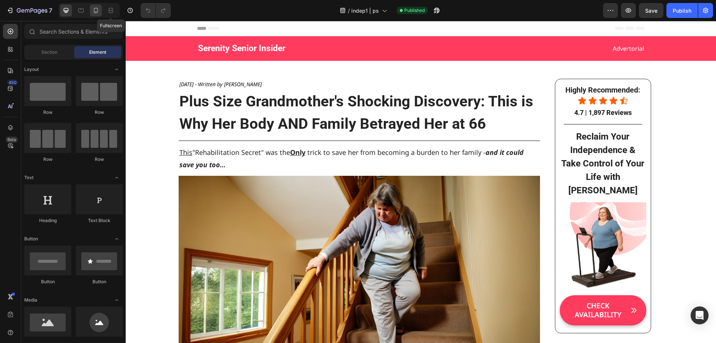
click at [96, 10] on icon at bounding box center [95, 10] width 7 height 7
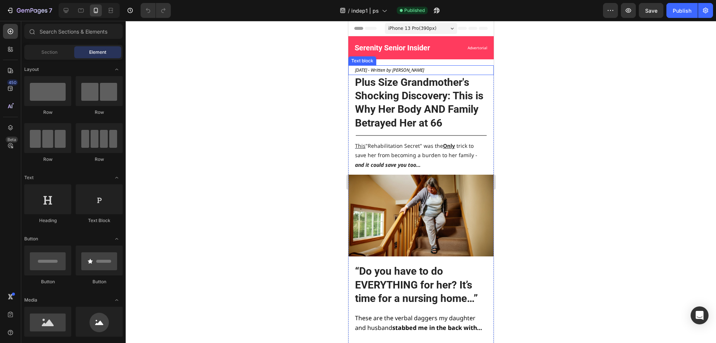
click at [443, 72] on p "[DATE] - Written by [PERSON_NAME]" at bounding box center [421, 70] width 132 height 8
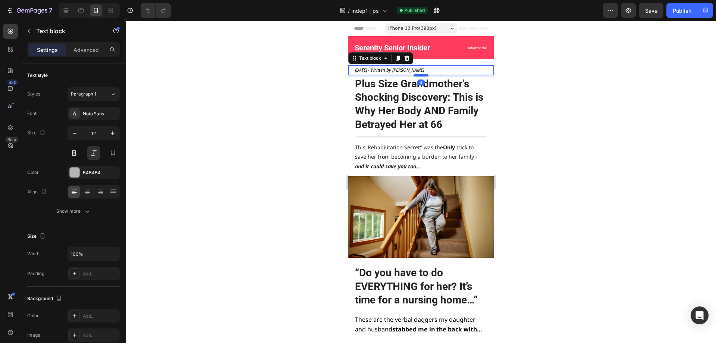
drag, startPoint x: 420, startPoint y: 74, endPoint x: 852, endPoint y: 75, distance: 431.7
click at [419, 75] on div at bounding box center [420, 75] width 15 height 2
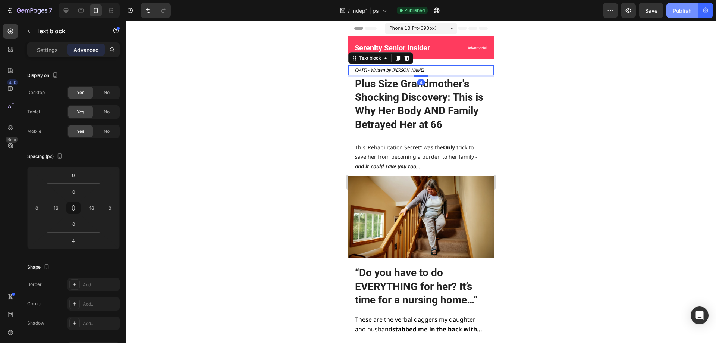
click at [682, 10] on div "Publish" at bounding box center [682, 11] width 19 height 8
click at [424, 69] on span "[DATE] - Written by [PERSON_NAME]" at bounding box center [389, 70] width 69 height 6
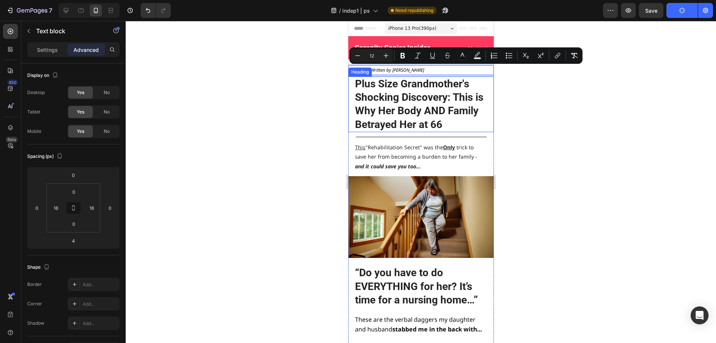
click at [537, 89] on div at bounding box center [421, 182] width 591 height 322
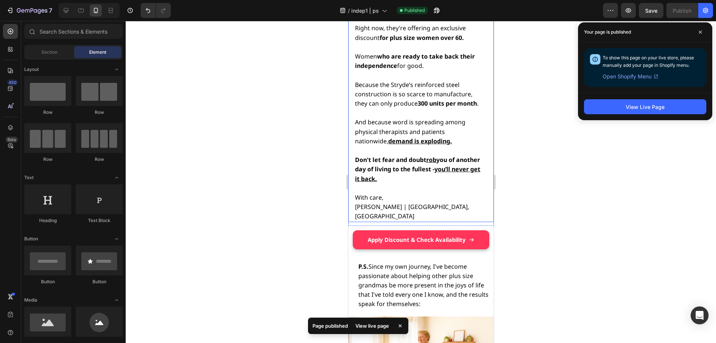
scroll to position [9499, 0]
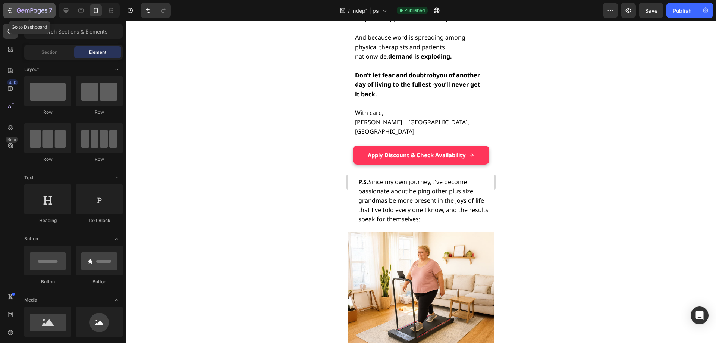
click at [31, 6] on div "7" at bounding box center [34, 10] width 35 height 9
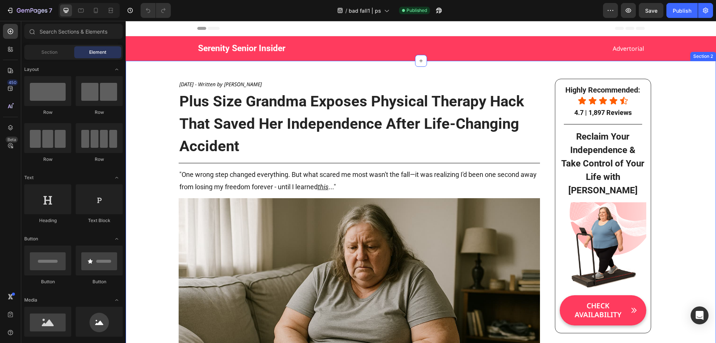
click at [262, 81] on span "[DATE] - Written by [PERSON_NAME]" at bounding box center [220, 84] width 82 height 7
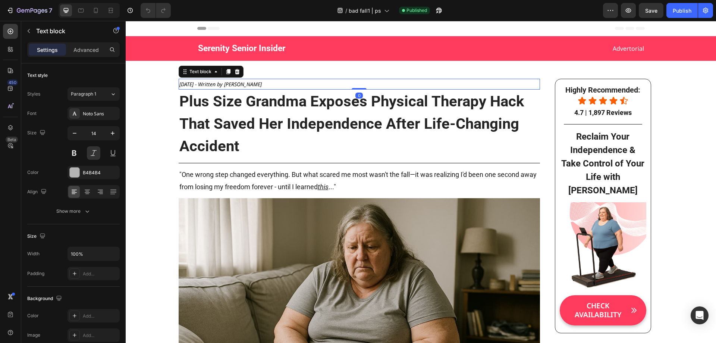
click at [262, 83] on span "[DATE] - Written by [PERSON_NAME]" at bounding box center [220, 84] width 82 height 7
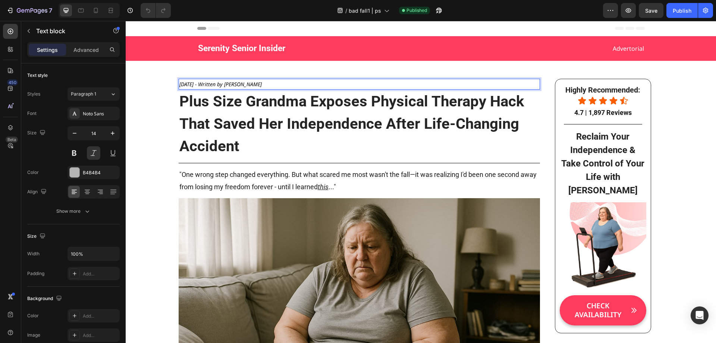
click at [262, 83] on span "[DATE] - Written by [PERSON_NAME]" at bounding box center [220, 84] width 82 height 7
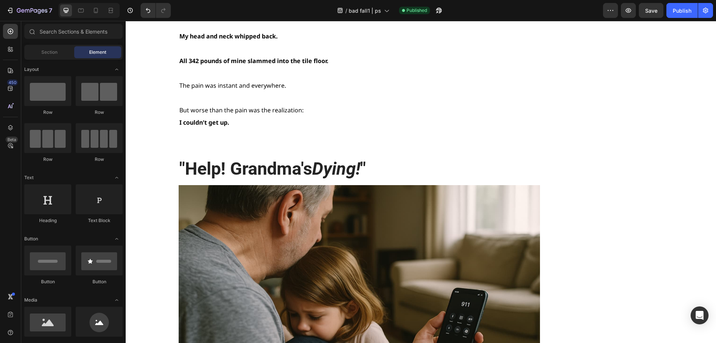
scroll to position [1140, 0]
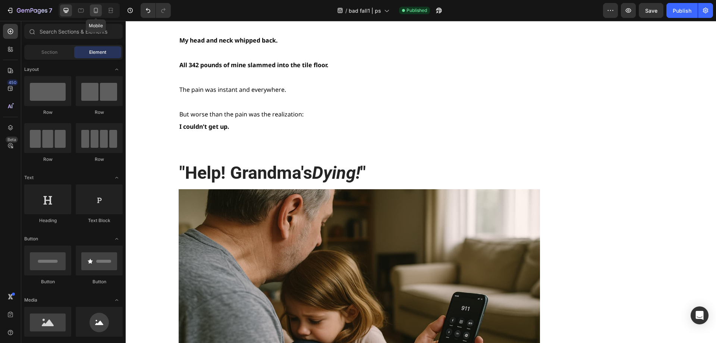
click at [97, 8] on icon at bounding box center [96, 10] width 4 height 5
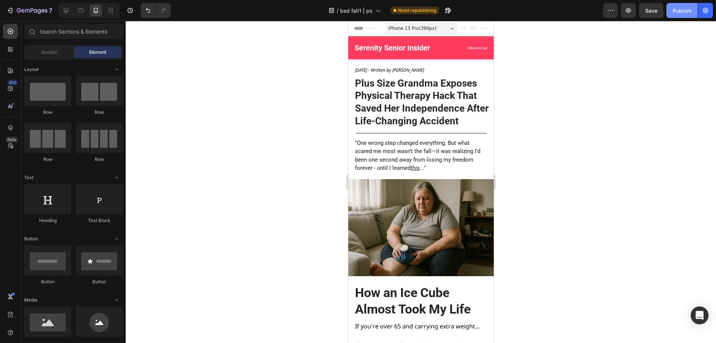
click at [676, 6] on button "Publish" at bounding box center [682, 10] width 31 height 15
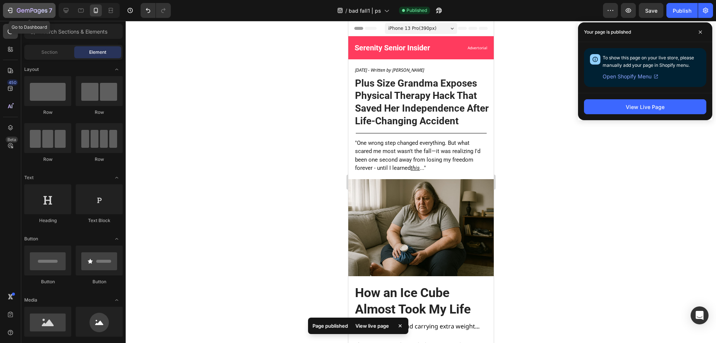
click at [31, 16] on button "7" at bounding box center [29, 10] width 53 height 15
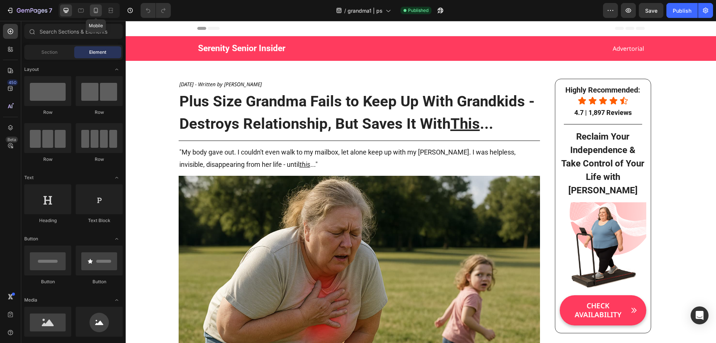
click at [99, 10] on icon at bounding box center [95, 10] width 7 height 7
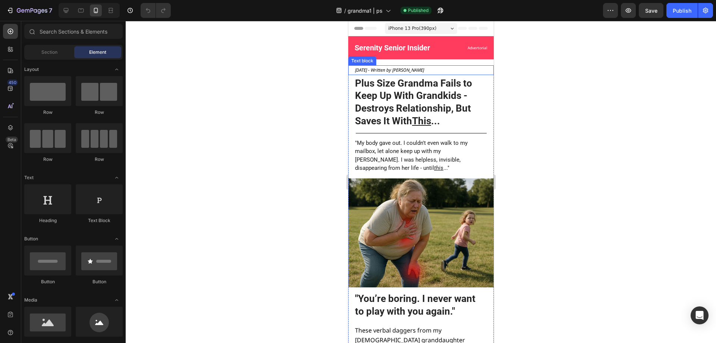
click at [422, 69] on span "[DATE] - Written by [PERSON_NAME]" at bounding box center [389, 70] width 69 height 6
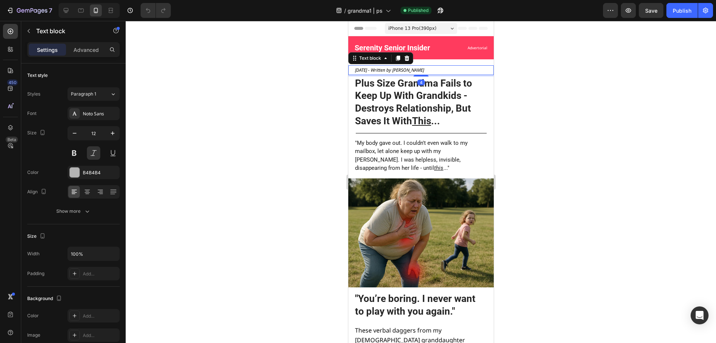
click at [424, 70] on span "[DATE] - Written by [PERSON_NAME]" at bounding box center [389, 70] width 69 height 6
click at [684, 11] on div "Publish" at bounding box center [682, 11] width 19 height 8
